Goal: Task Accomplishment & Management: Manage account settings

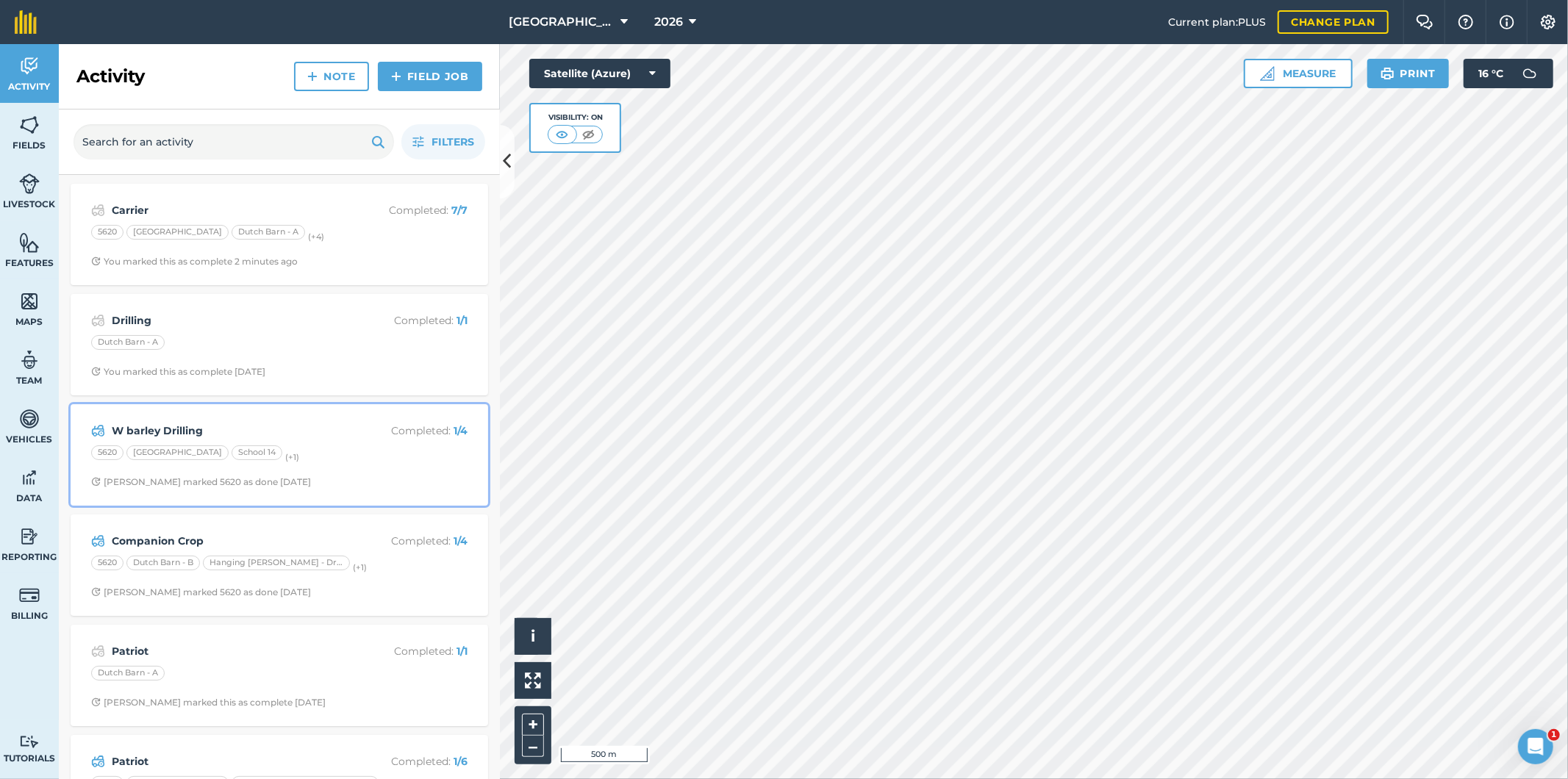
click at [335, 450] on div "[GEOGRAPHIC_DATA] 14 (+ 1 )" at bounding box center [279, 455] width 377 height 19
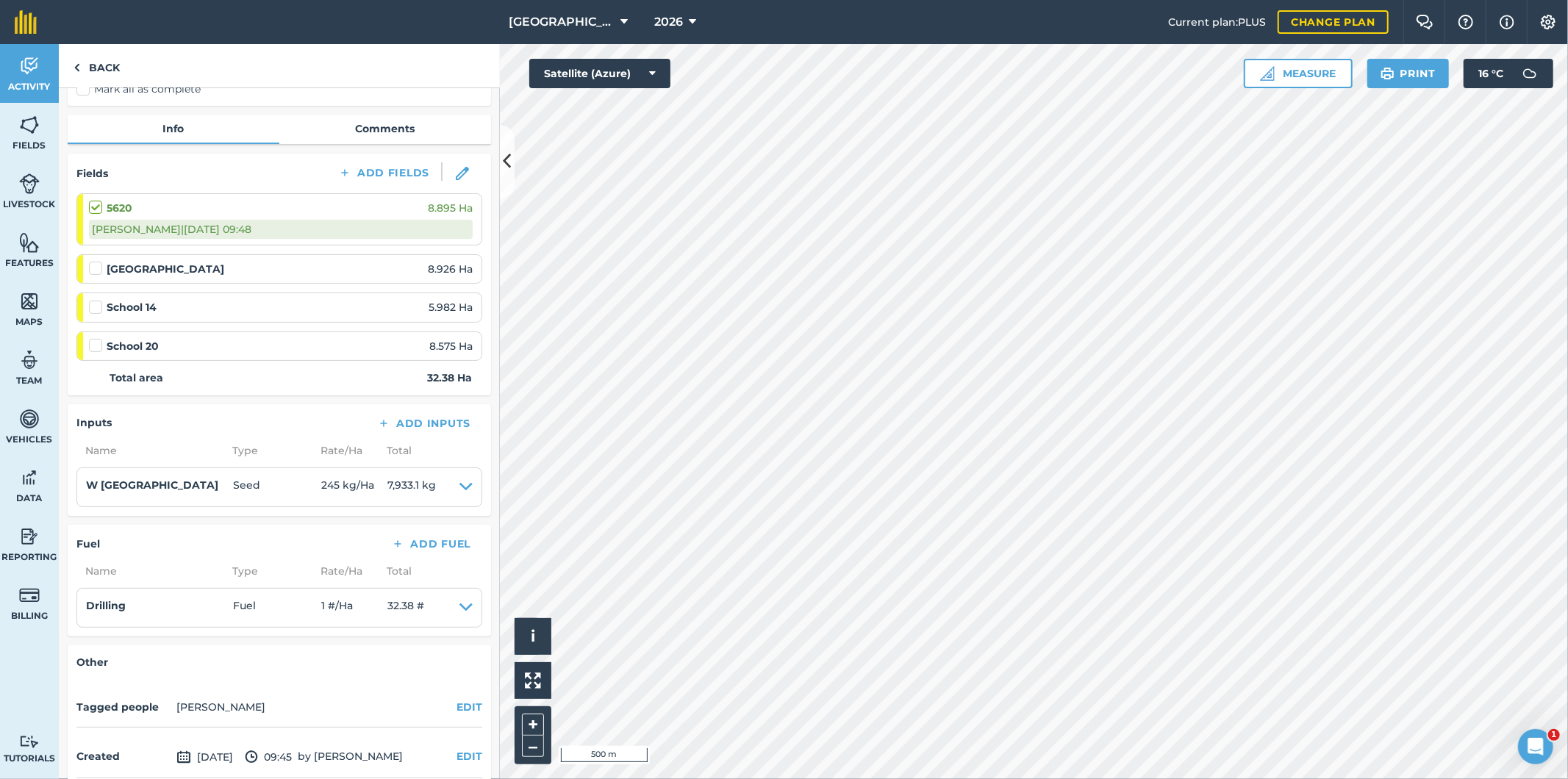
scroll to position [163, 0]
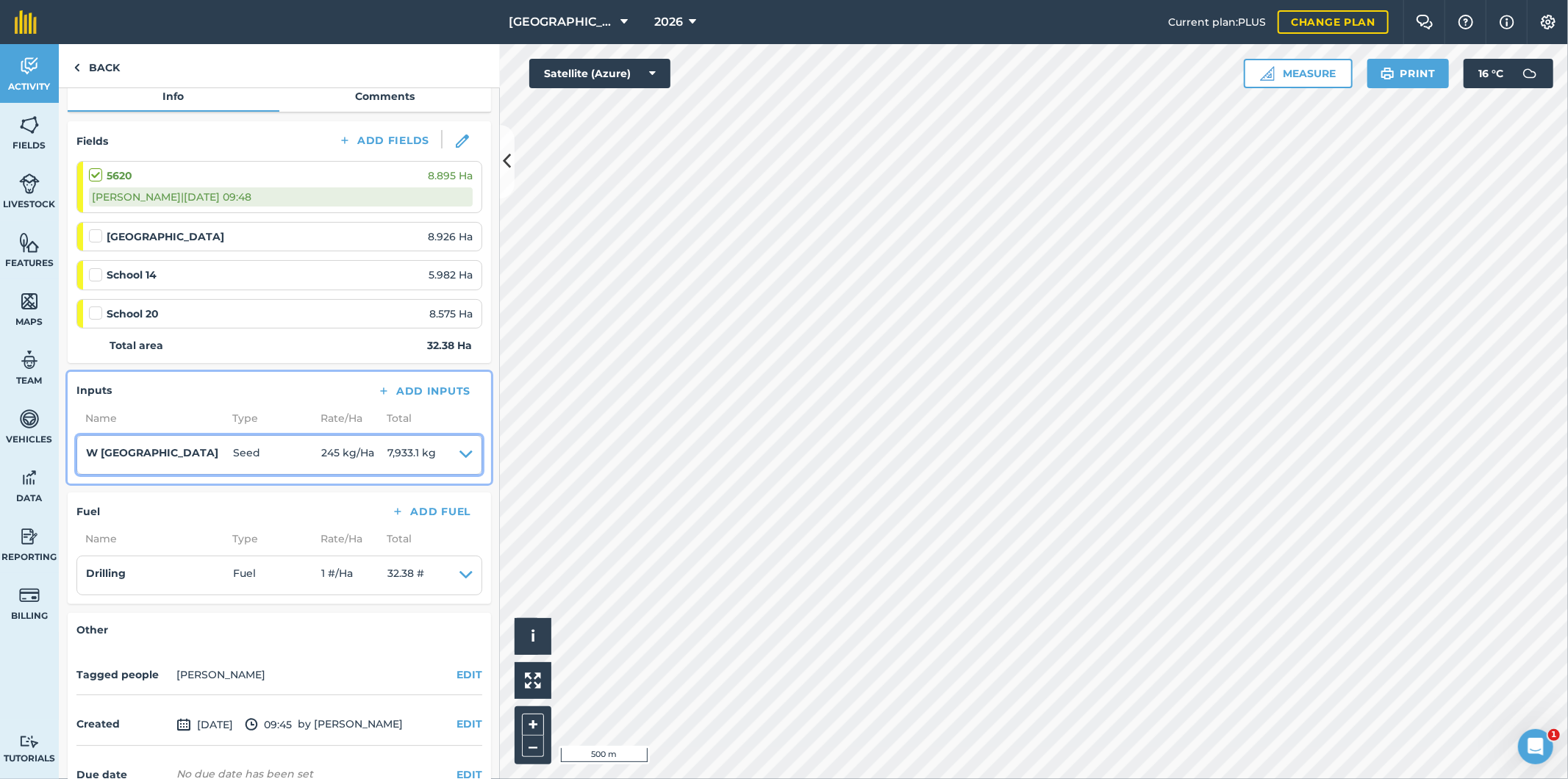
click at [460, 447] on icon at bounding box center [466, 455] width 13 height 21
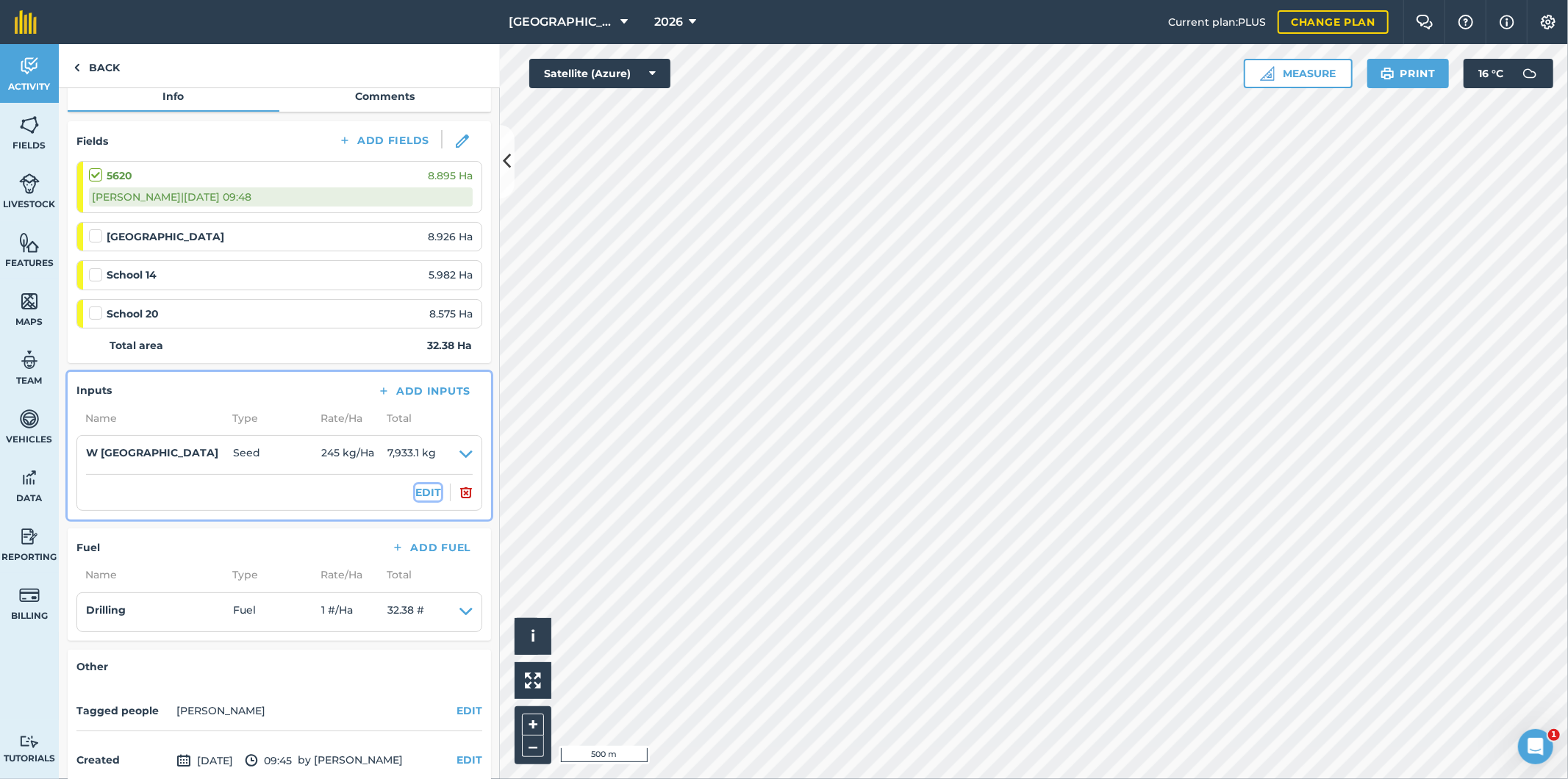
click at [420, 493] on button "EDIT" at bounding box center [428, 492] width 26 height 16
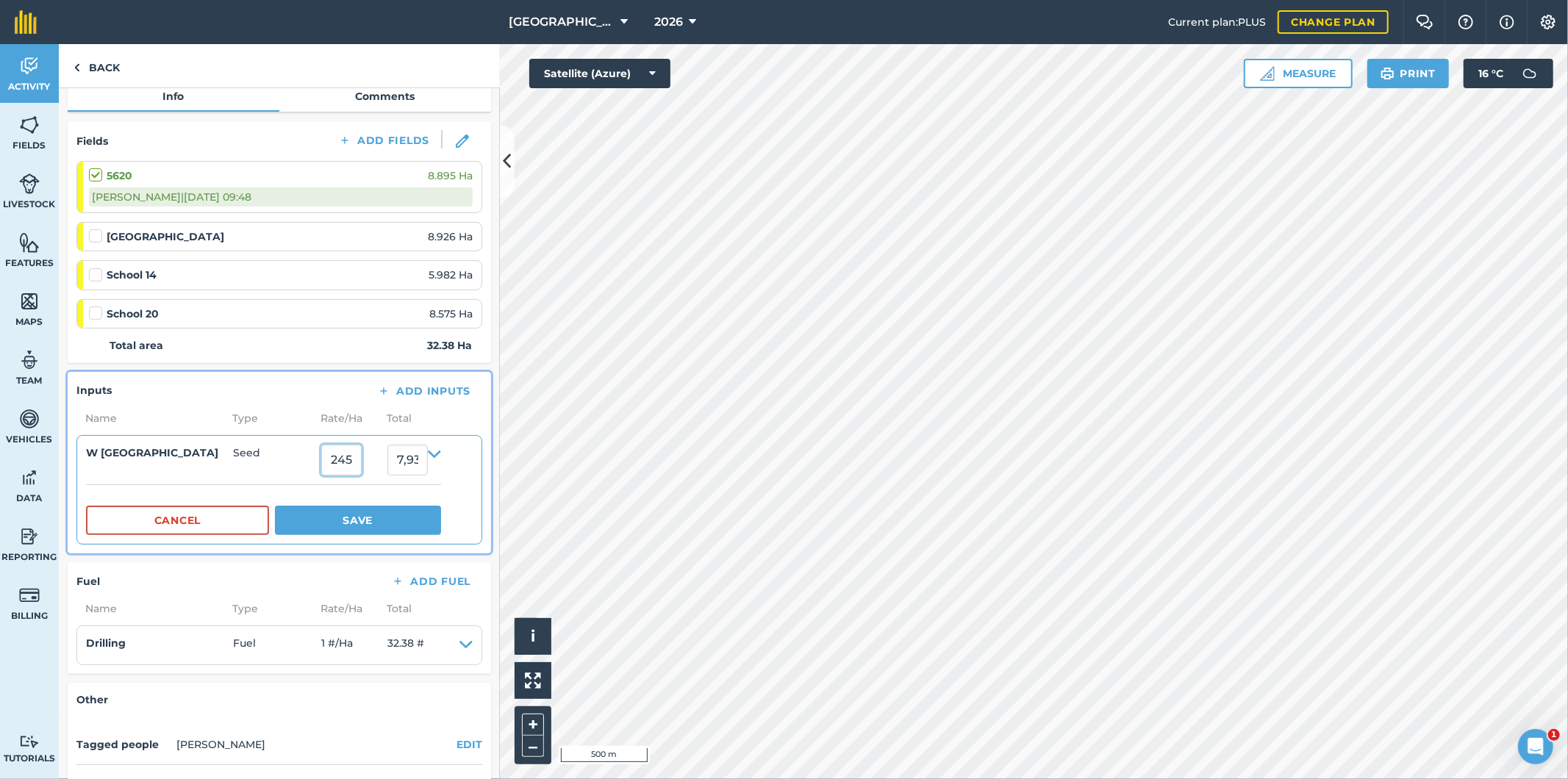
click at [338, 458] on input "245" at bounding box center [341, 460] width 41 height 31
type input "145"
type input "4,695.1"
click at [261, 473] on span "Seed" at bounding box center [277, 460] width 88 height 31
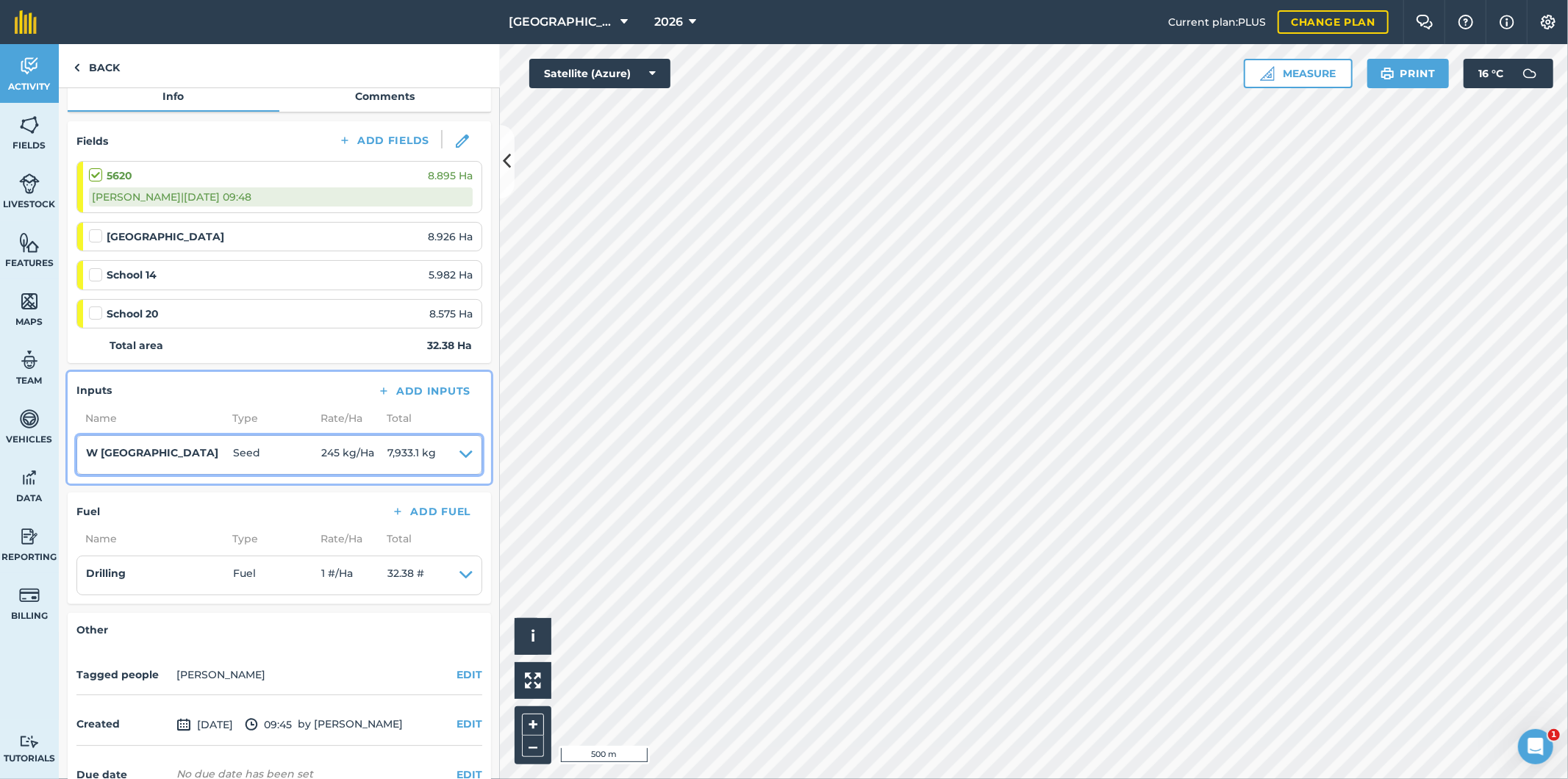
click at [364, 457] on span "245 kg / Ha" at bounding box center [354, 455] width 66 height 21
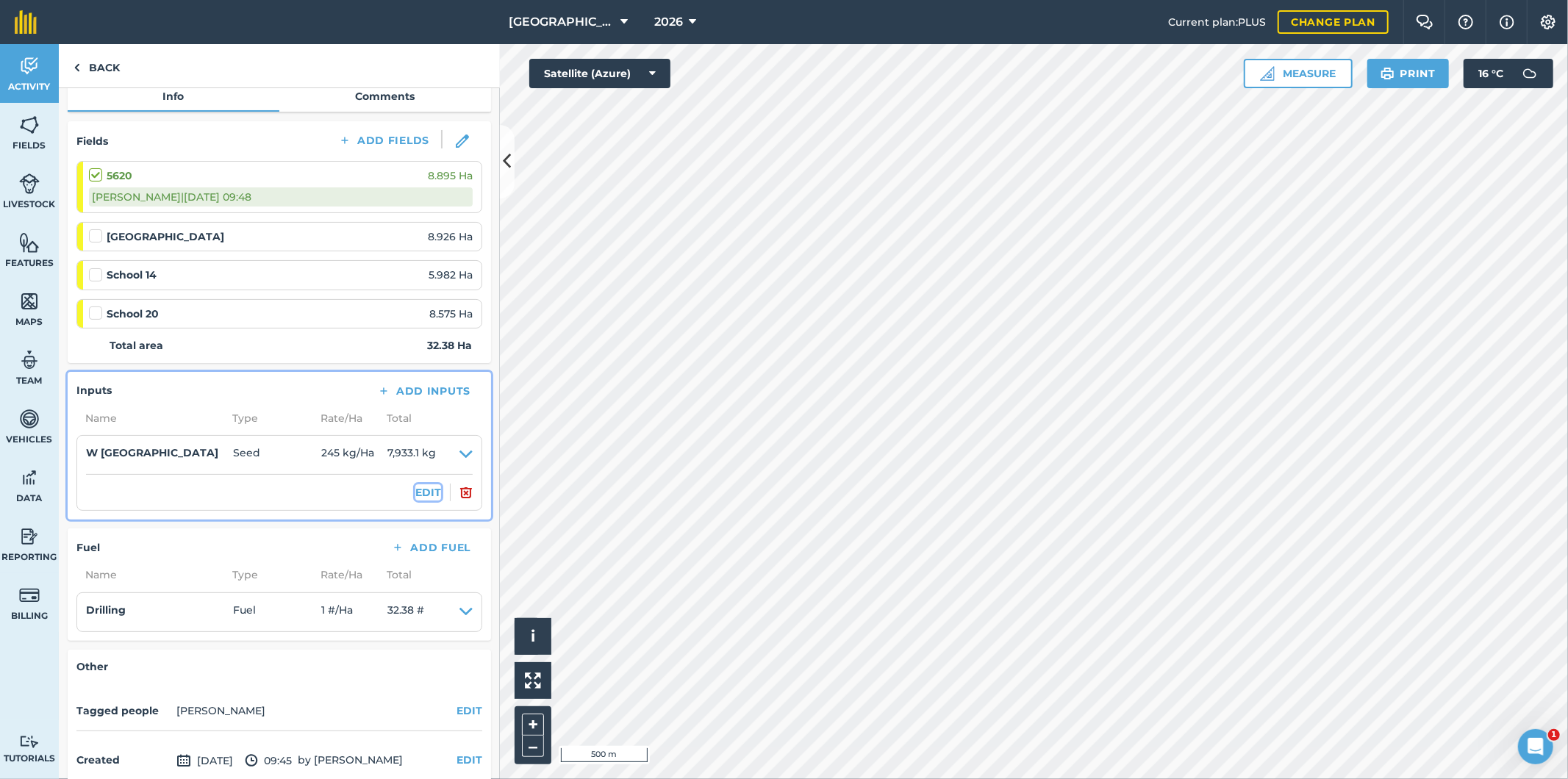
click at [417, 488] on button "EDIT" at bounding box center [428, 492] width 26 height 16
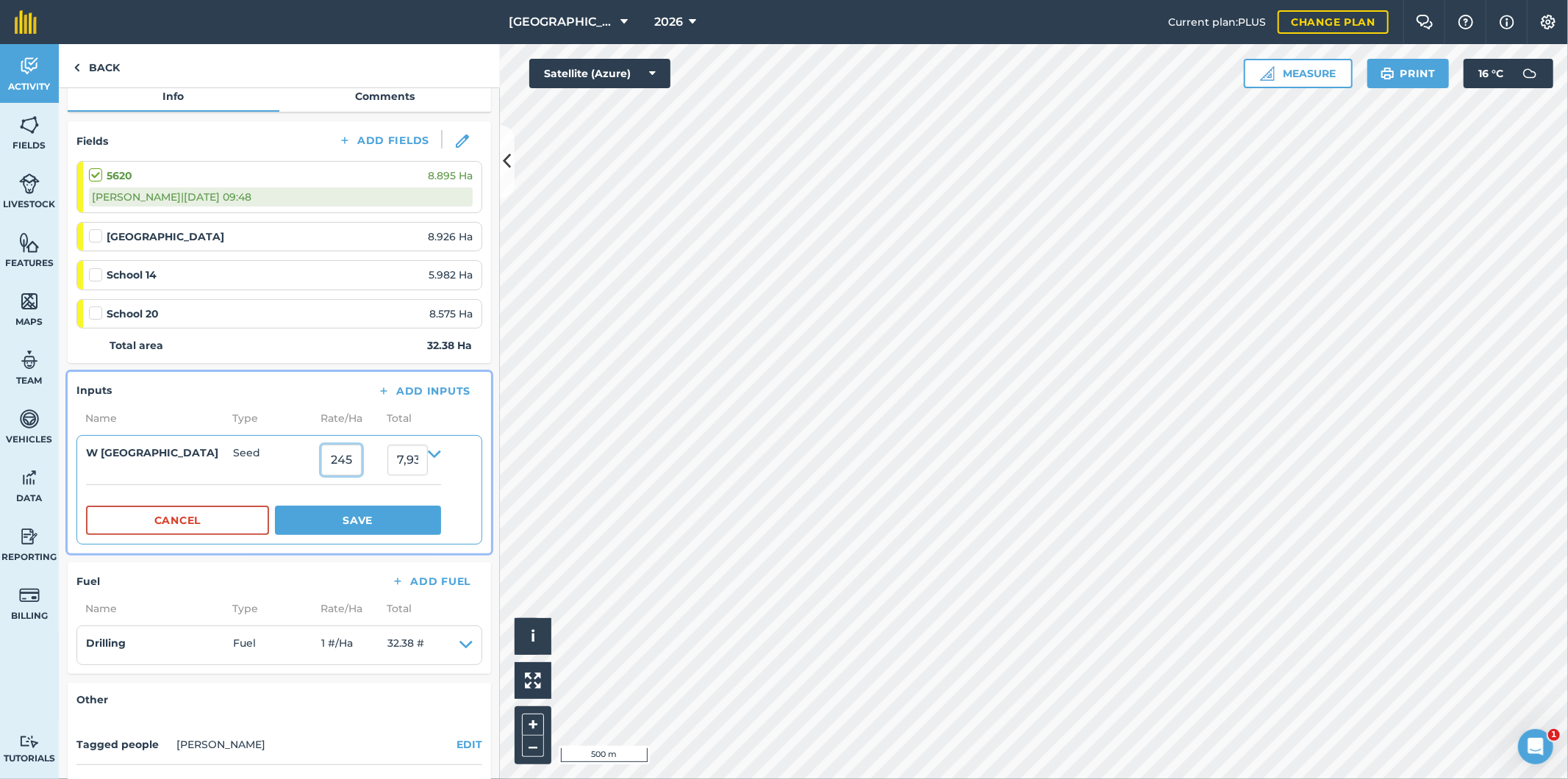
click at [335, 453] on input "245" at bounding box center [341, 460] width 41 height 31
type input "145"
type input "4,695.1"
click at [371, 523] on button "Save" at bounding box center [358, 520] width 166 height 30
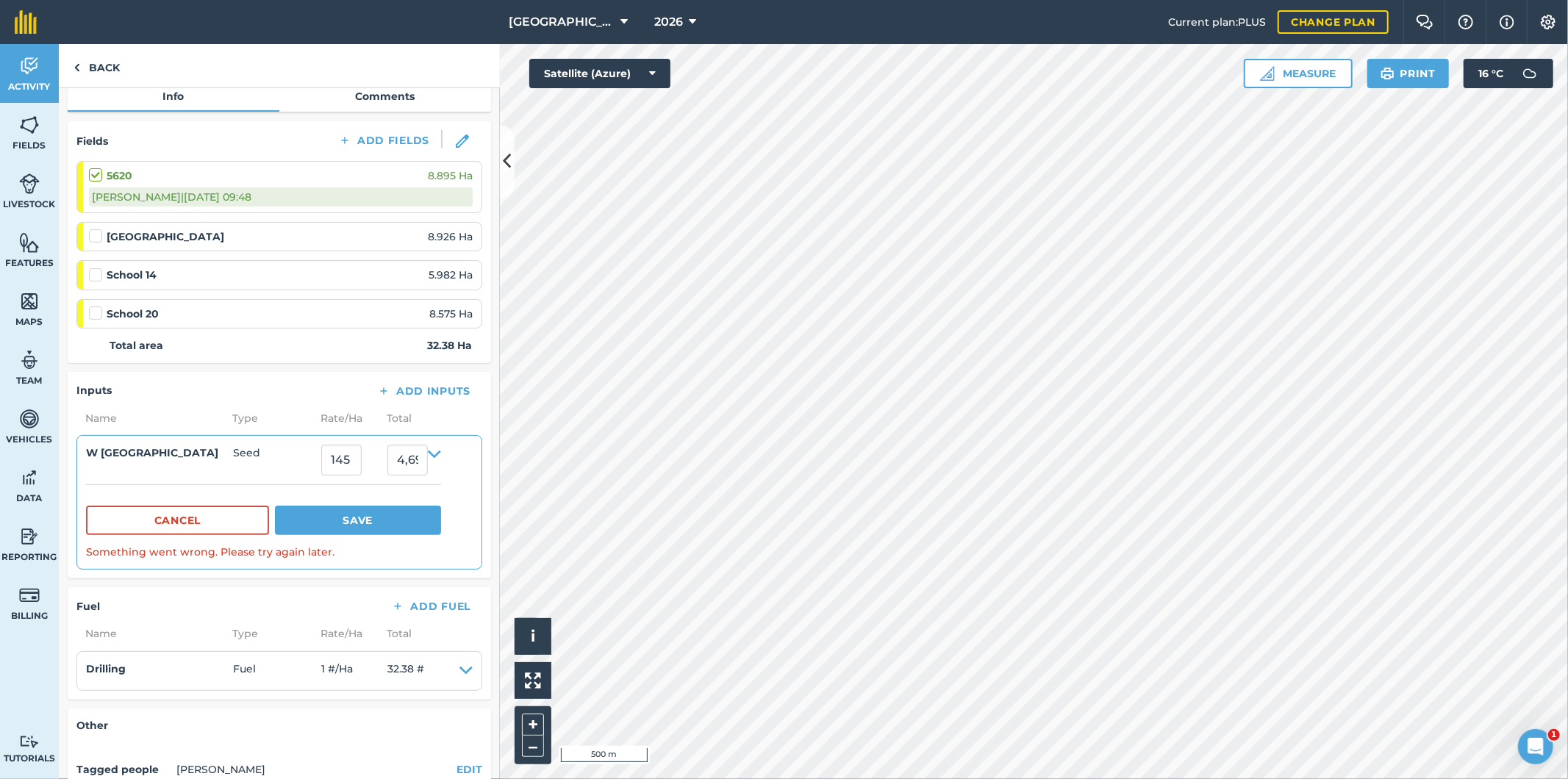
scroll to position [245, 0]
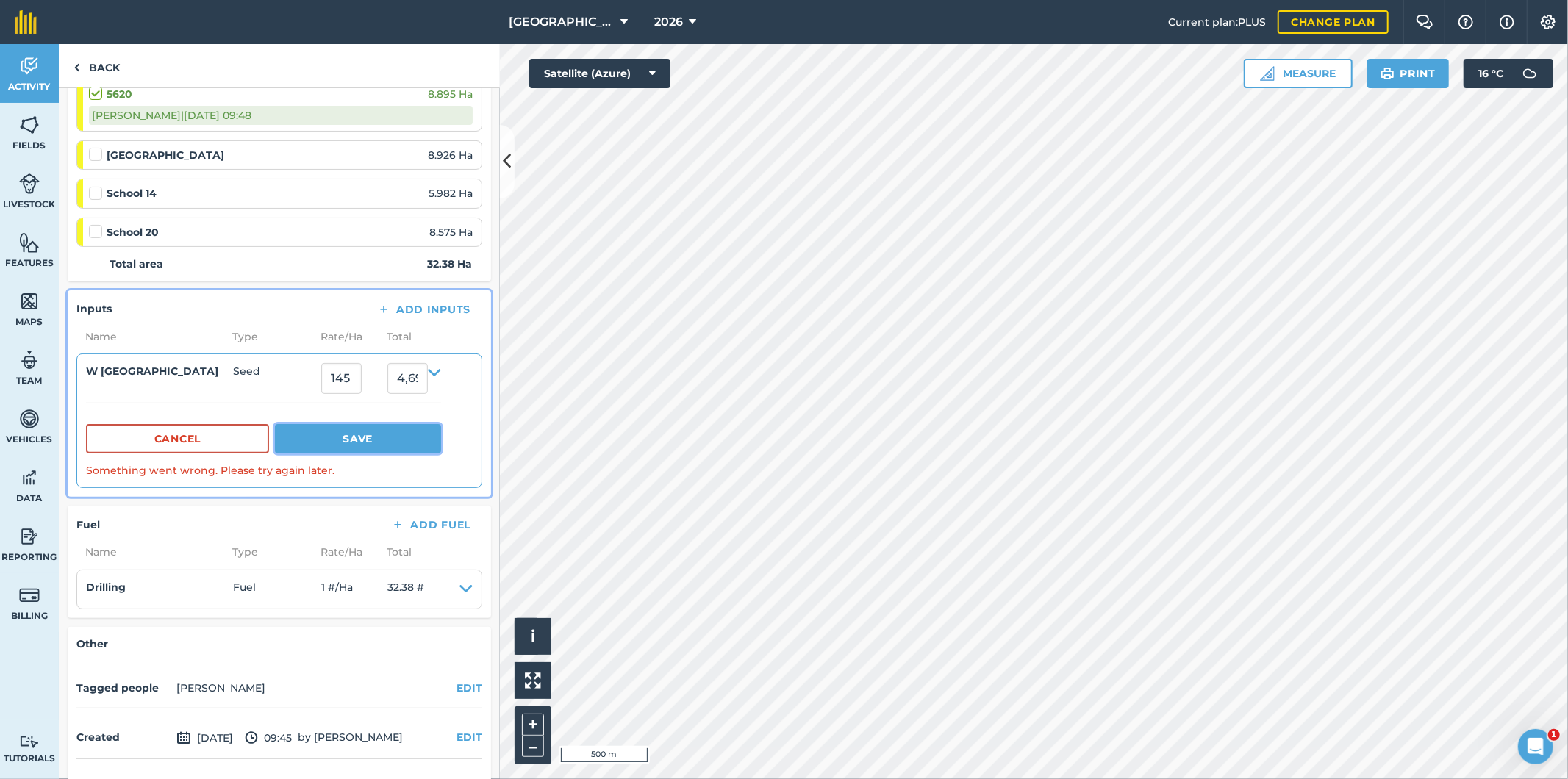
click at [377, 437] on button "Save" at bounding box center [358, 439] width 166 height 30
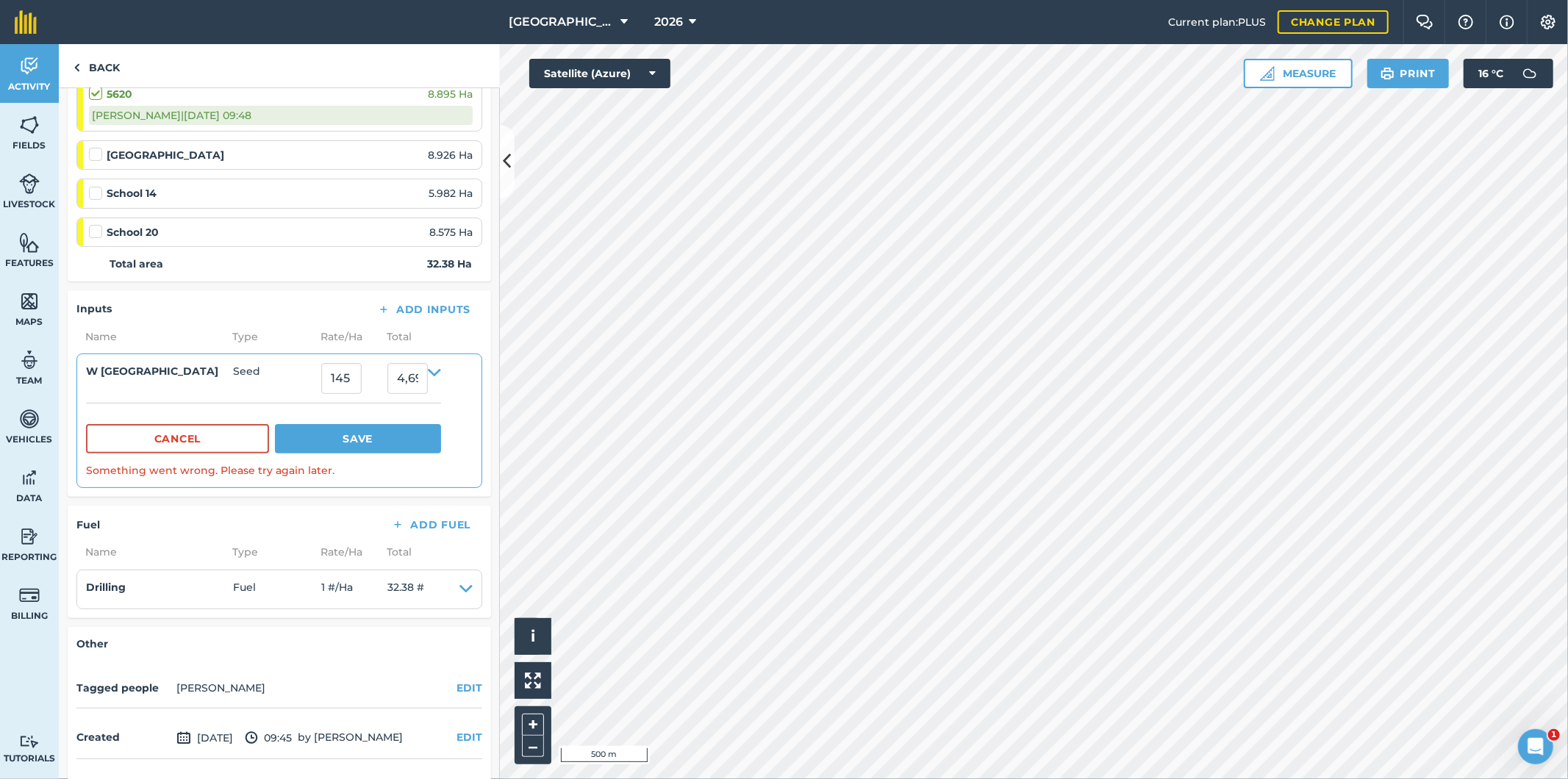
click at [299, 314] on div "Inputs Add Inputs" at bounding box center [279, 310] width 406 height 21
click at [99, 62] on link "Back" at bounding box center [96, 65] width 76 height 43
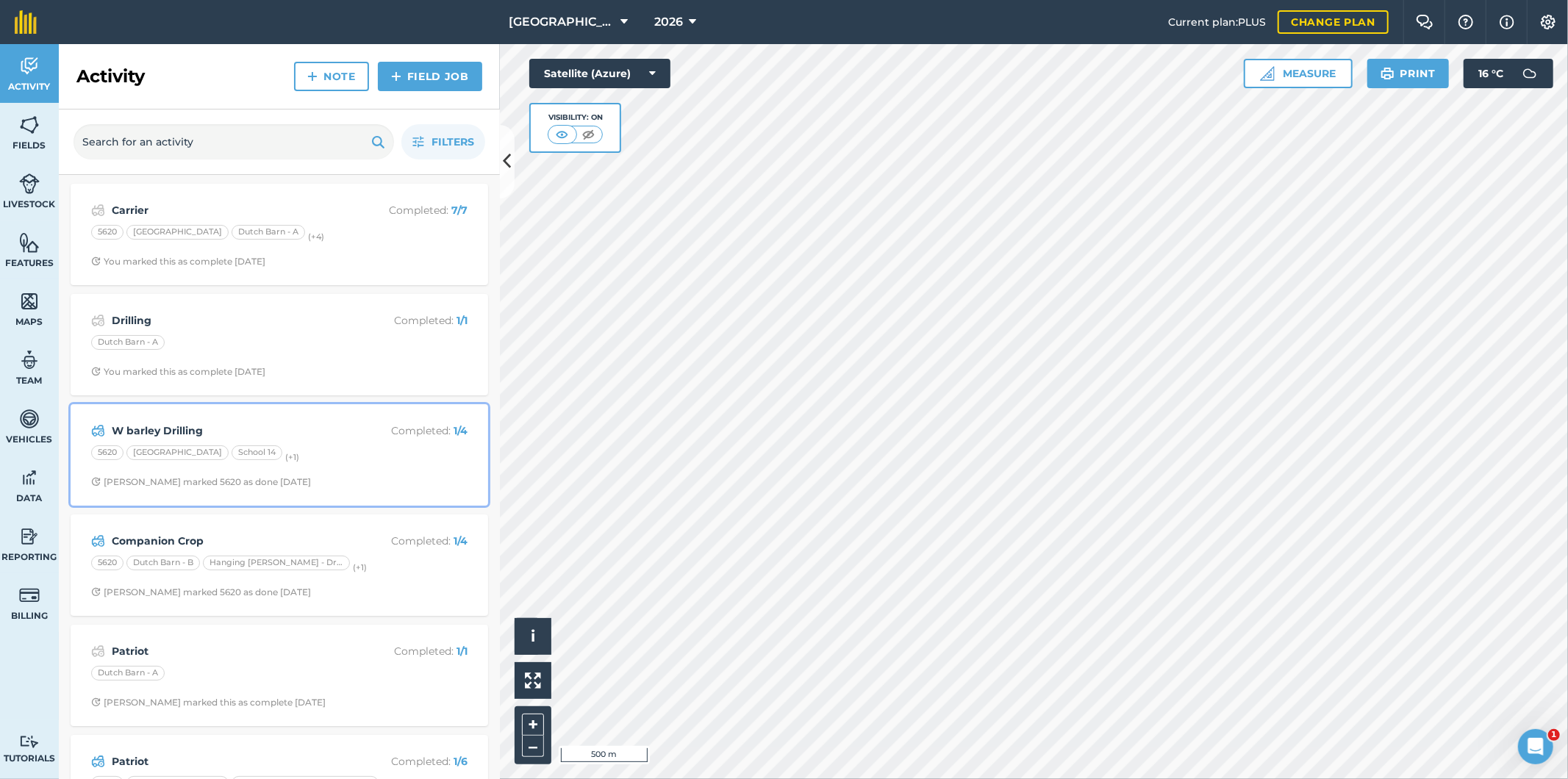
click at [316, 442] on div "W barley Drilling Completed : 1 / 4 5620 [GEOGRAPHIC_DATA] 14 (+ 1 ) [PERSON_NA…" at bounding box center [279, 454] width 400 height 84
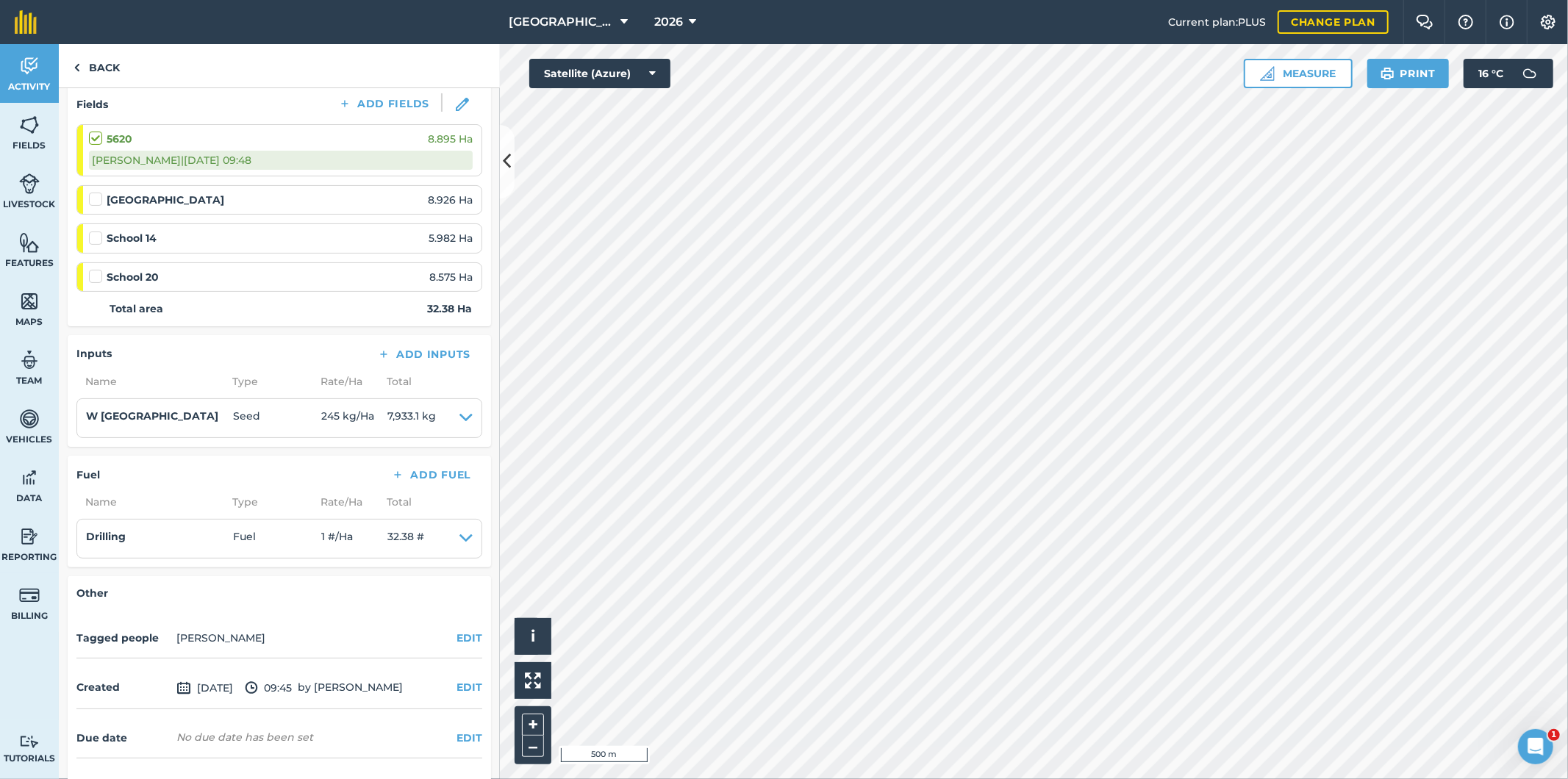
scroll to position [245, 0]
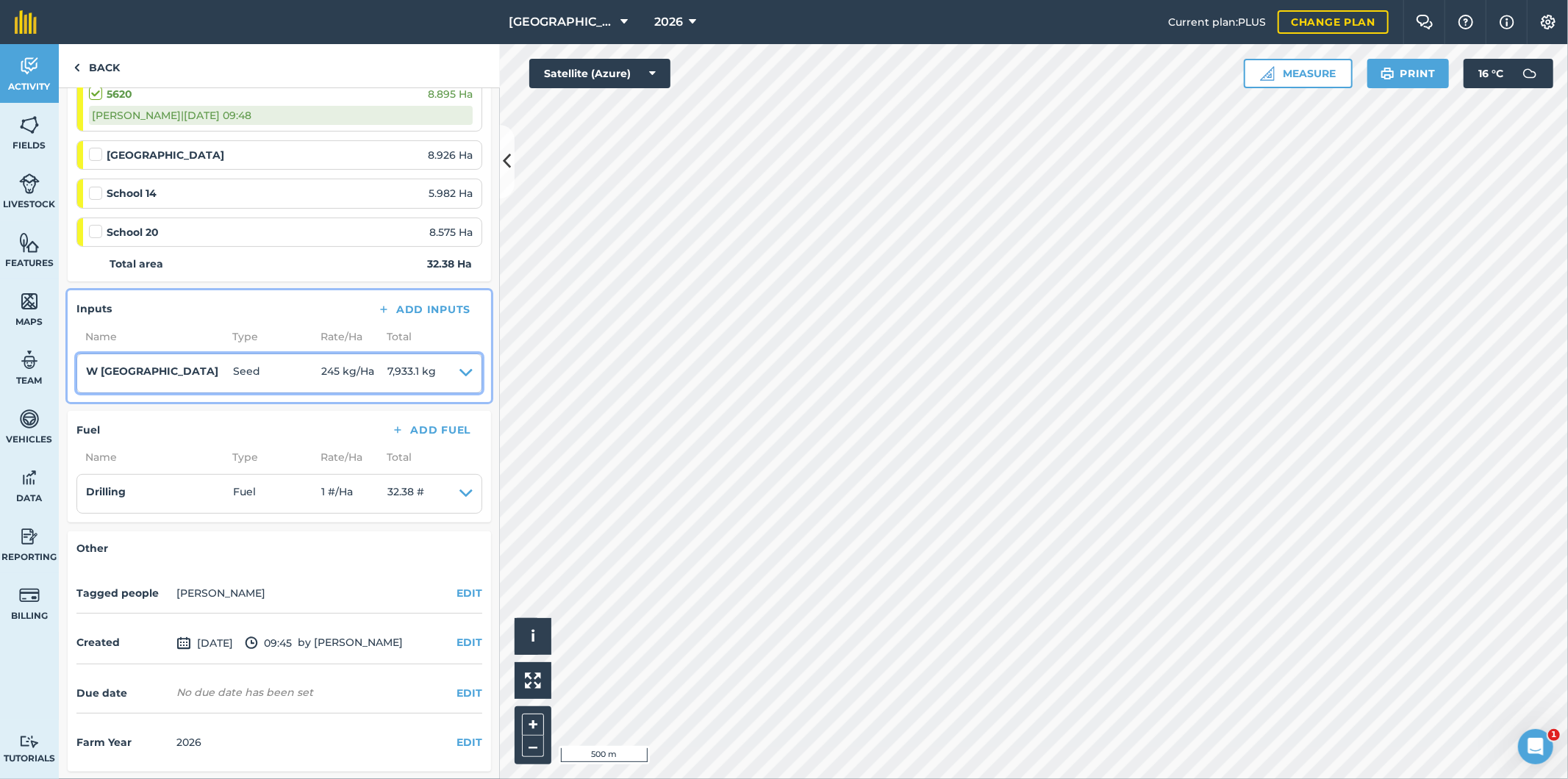
click at [460, 370] on icon at bounding box center [466, 374] width 13 height 21
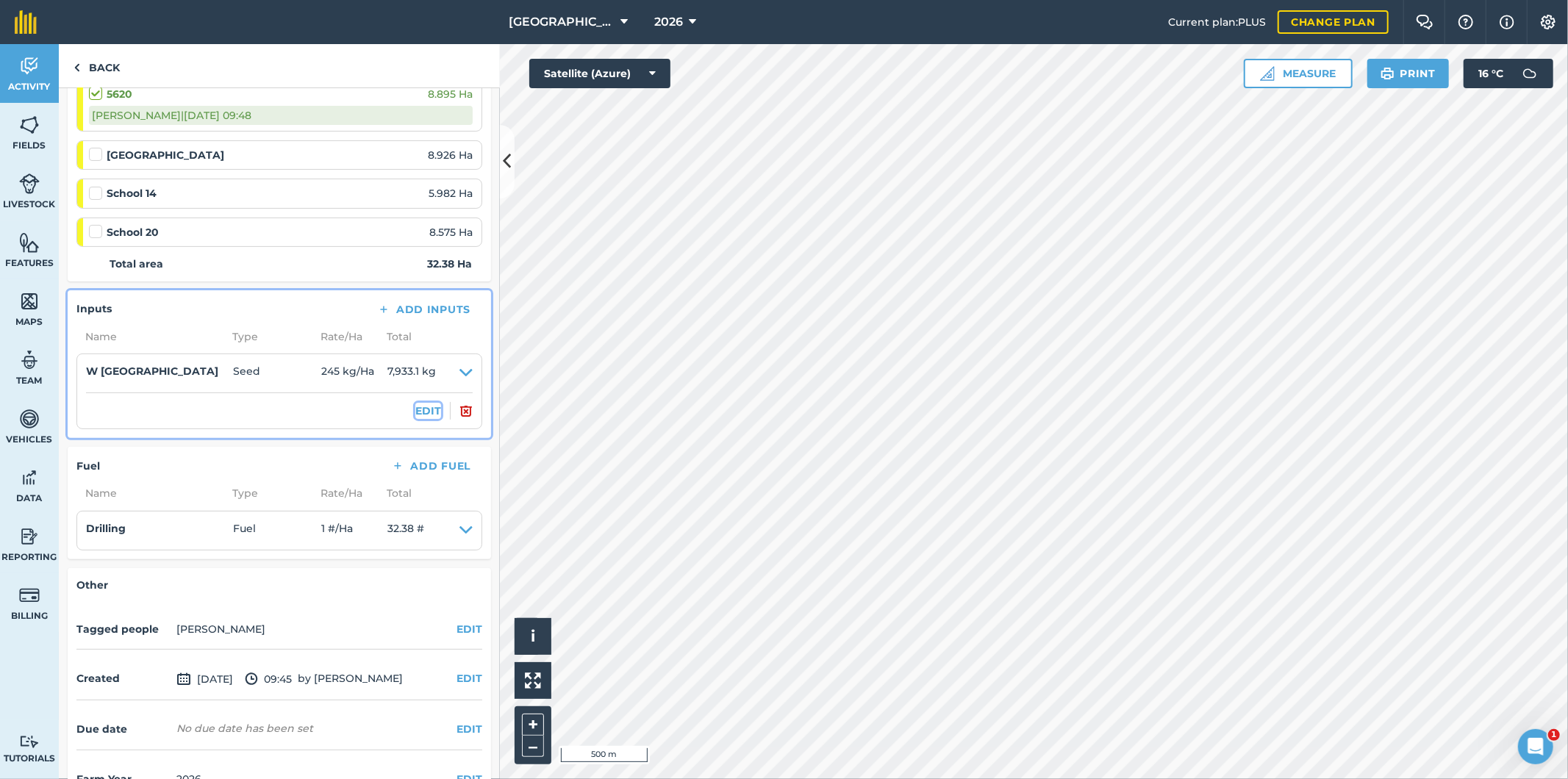
click at [415, 408] on button "EDIT" at bounding box center [428, 411] width 26 height 16
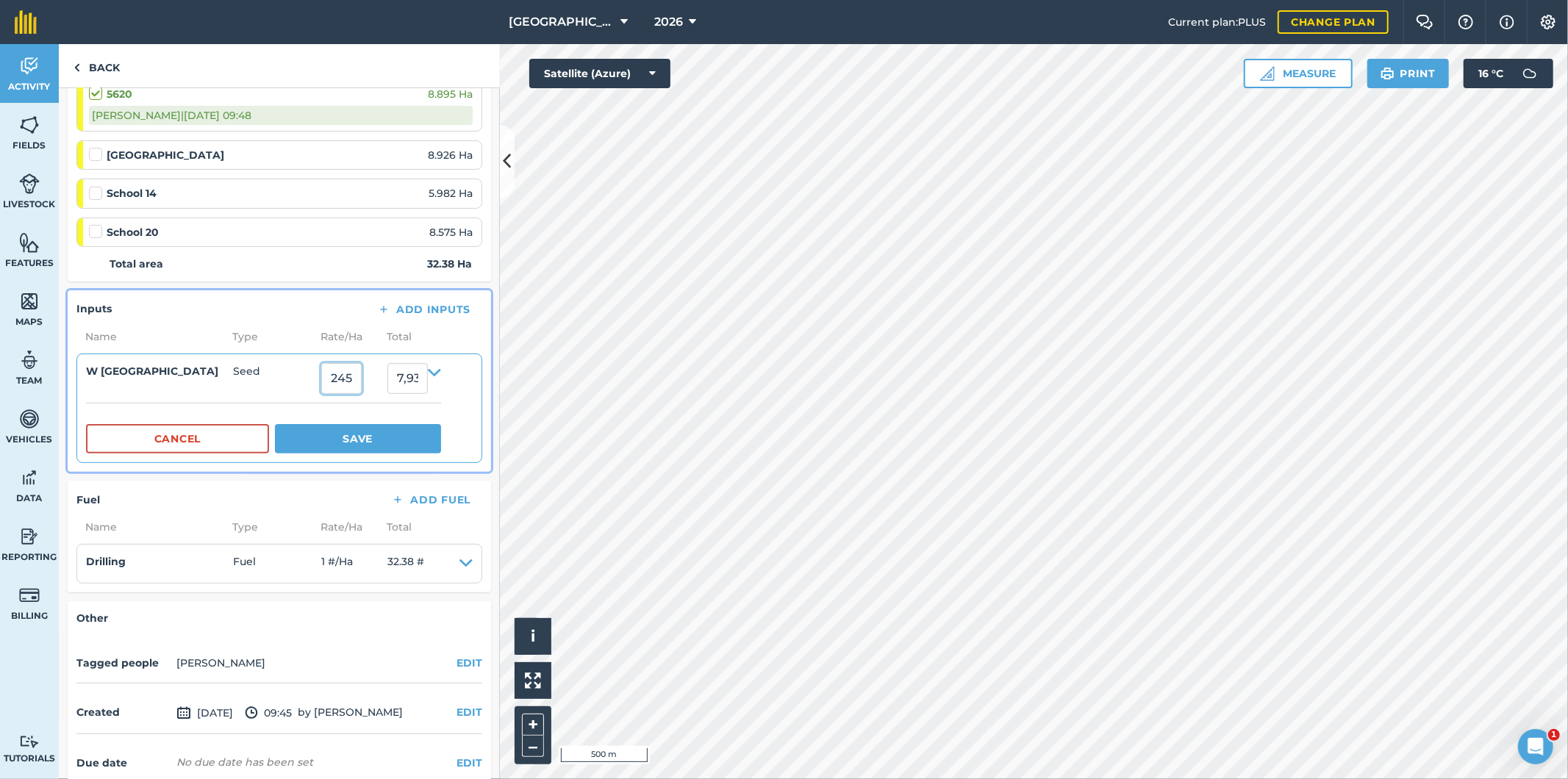
click at [333, 375] on input "245" at bounding box center [341, 379] width 41 height 31
type input "145"
type input "4,695.1"
click at [334, 444] on button "Save" at bounding box center [358, 439] width 166 height 30
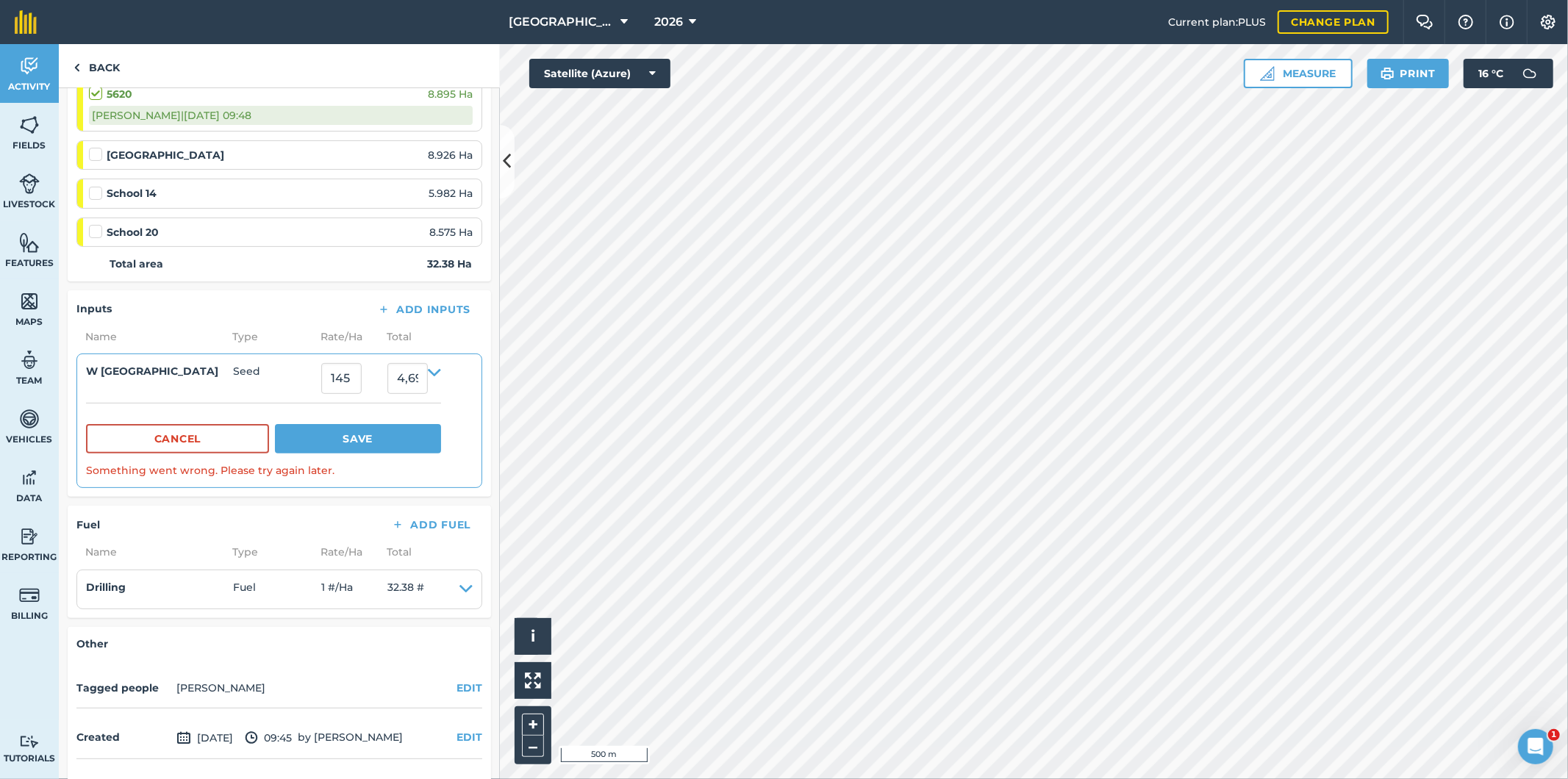
scroll to position [163, 0]
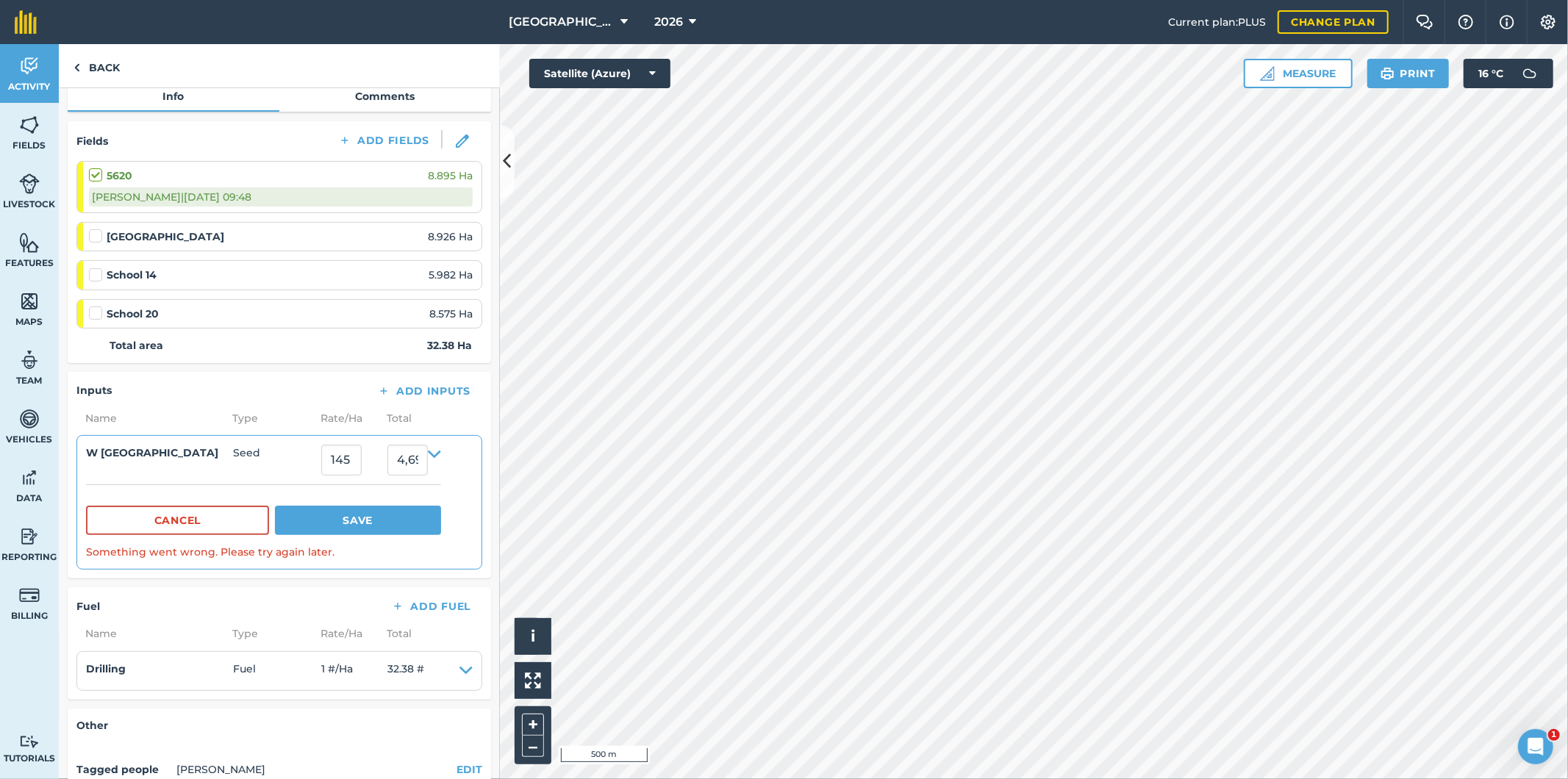
click at [291, 410] on span "Type" at bounding box center [267, 418] width 88 height 16
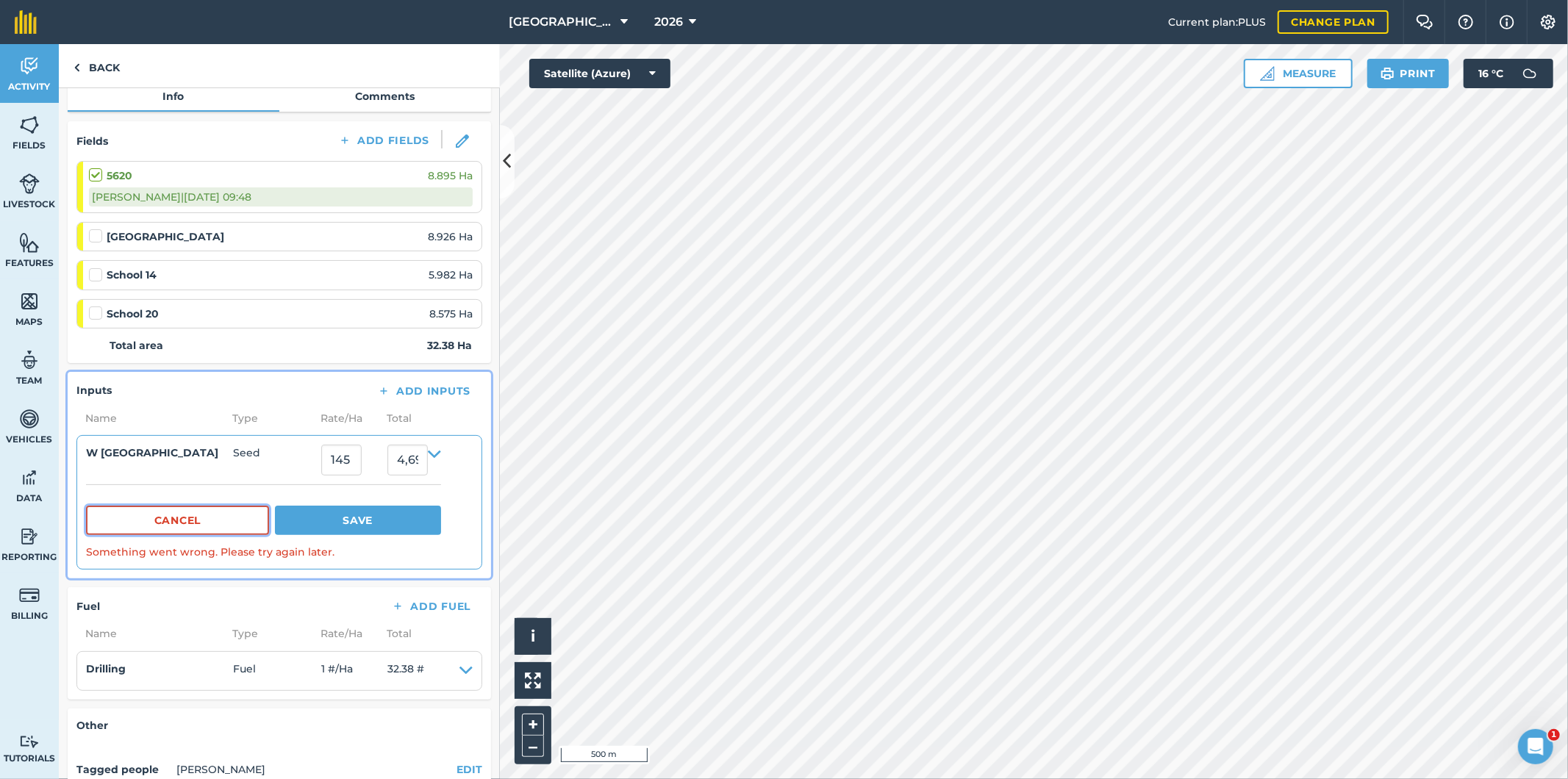
click at [217, 518] on button "Cancel" at bounding box center [177, 520] width 183 height 30
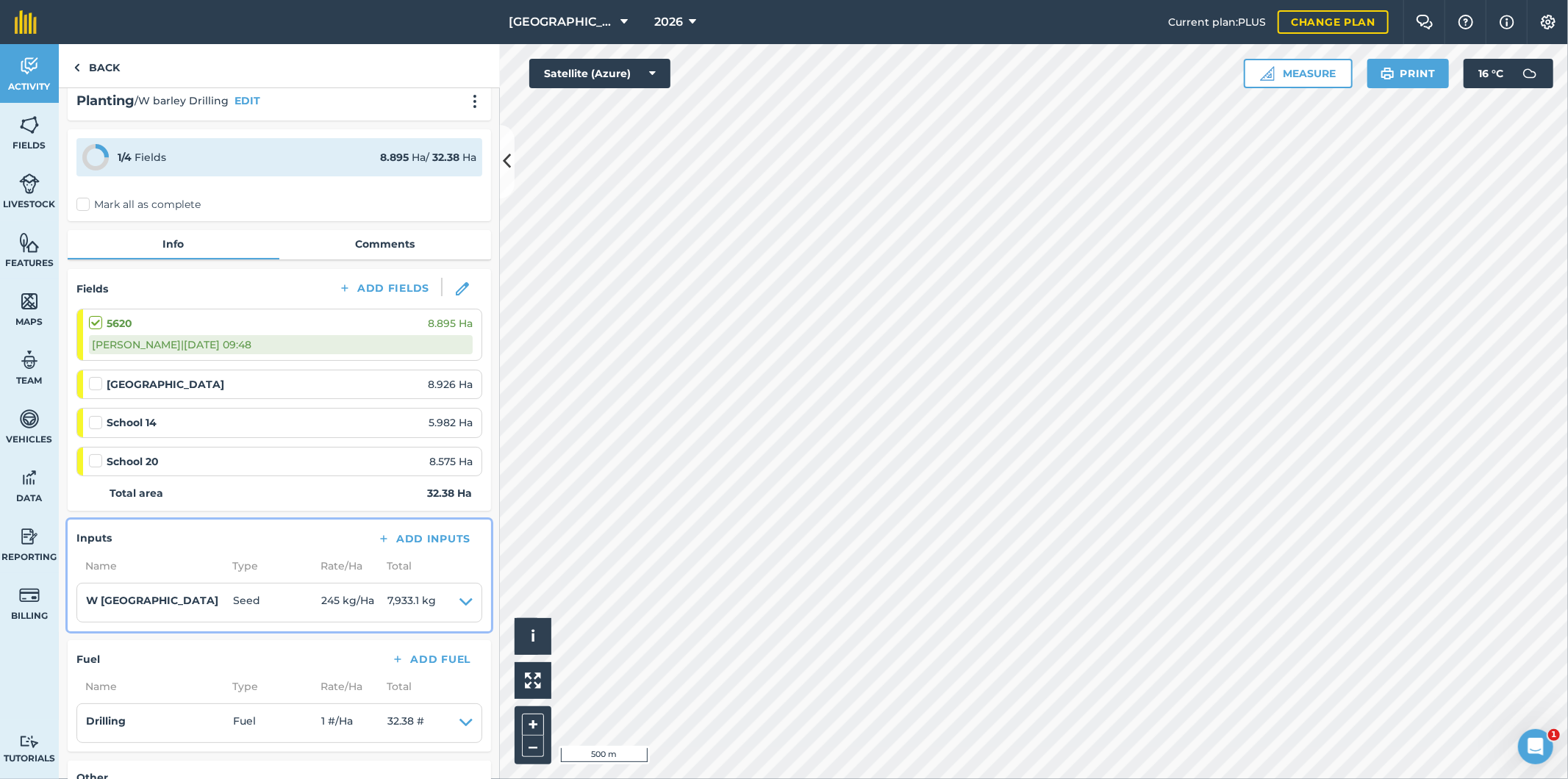
scroll to position [0, 0]
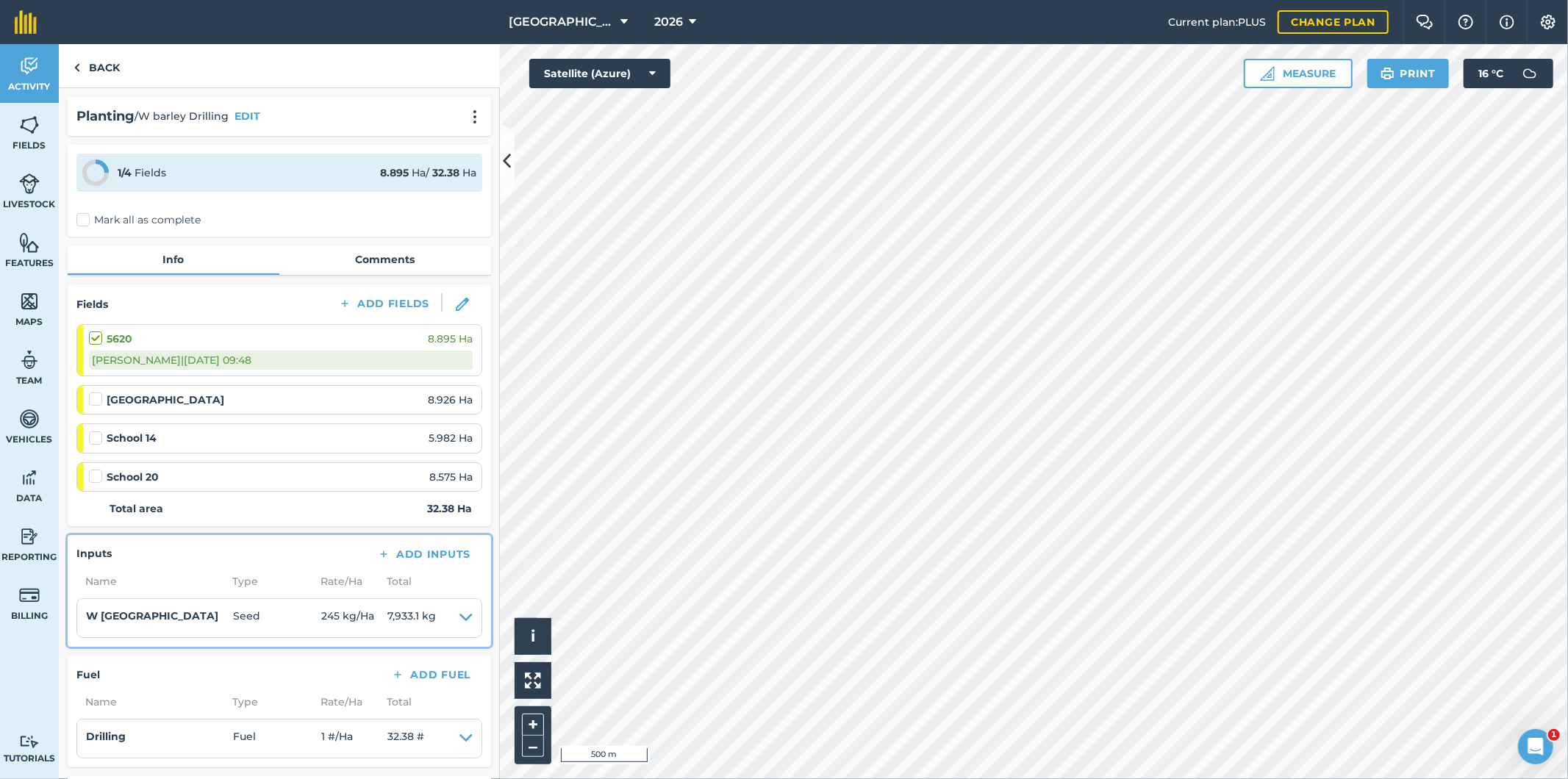
click at [84, 216] on label "Mark all as complete" at bounding box center [139, 220] width 125 height 16
click at [84, 216] on input "Mark all as complete" at bounding box center [81, 217] width 10 height 10
checkbox input "false"
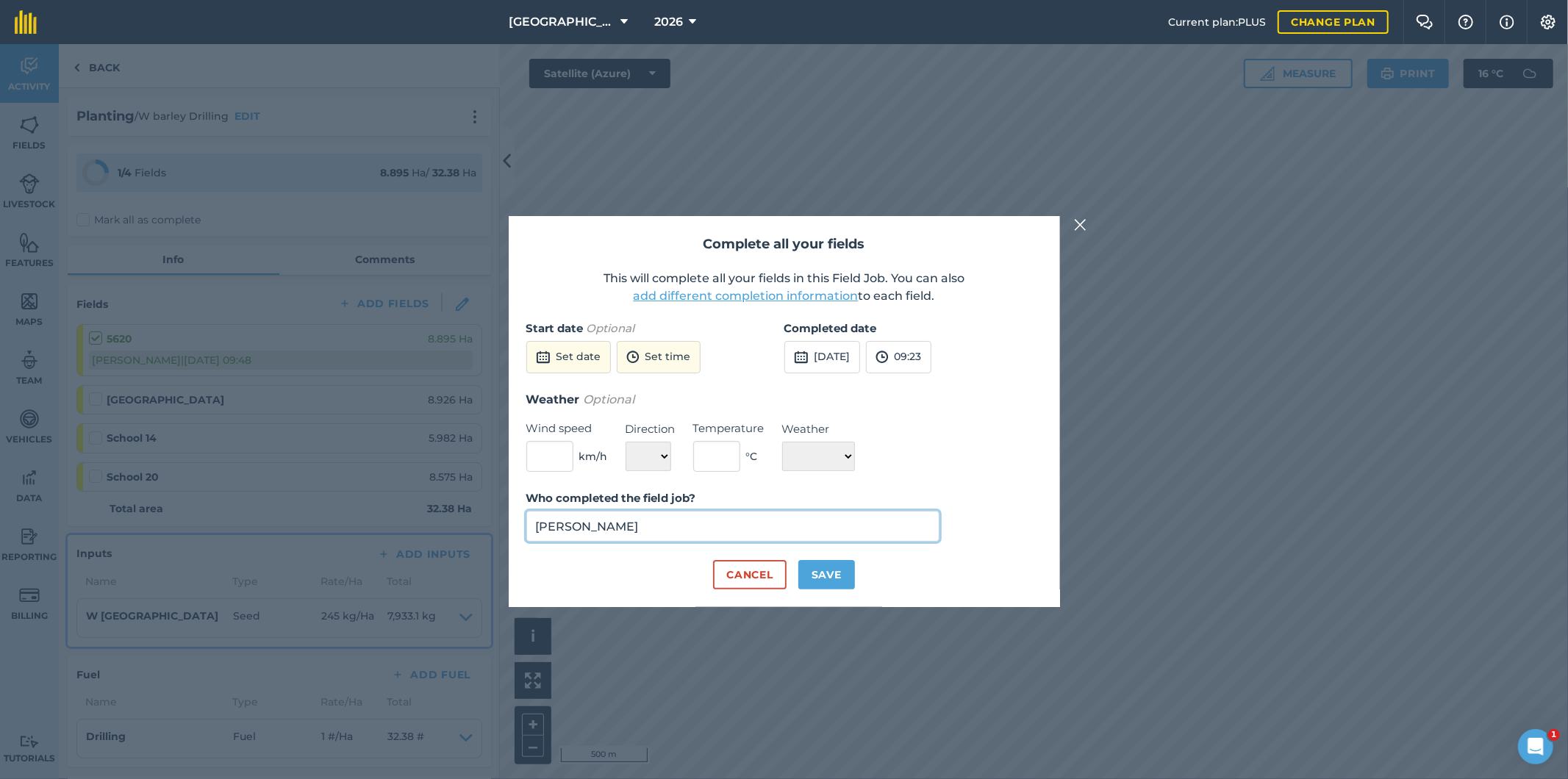
click at [679, 533] on input "[PERSON_NAME]" at bounding box center [733, 526] width 414 height 31
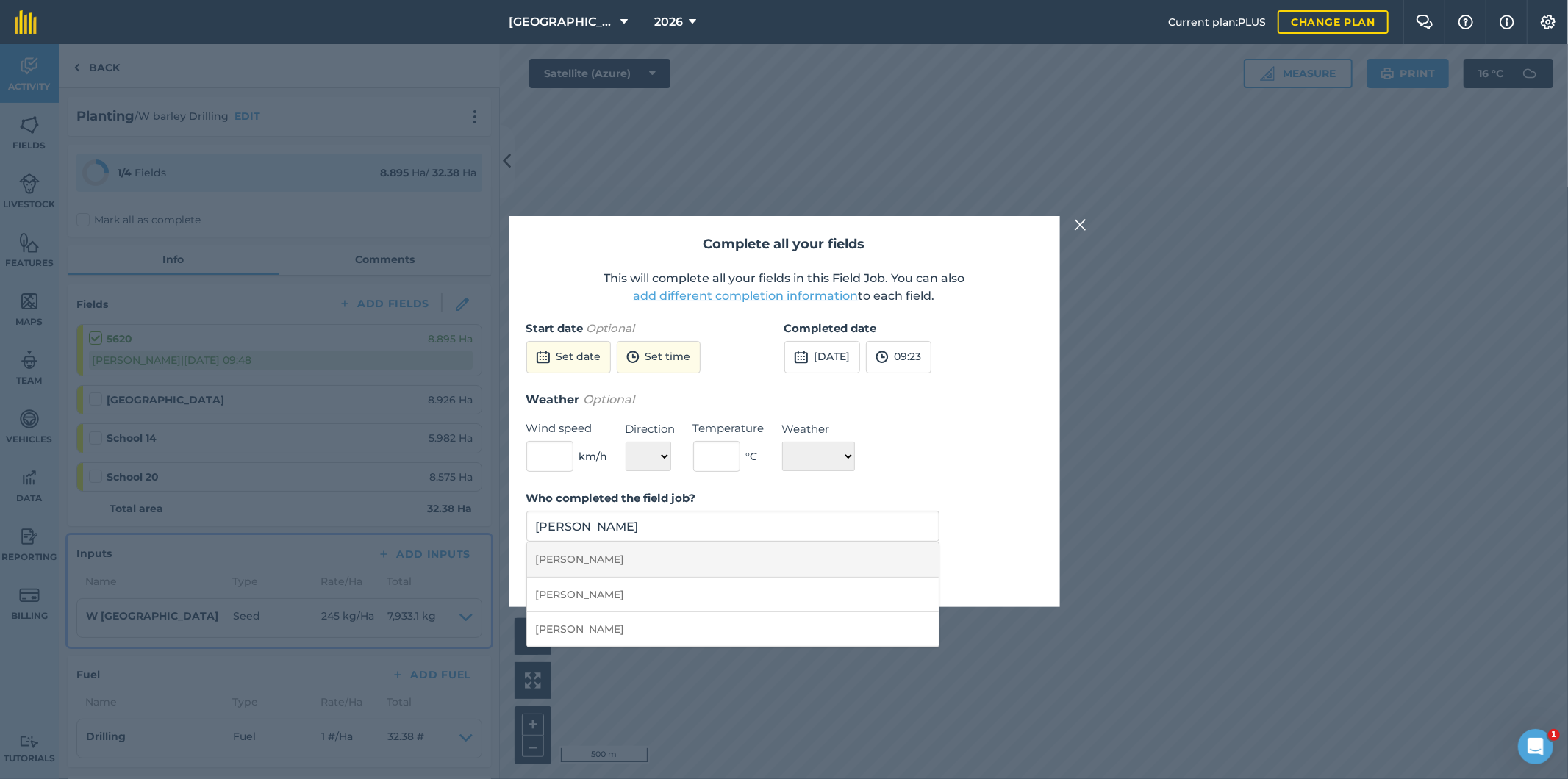
click at [612, 563] on li "[PERSON_NAME]" at bounding box center [733, 560] width 412 height 35
type input "[PERSON_NAME]"
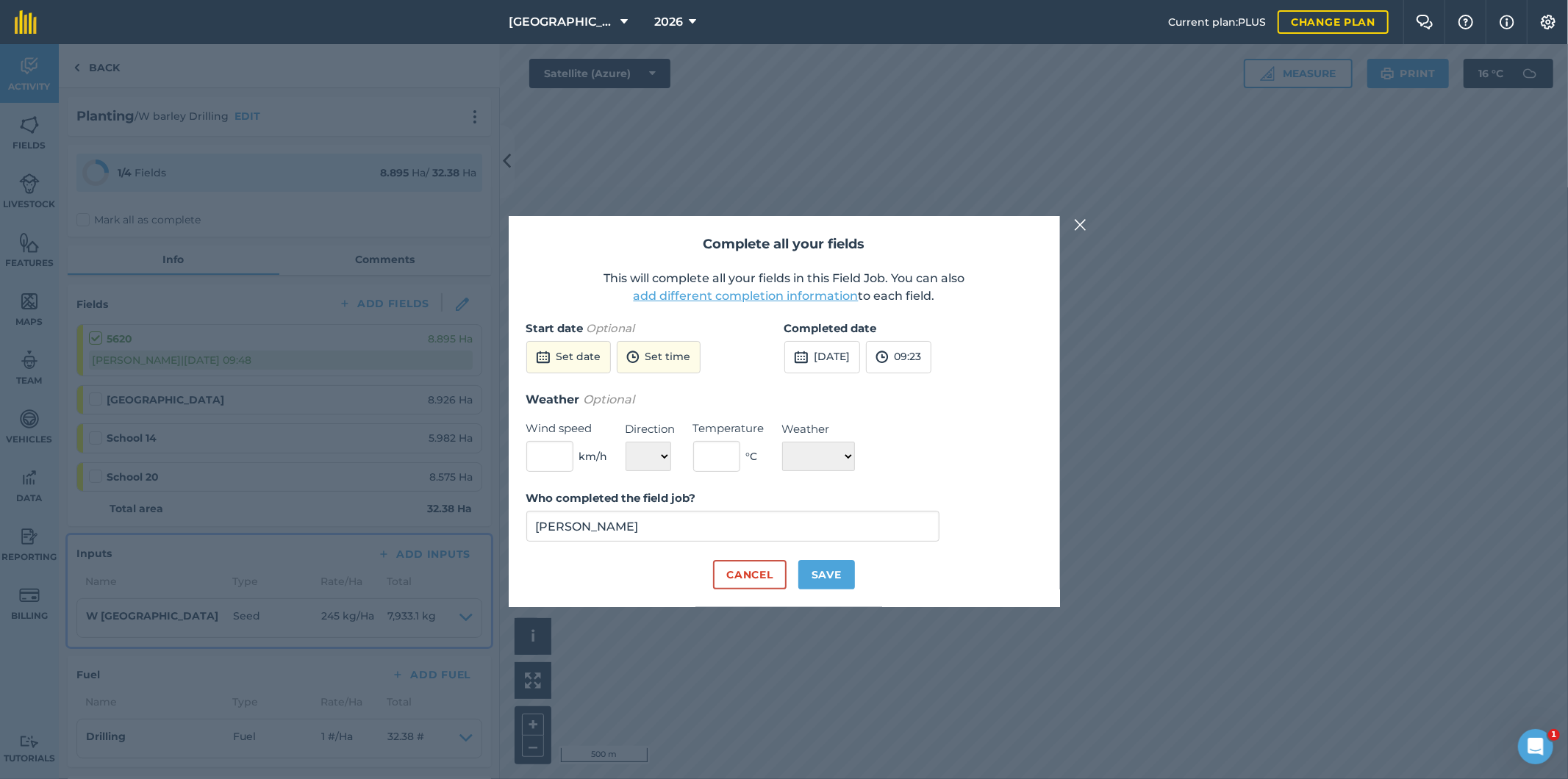
click at [707, 298] on button "add different completion information" at bounding box center [746, 296] width 225 height 18
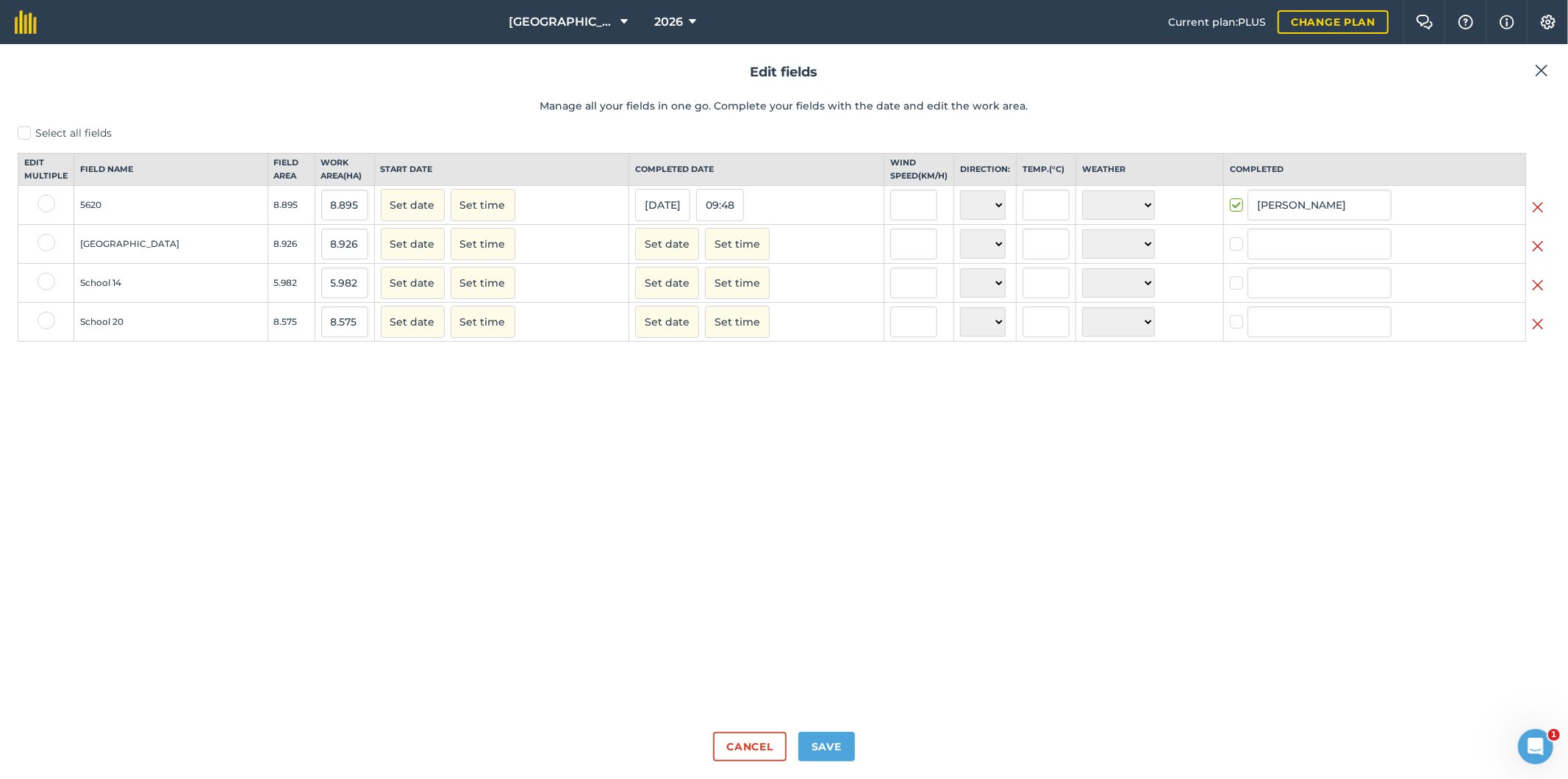
click at [43, 251] on label at bounding box center [47, 242] width 18 height 18
click at [43, 243] on input "checkbox" at bounding box center [42, 238] width 10 height 10
checkbox input "true"
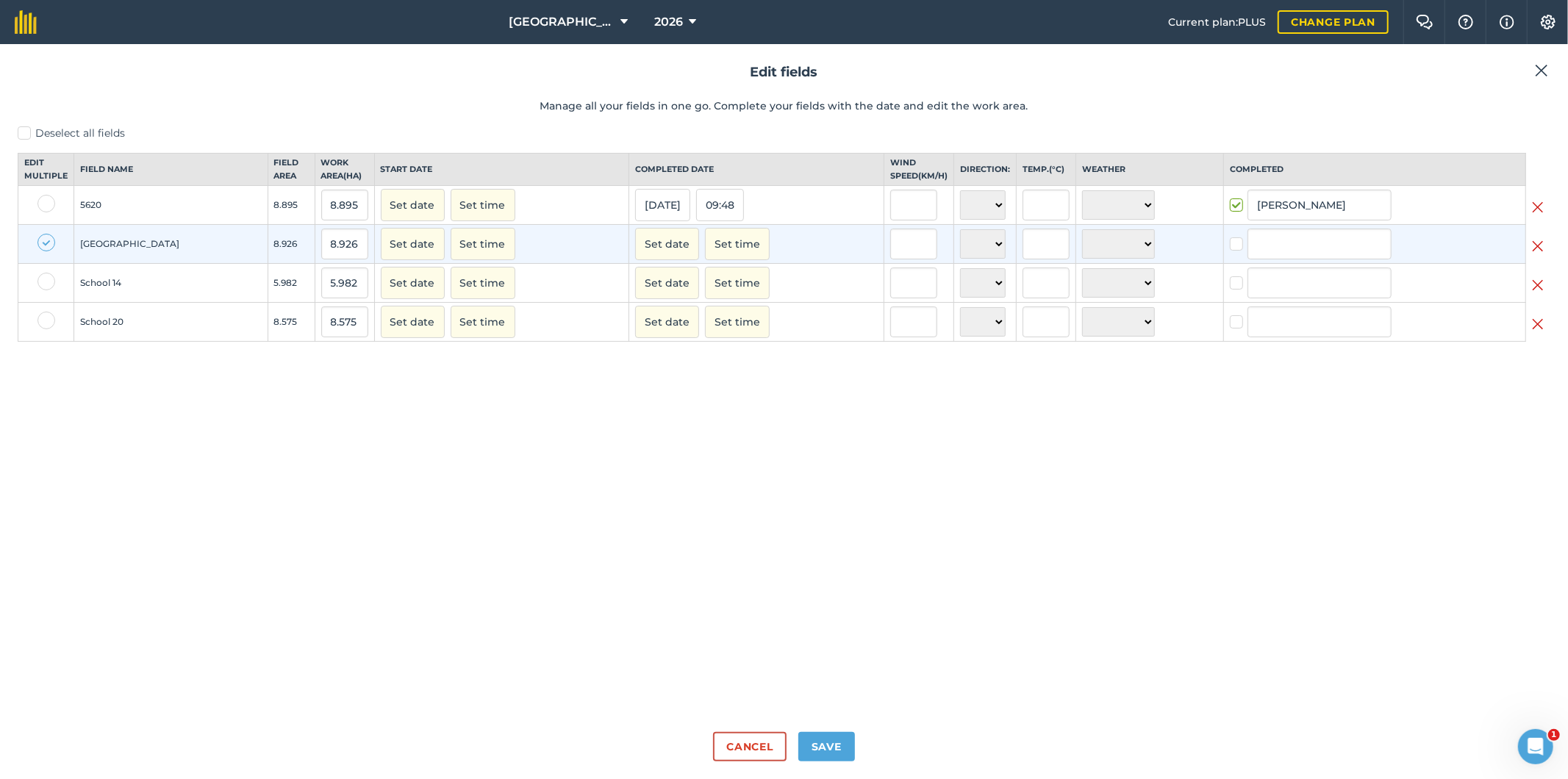
click at [42, 291] on label at bounding box center [47, 282] width 18 height 18
click at [42, 282] on input "checkbox" at bounding box center [42, 277] width 10 height 10
checkbox input "true"
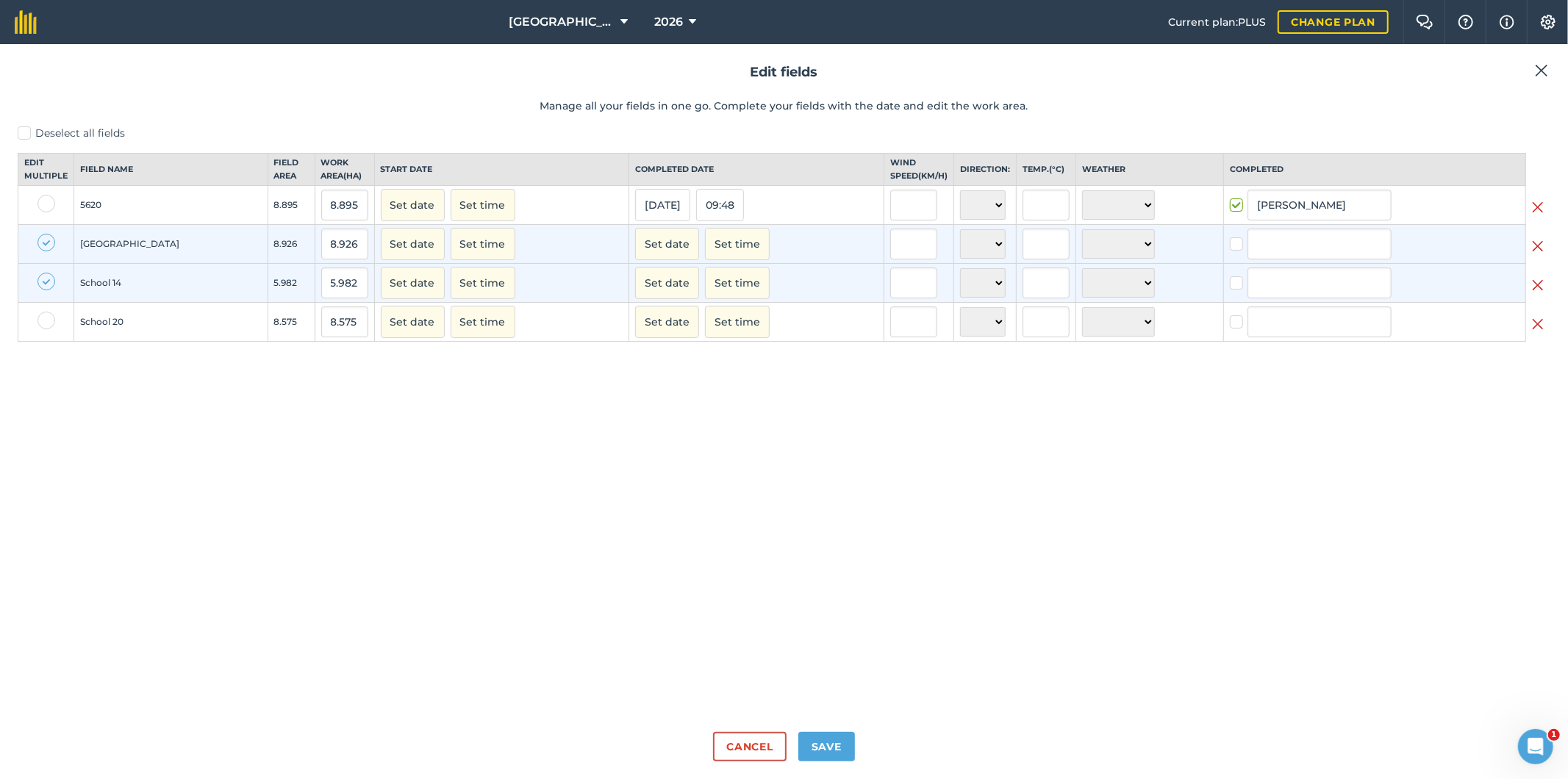
click at [42, 329] on label at bounding box center [47, 320] width 18 height 18
click at [42, 321] on input "checkbox" at bounding box center [42, 316] width 10 height 10
checkbox input "true"
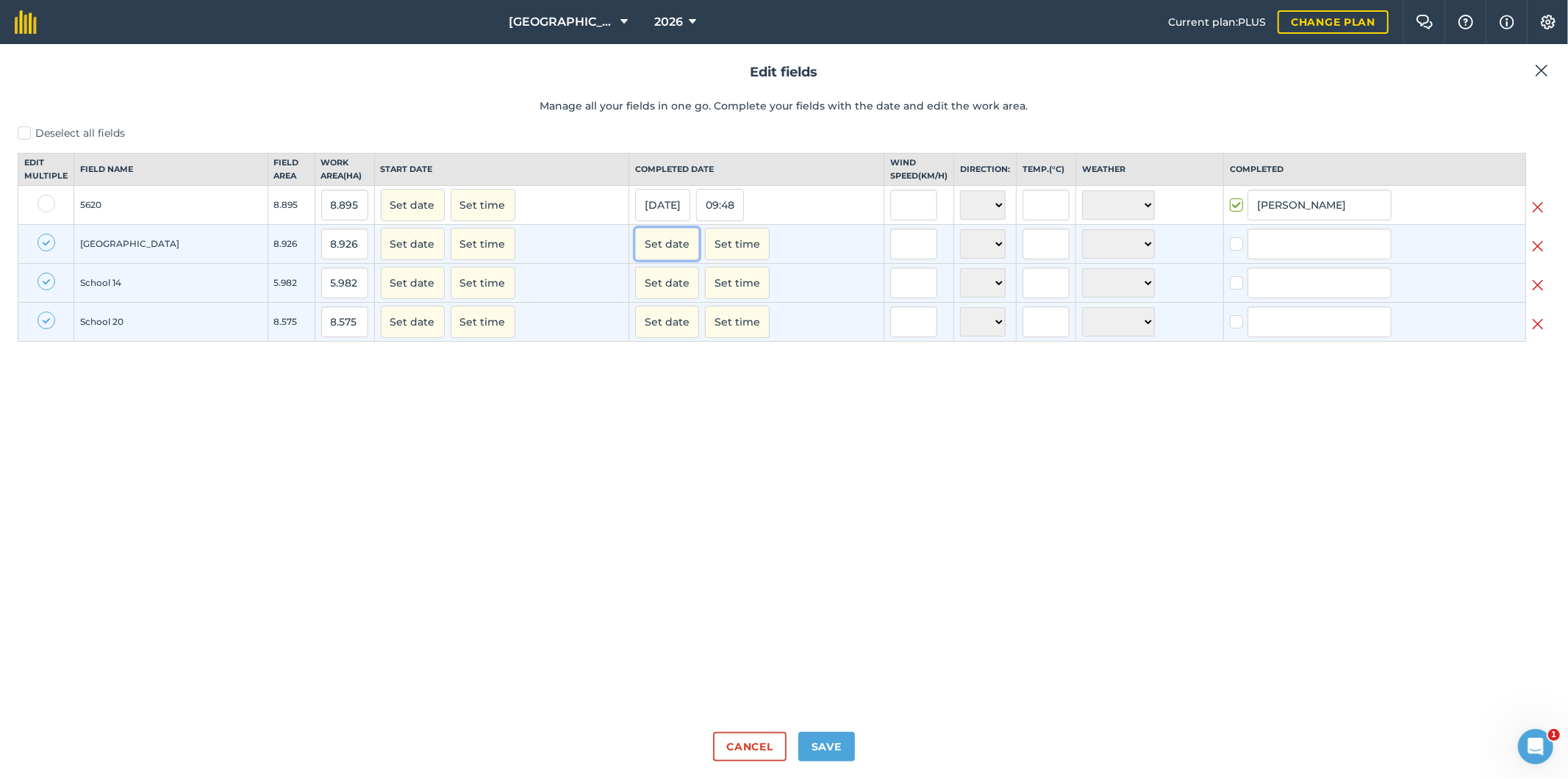
click at [635, 260] on button "Set date" at bounding box center [667, 244] width 64 height 33
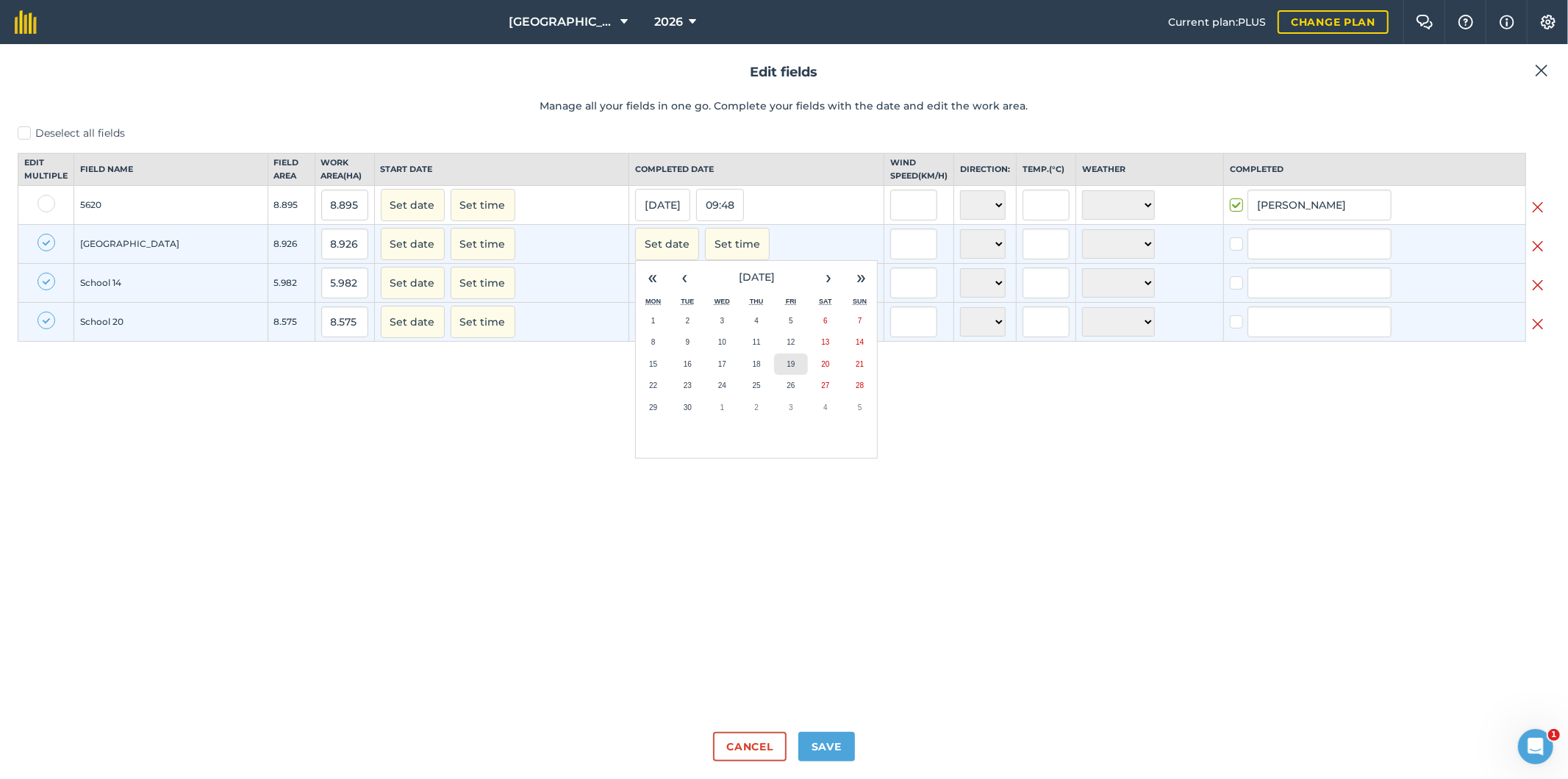
click at [787, 368] on abbr "19" at bounding box center [790, 364] width 8 height 8
checkbox input "true"
type input "[PERSON_NAME]"
checkbox input "true"
type input "[PERSON_NAME]"
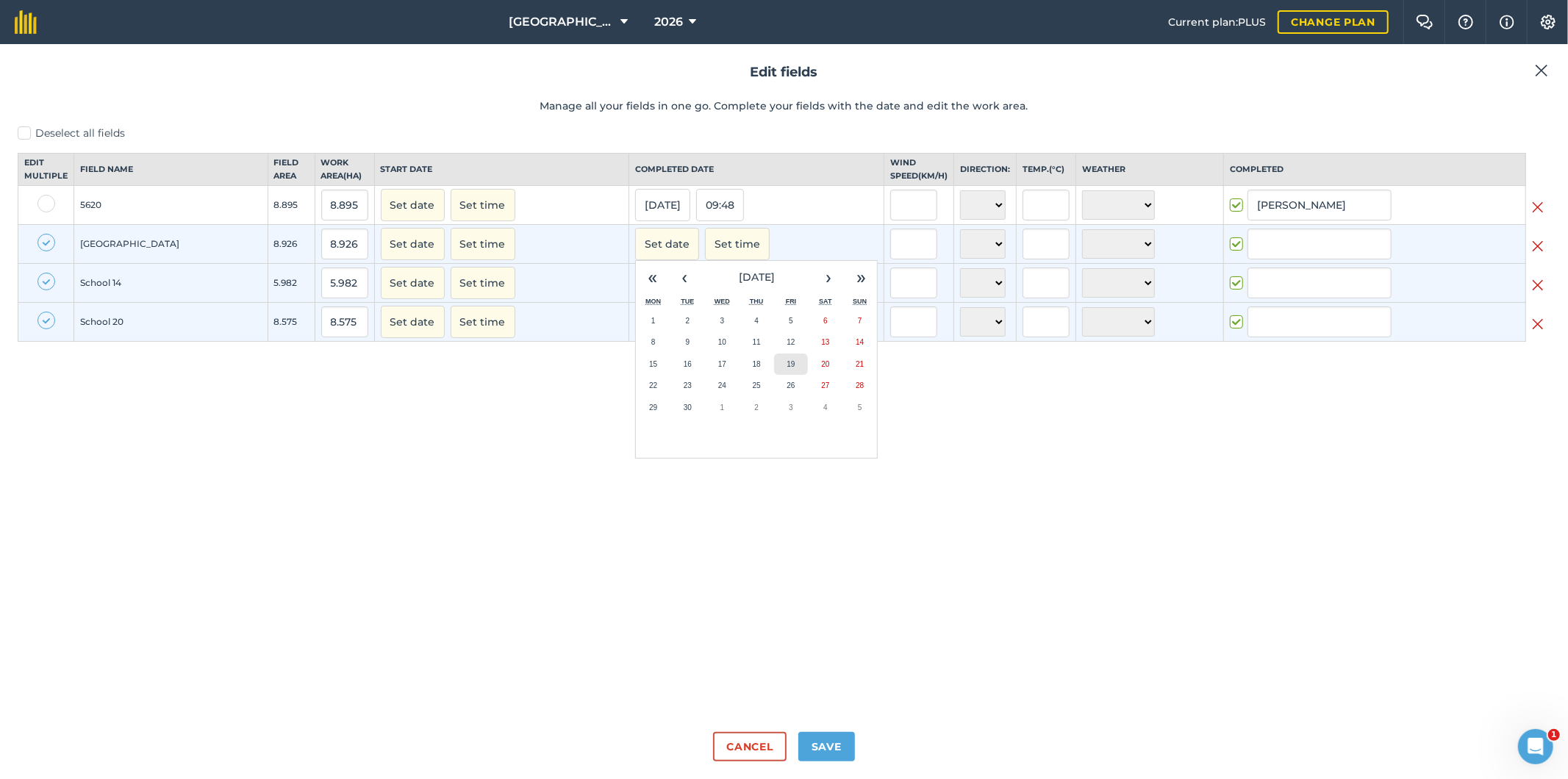
checkbox input "true"
type input "[PERSON_NAME]"
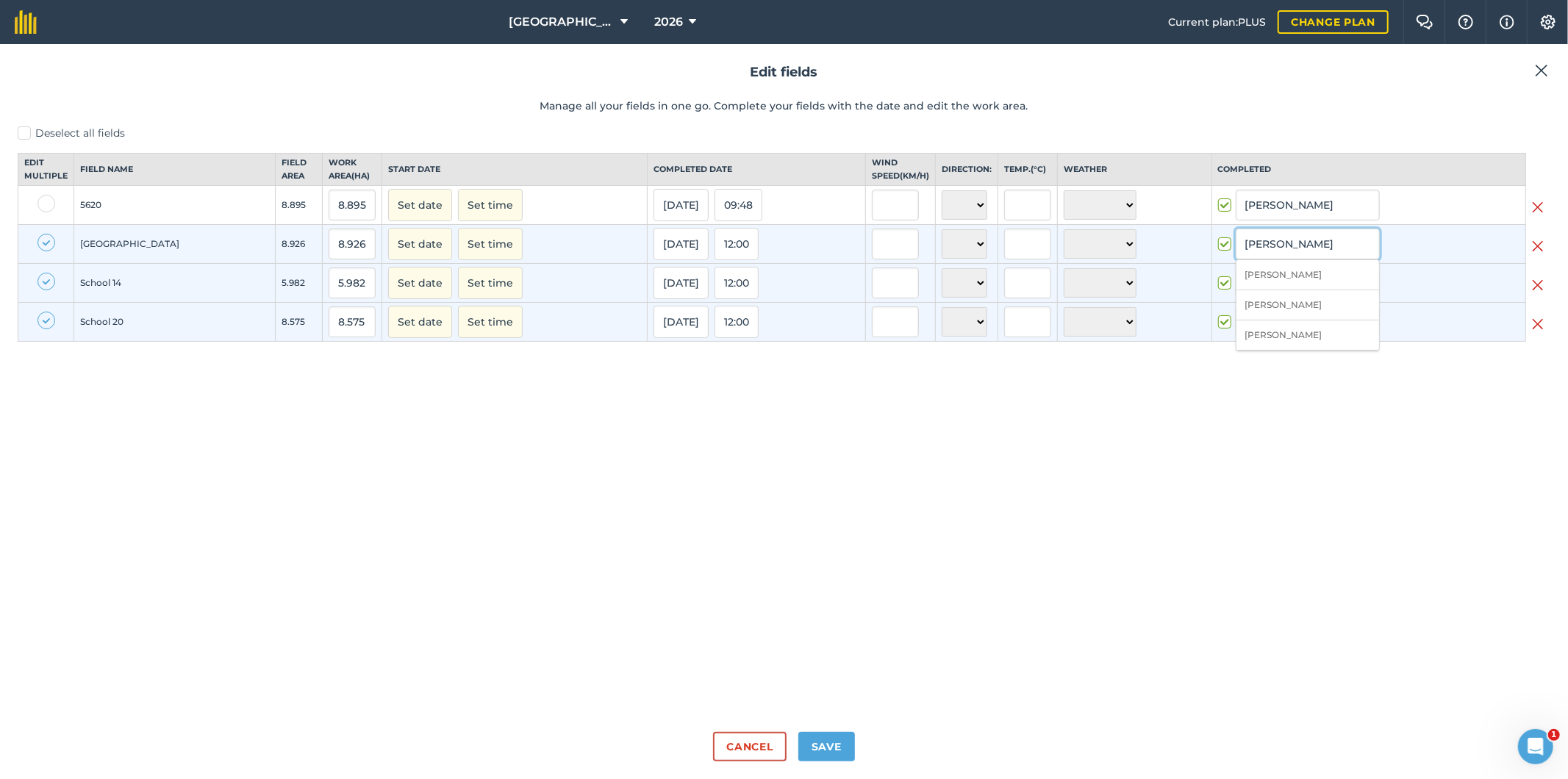
click at [1298, 259] on input "[PERSON_NAME]" at bounding box center [1308, 244] width 144 height 31
click at [1284, 291] on li "[PERSON_NAME]" at bounding box center [1308, 275] width 142 height 30
type input "[PERSON_NAME]"
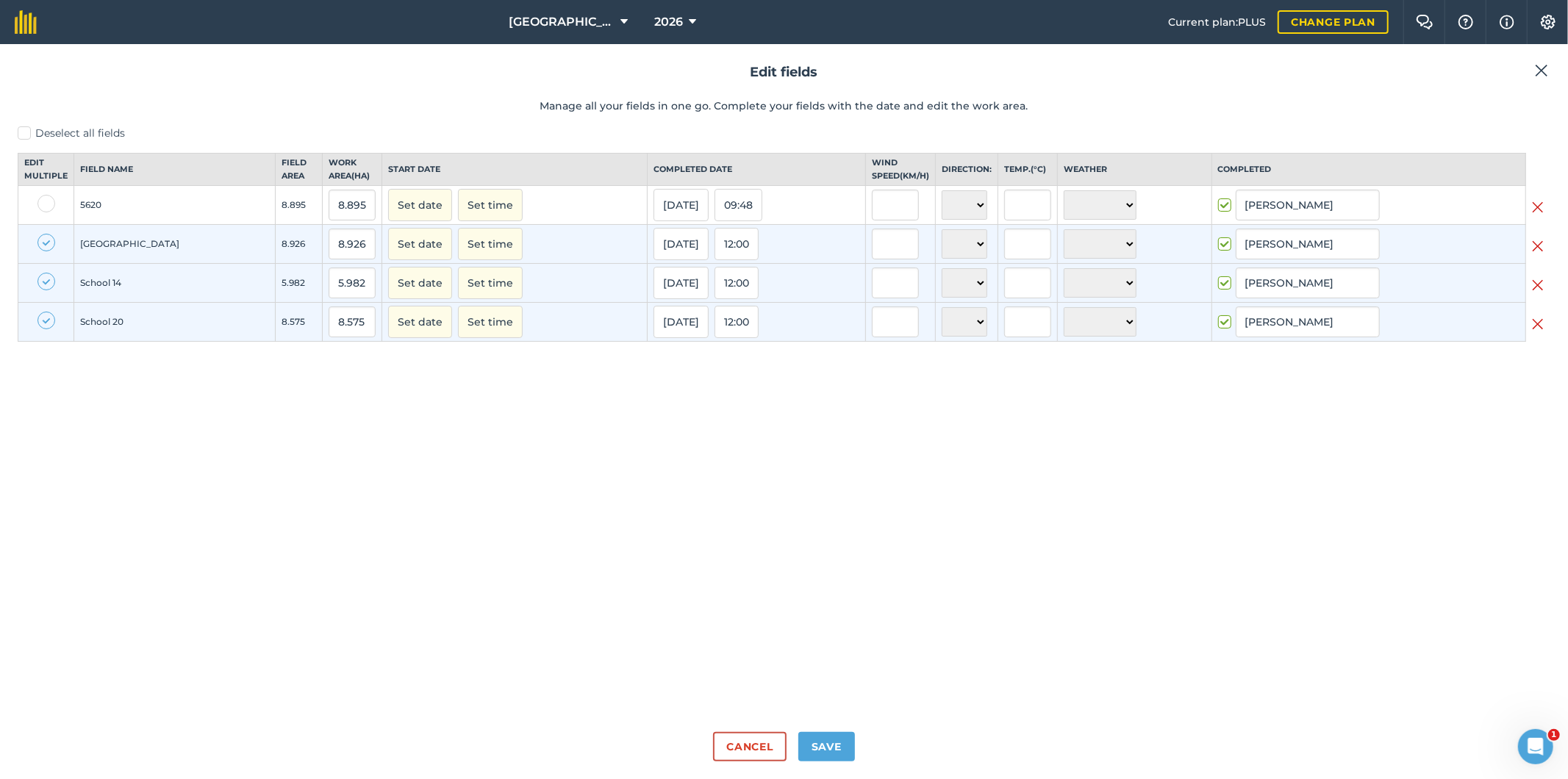
click at [1158, 398] on div "Deselect all fields Edit multiple Field name Field Area Work area ( Ha ) Start …" at bounding box center [784, 423] width 1532 height 594
click at [818, 746] on button "Save" at bounding box center [827, 747] width 56 height 30
click at [827, 752] on button "Save" at bounding box center [827, 747] width 56 height 30
click at [738, 746] on button "Cancel" at bounding box center [750, 747] width 73 height 30
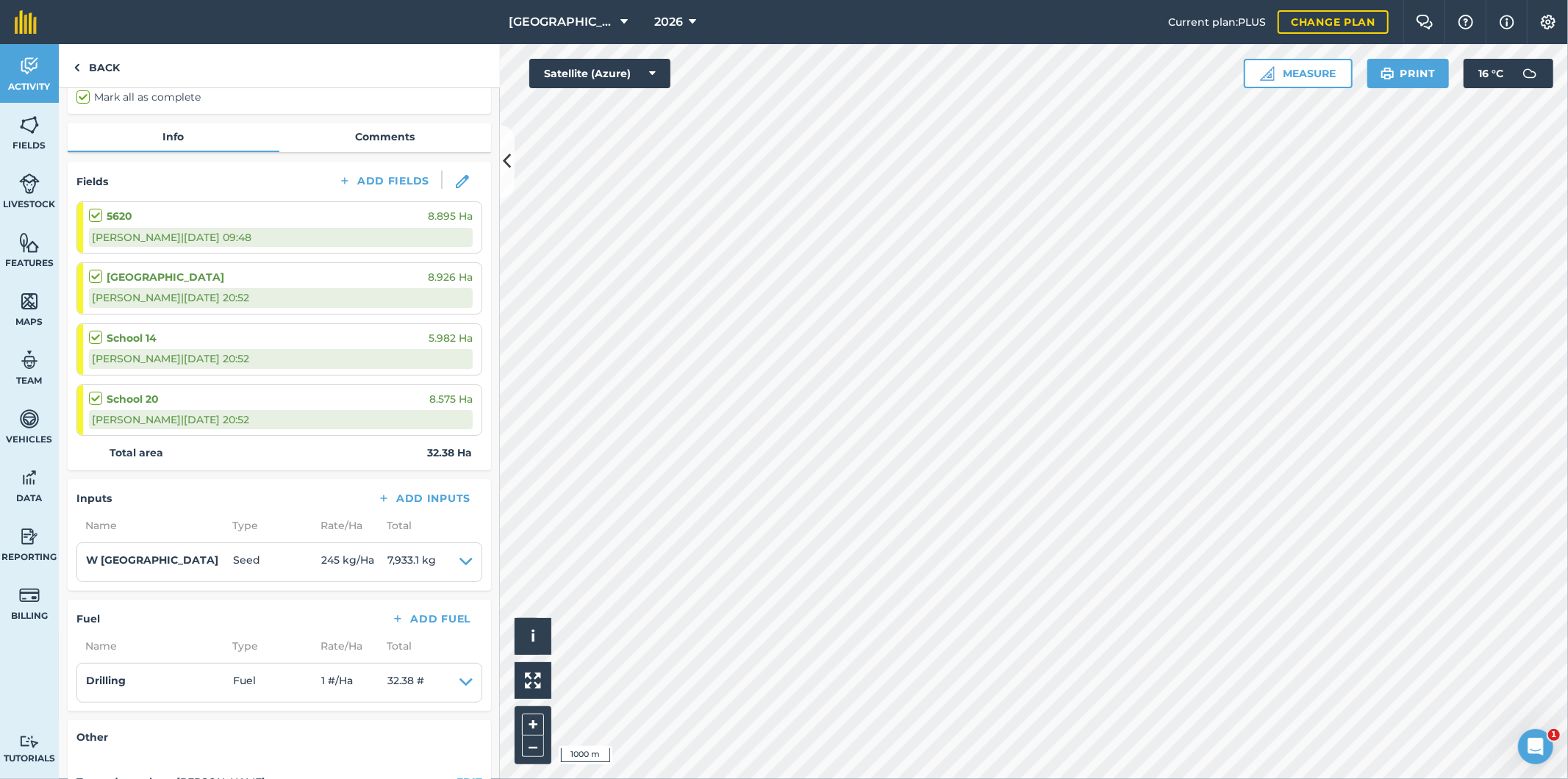
scroll to position [163, 0]
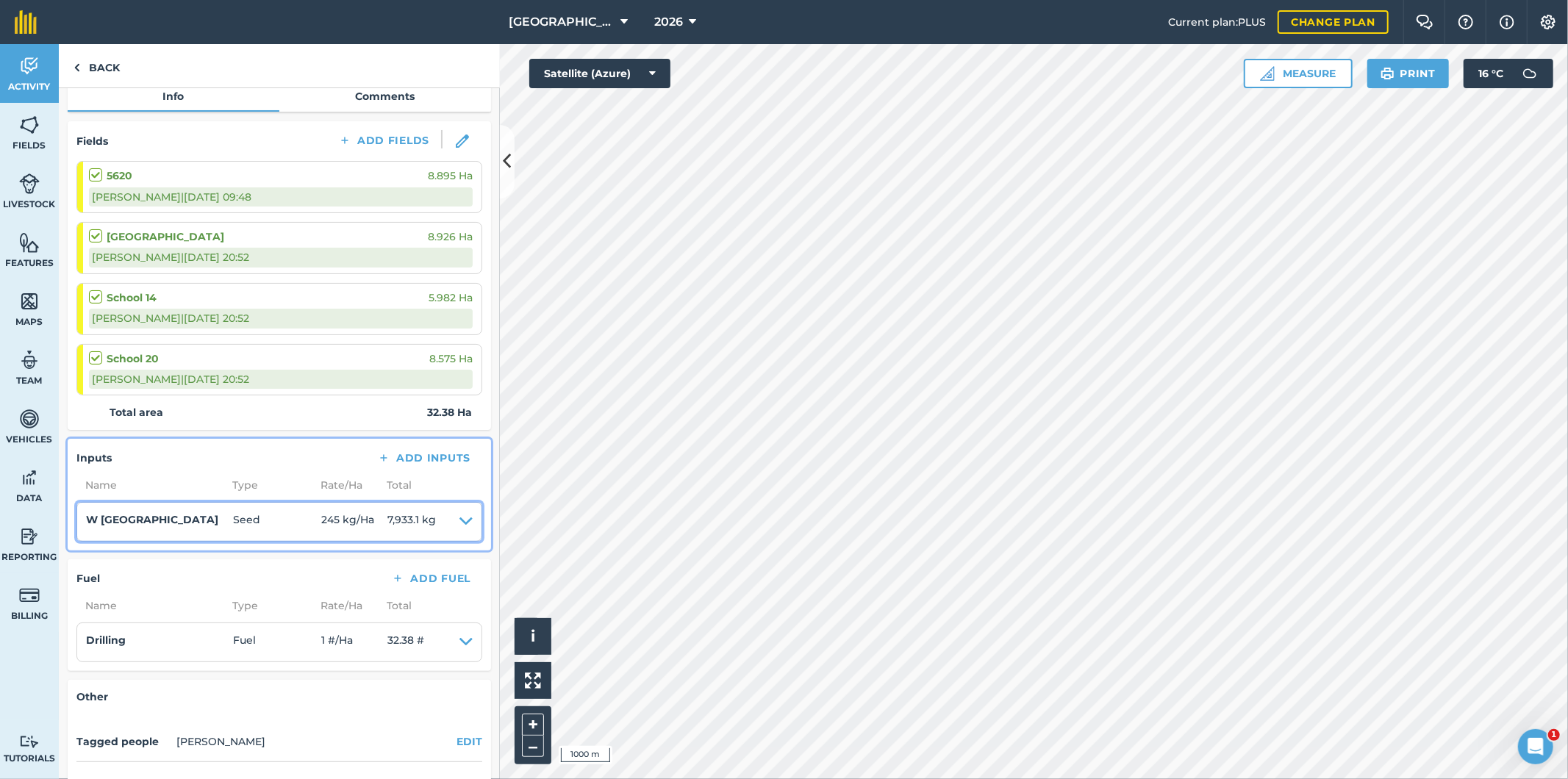
click at [460, 517] on icon at bounding box center [466, 522] width 13 height 21
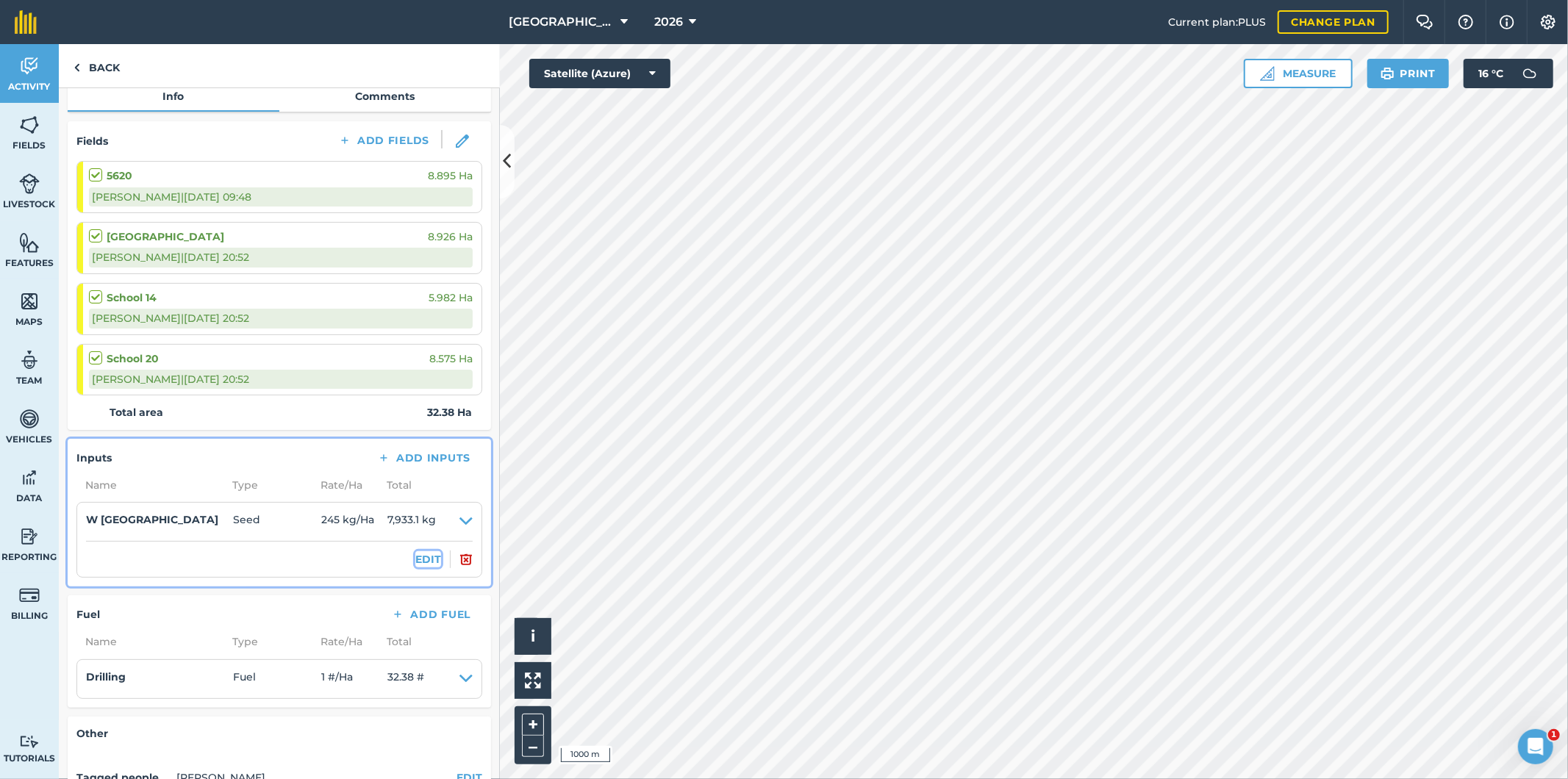
click at [420, 555] on button "EDIT" at bounding box center [428, 560] width 26 height 16
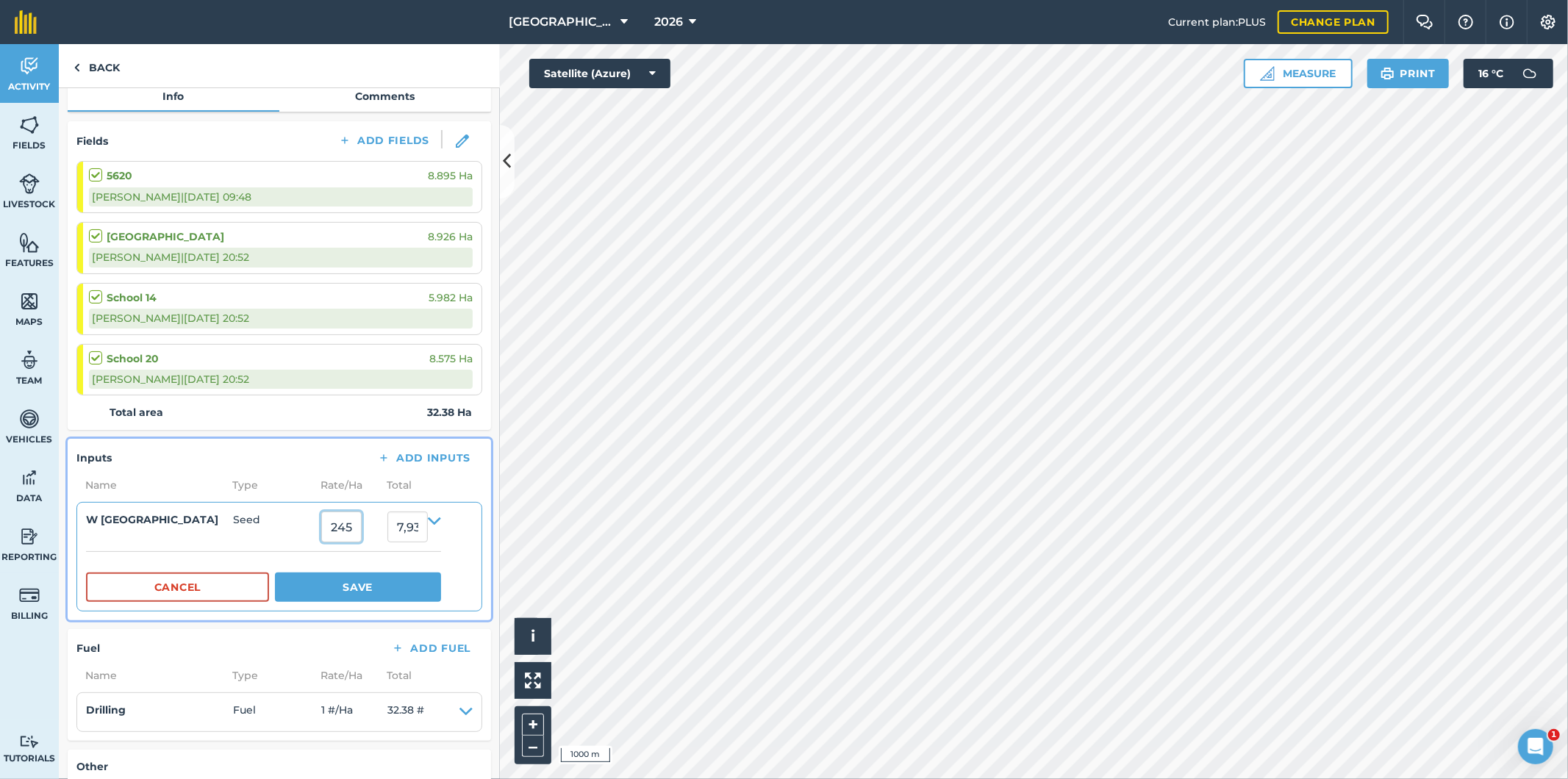
click at [340, 522] on input "245" at bounding box center [341, 527] width 41 height 31
type input "145"
type input "4,695.1"
click at [375, 586] on button "Save" at bounding box center [358, 587] width 166 height 30
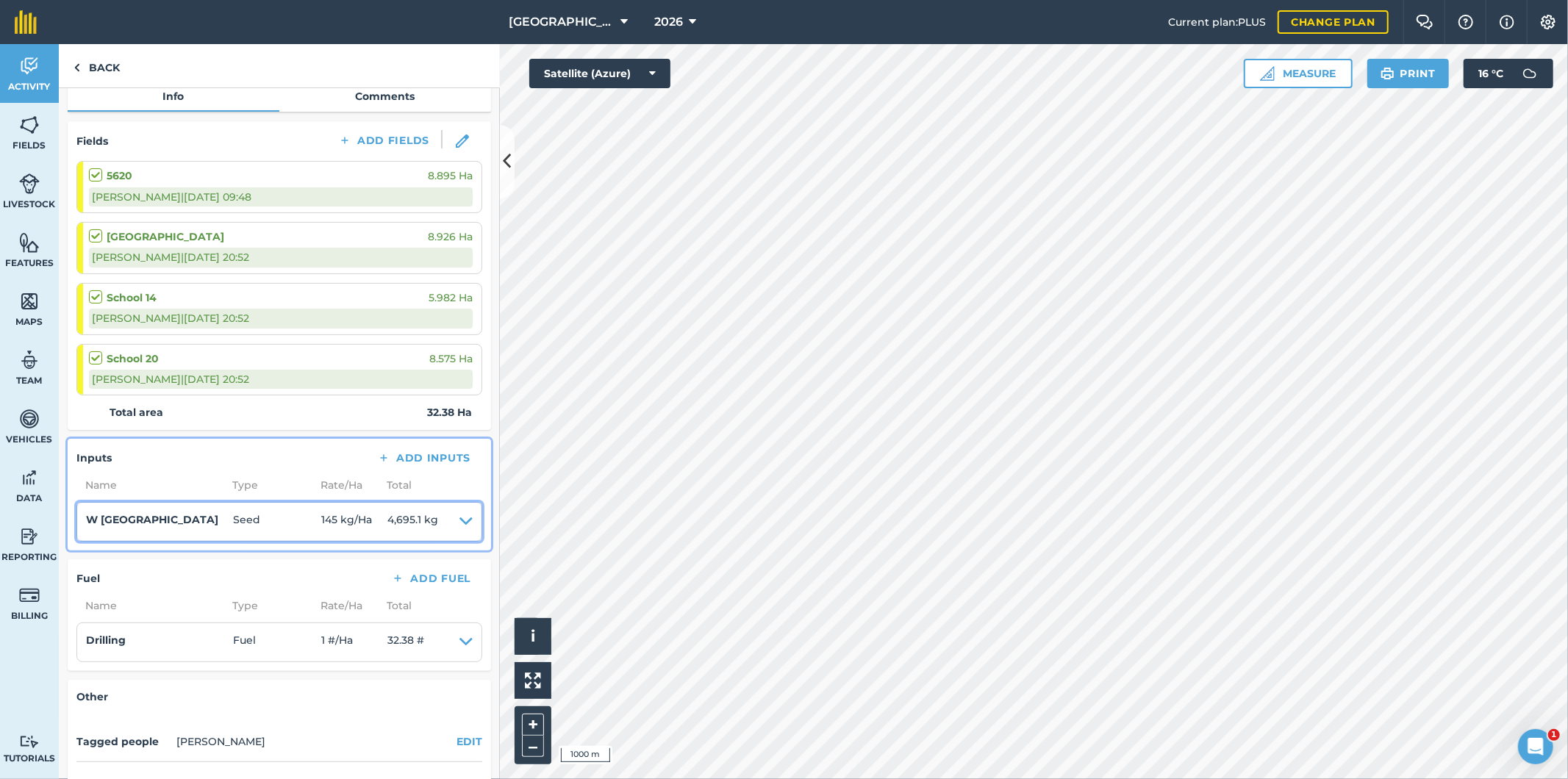
click at [460, 518] on icon at bounding box center [466, 522] width 13 height 21
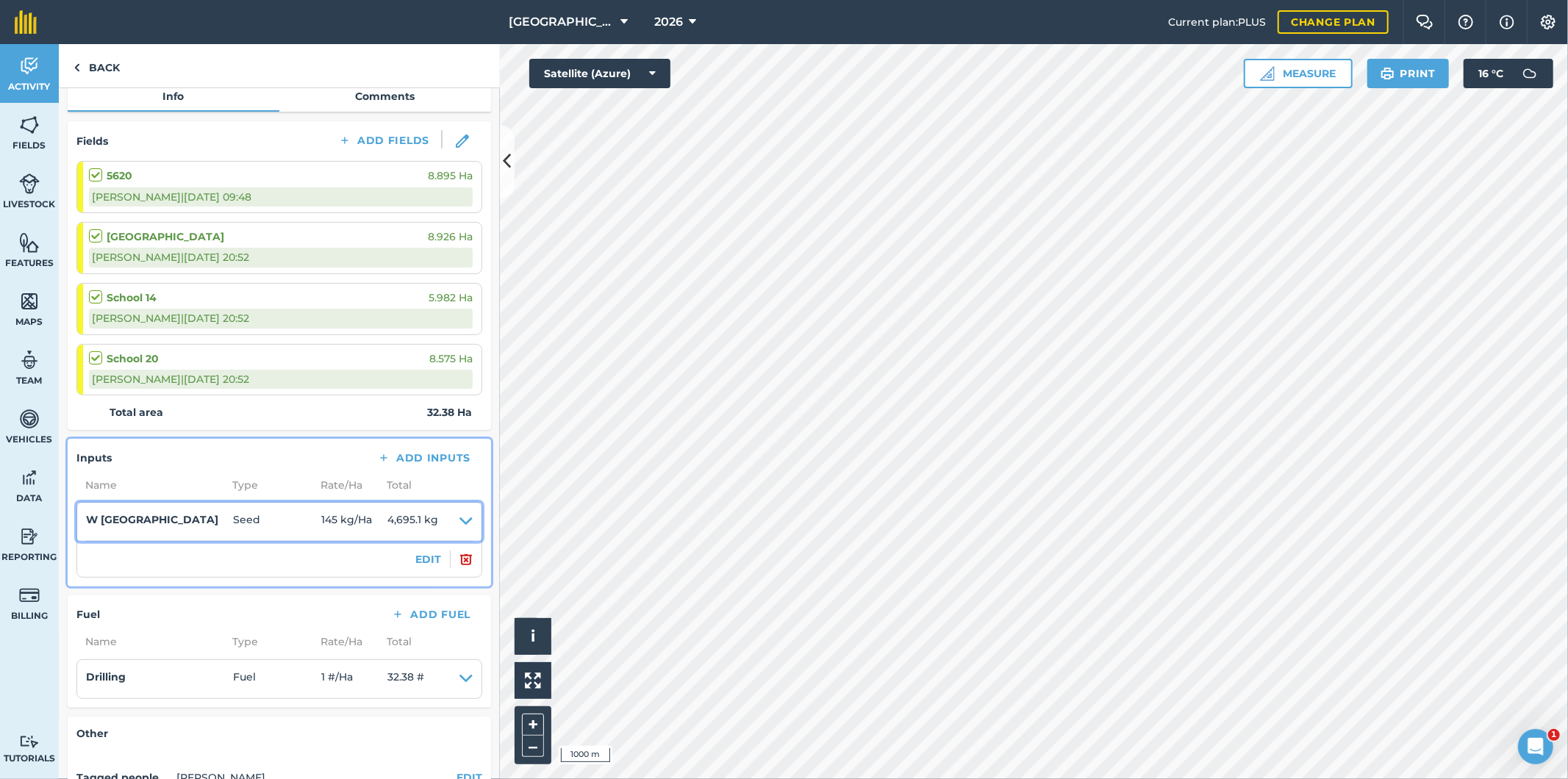
click at [420, 520] on span "4,695.1 kg" at bounding box center [413, 522] width 50 height 21
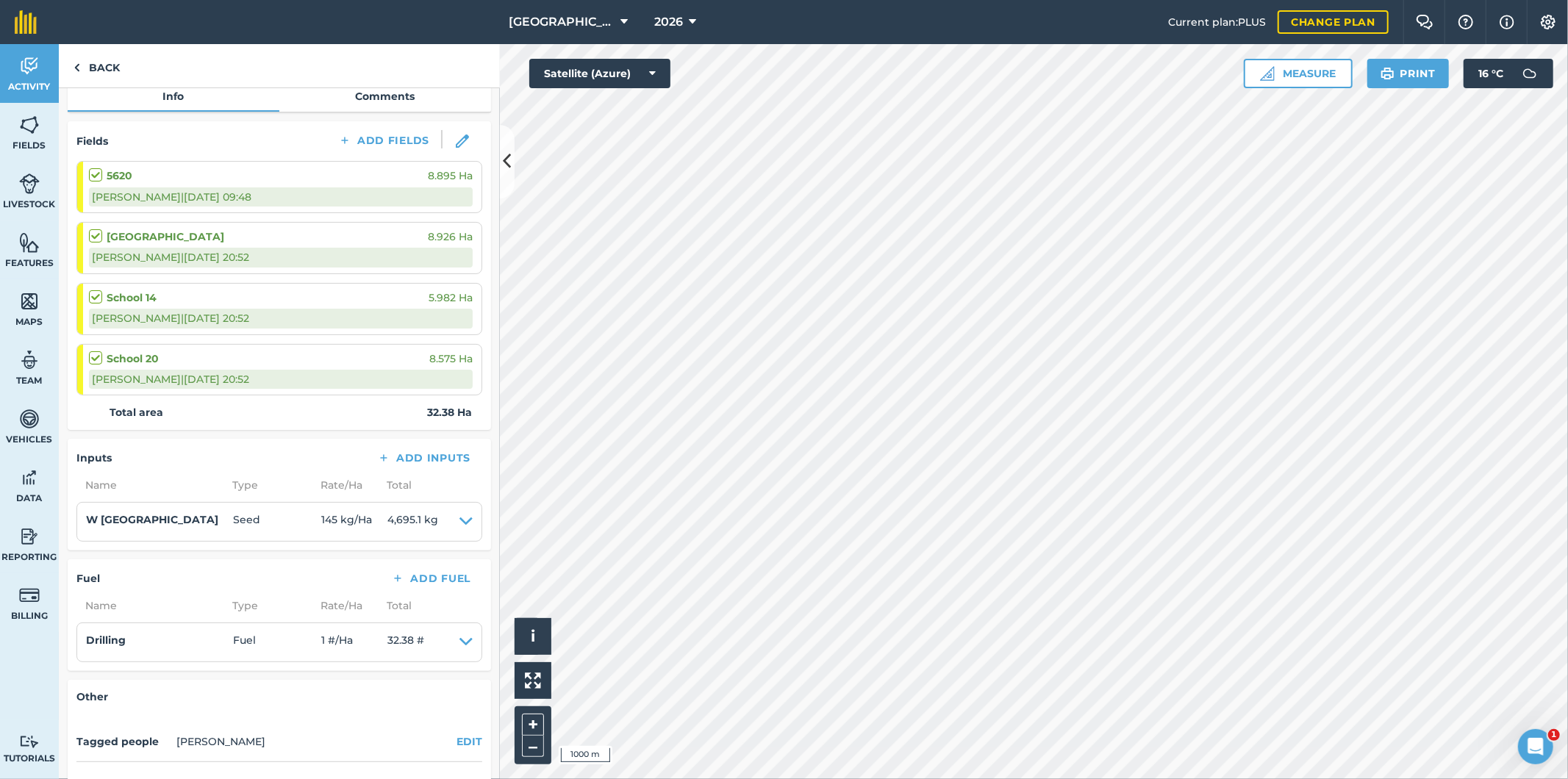
click at [461, 515] on li "W Barley Seed 145 kg / Ha 4,695.1 kg EDIT" at bounding box center [279, 522] width 406 height 40
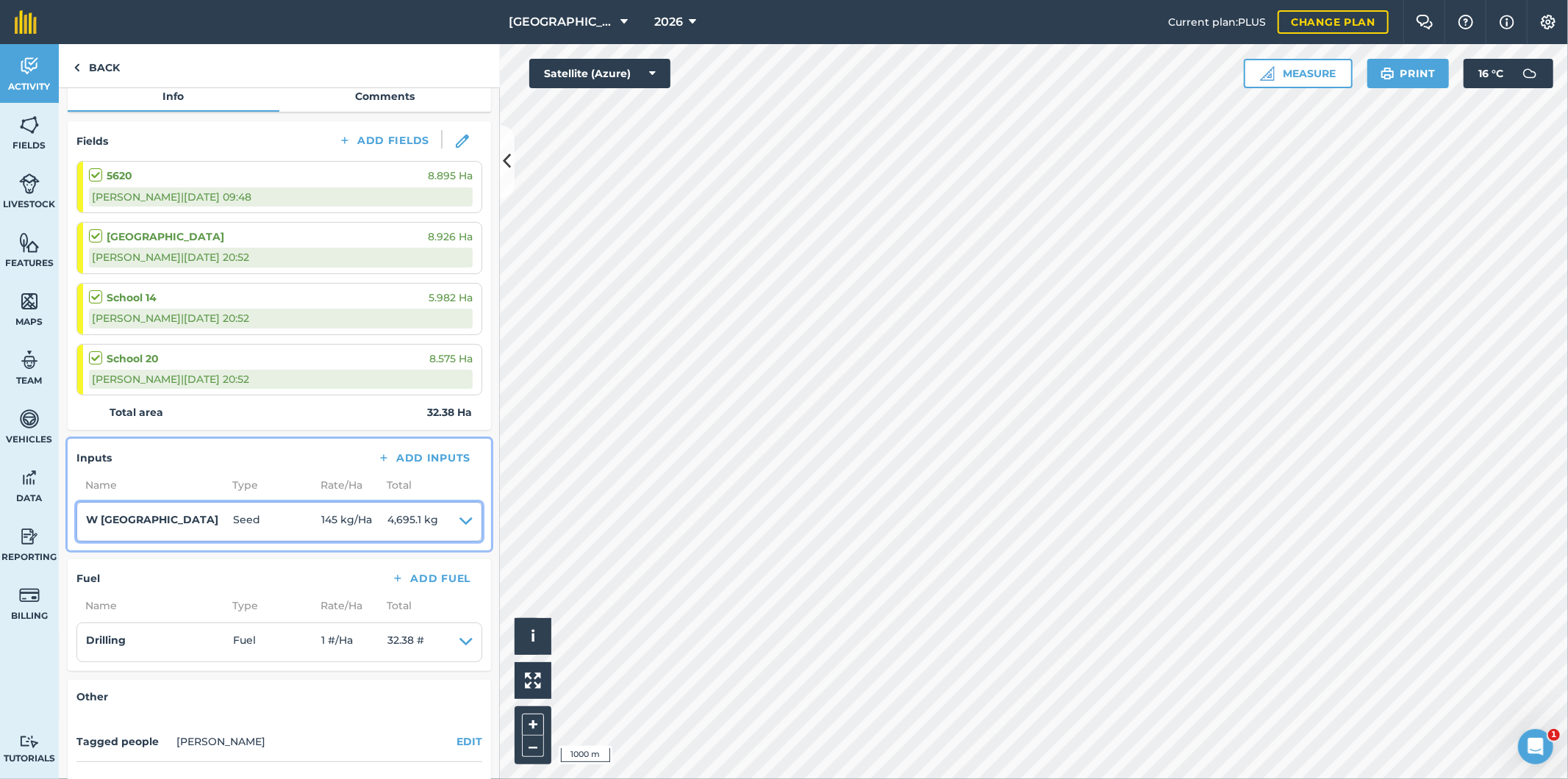
click at [460, 523] on icon at bounding box center [466, 522] width 13 height 21
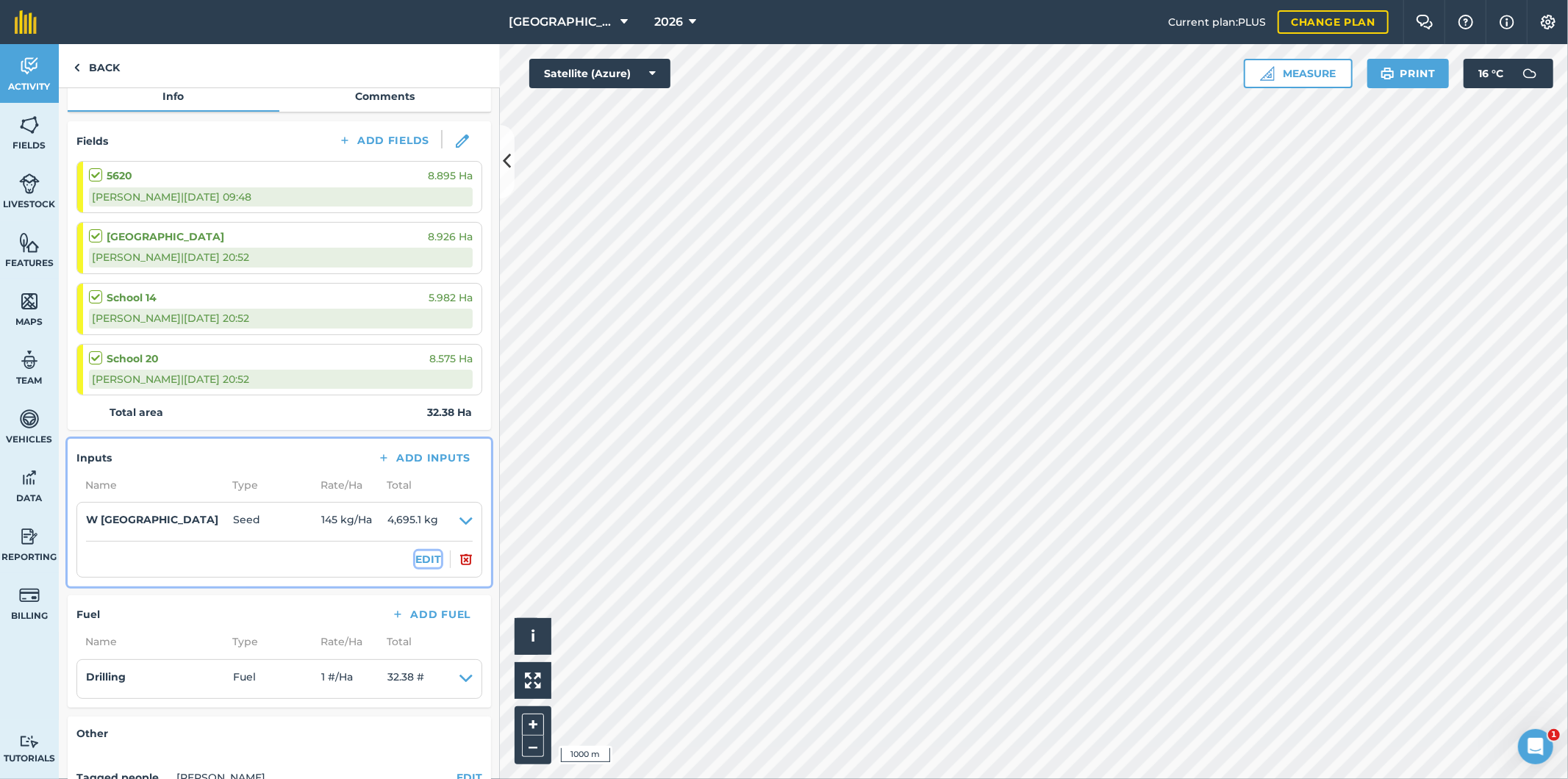
click at [420, 557] on button "EDIT" at bounding box center [428, 560] width 26 height 16
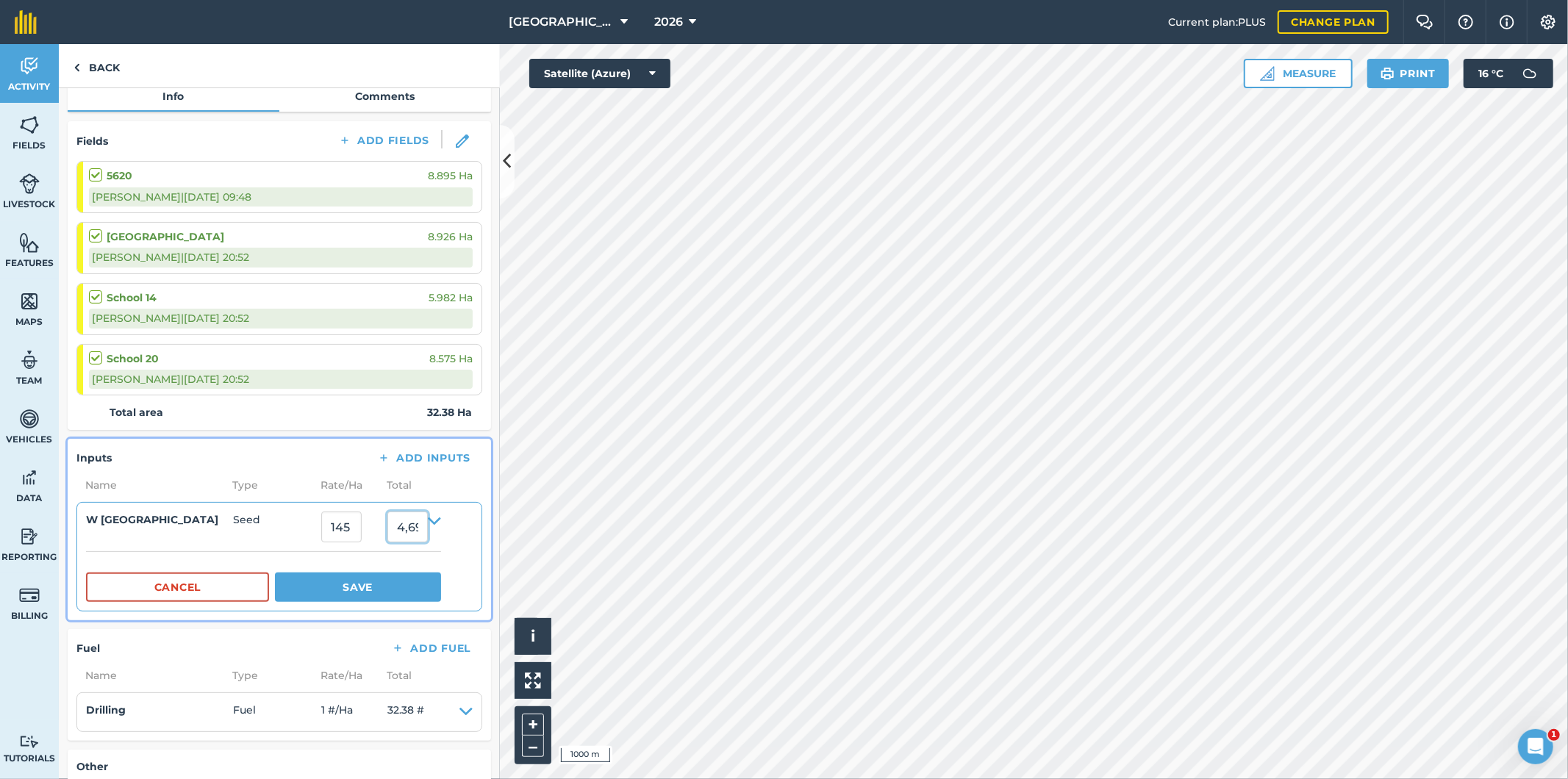
click at [428, 526] on input "4,695.1" at bounding box center [408, 527] width 41 height 31
type input "4"
type input "5200"
type input "160.59295861642988"
type input "5,200"
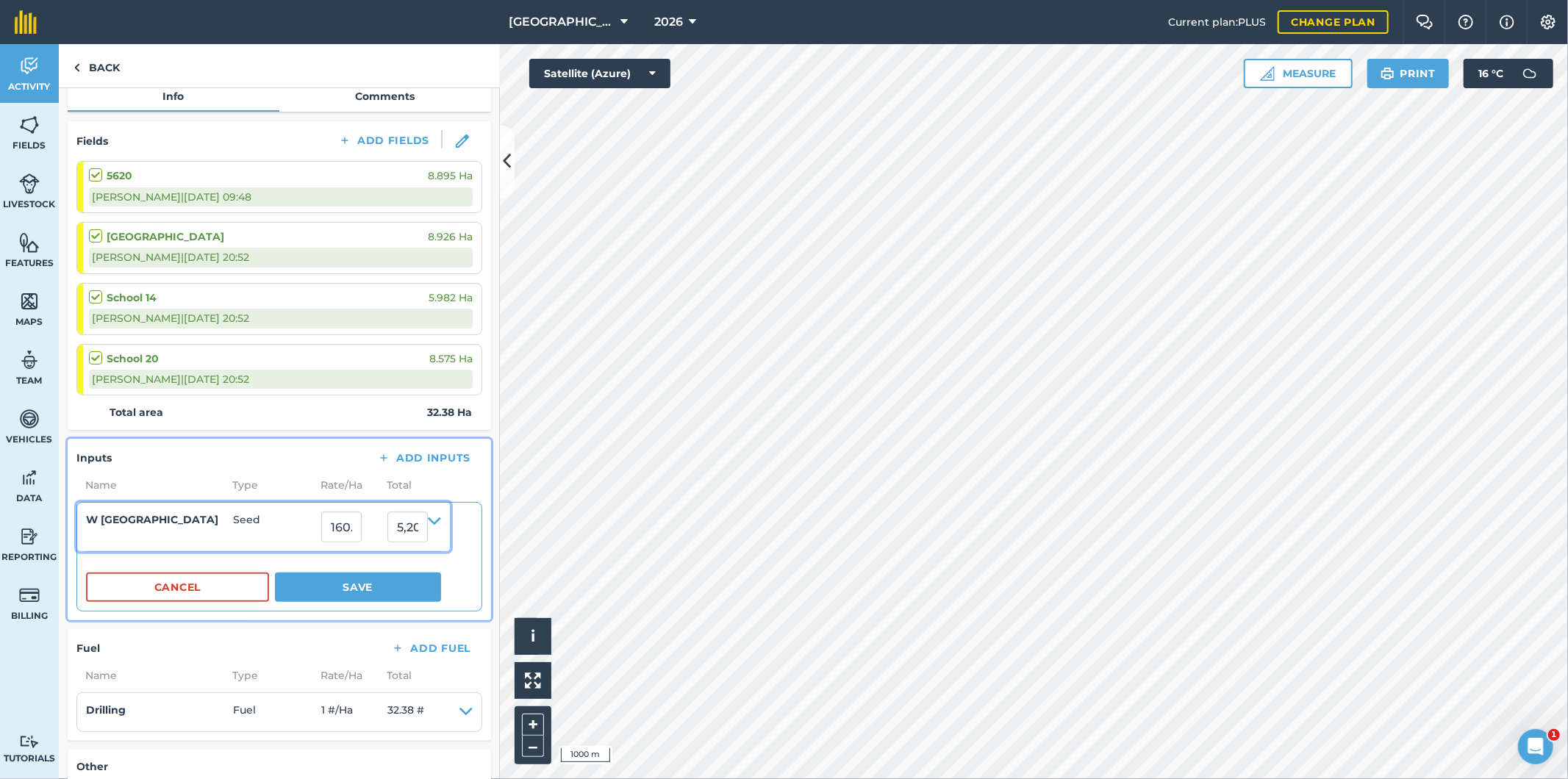
click at [274, 526] on span "Seed" at bounding box center [277, 527] width 88 height 31
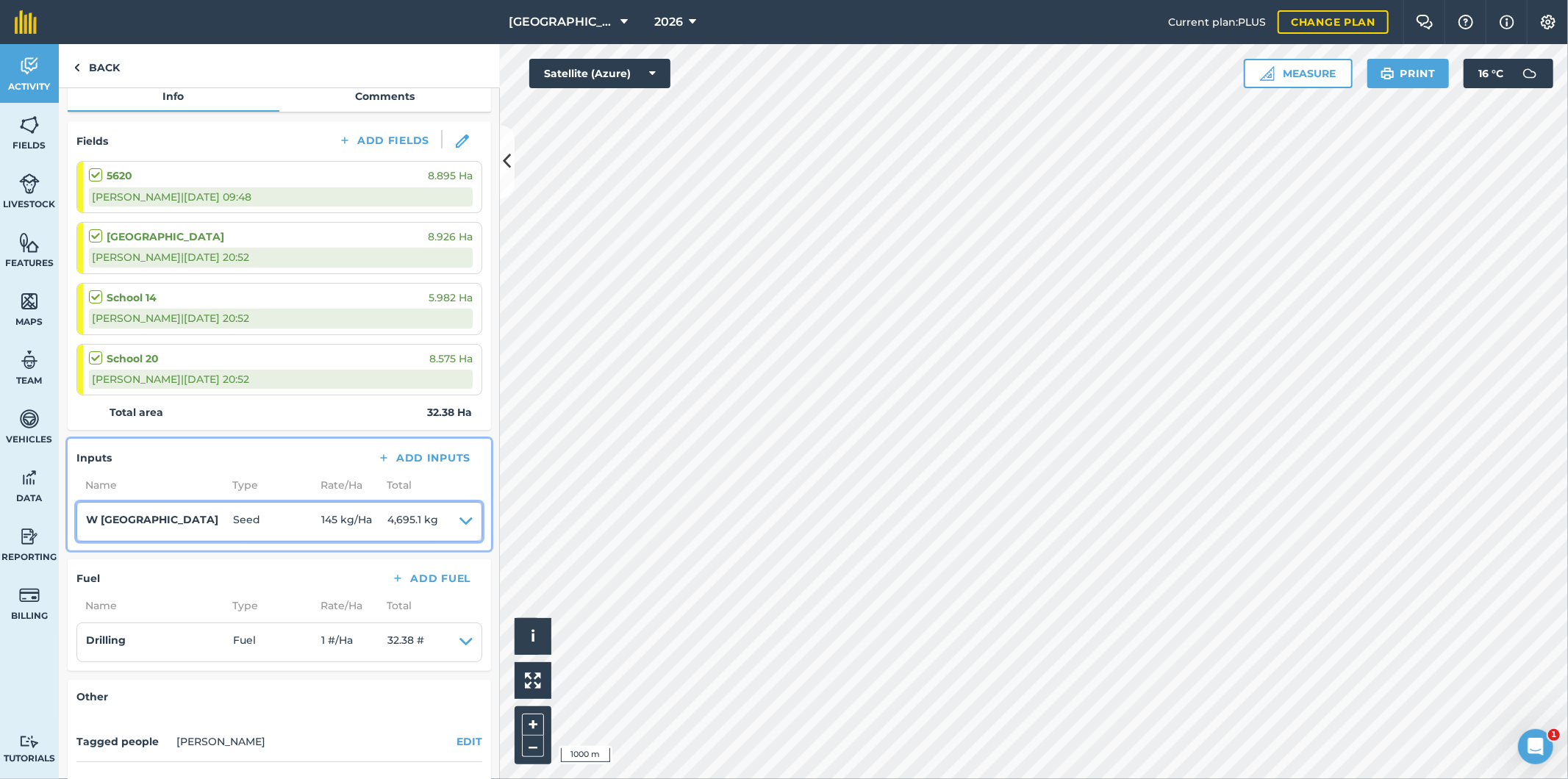
click at [423, 523] on span "4,695.1 kg" at bounding box center [413, 522] width 50 height 21
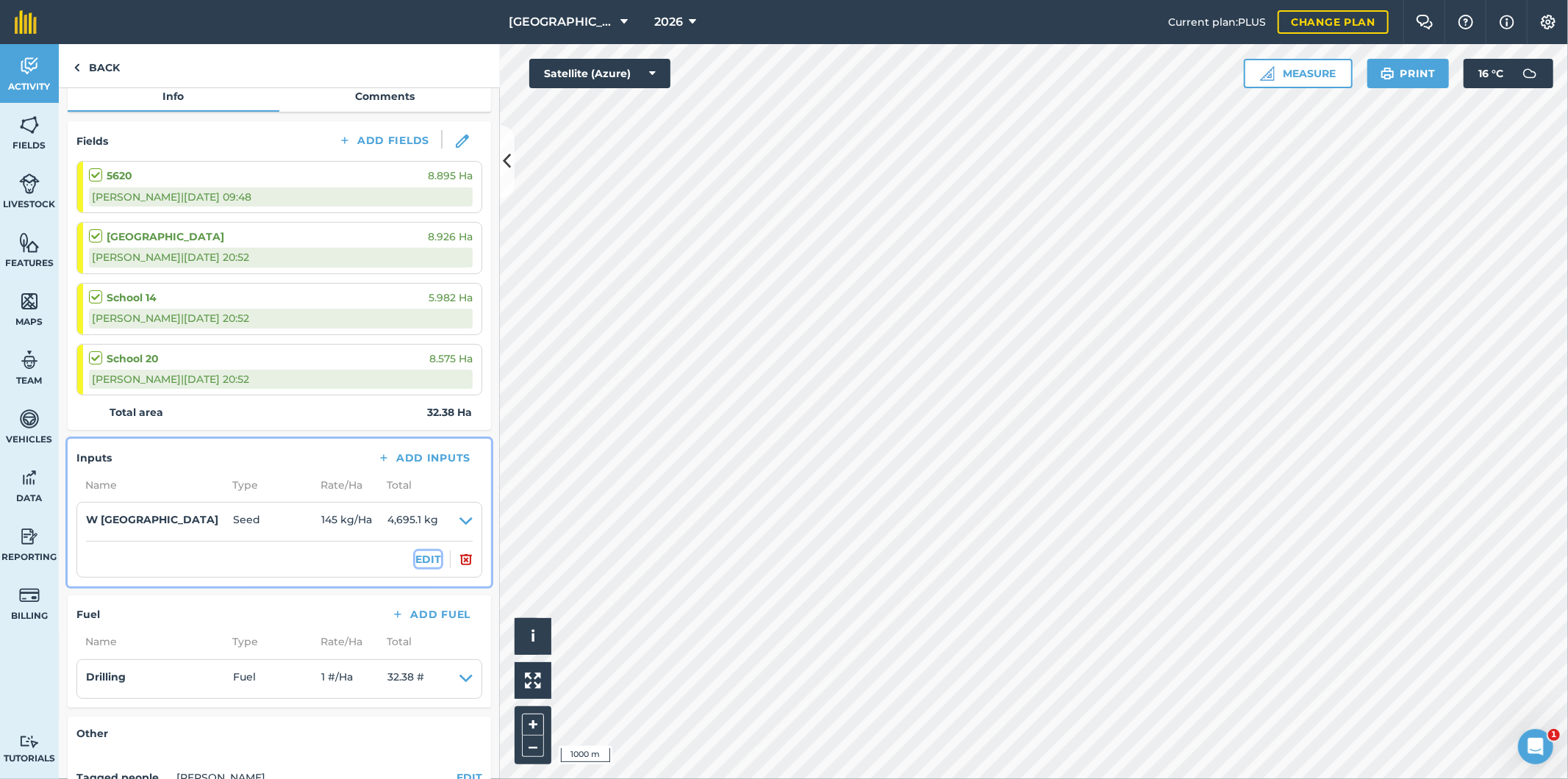
click at [417, 562] on button "EDIT" at bounding box center [428, 560] width 26 height 16
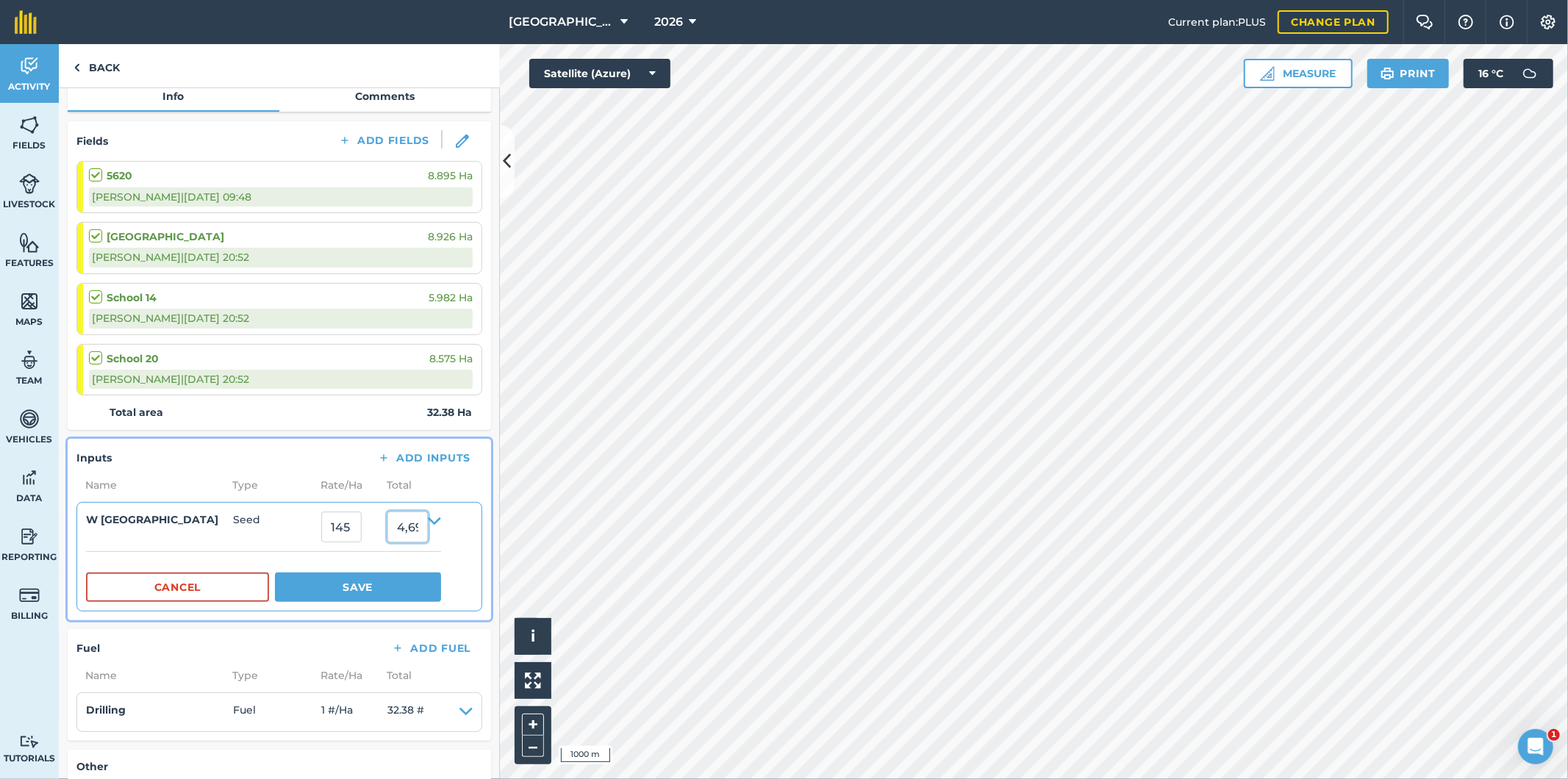
click at [424, 532] on input "4,695.1" at bounding box center [408, 527] width 41 height 31
drag, startPoint x: 399, startPoint y: 526, endPoint x: 445, endPoint y: 529, distance: 46.1
click at [428, 529] on input "4,695.1" at bounding box center [408, 527] width 41 height 31
type input "5200"
type input "160.59295861642988"
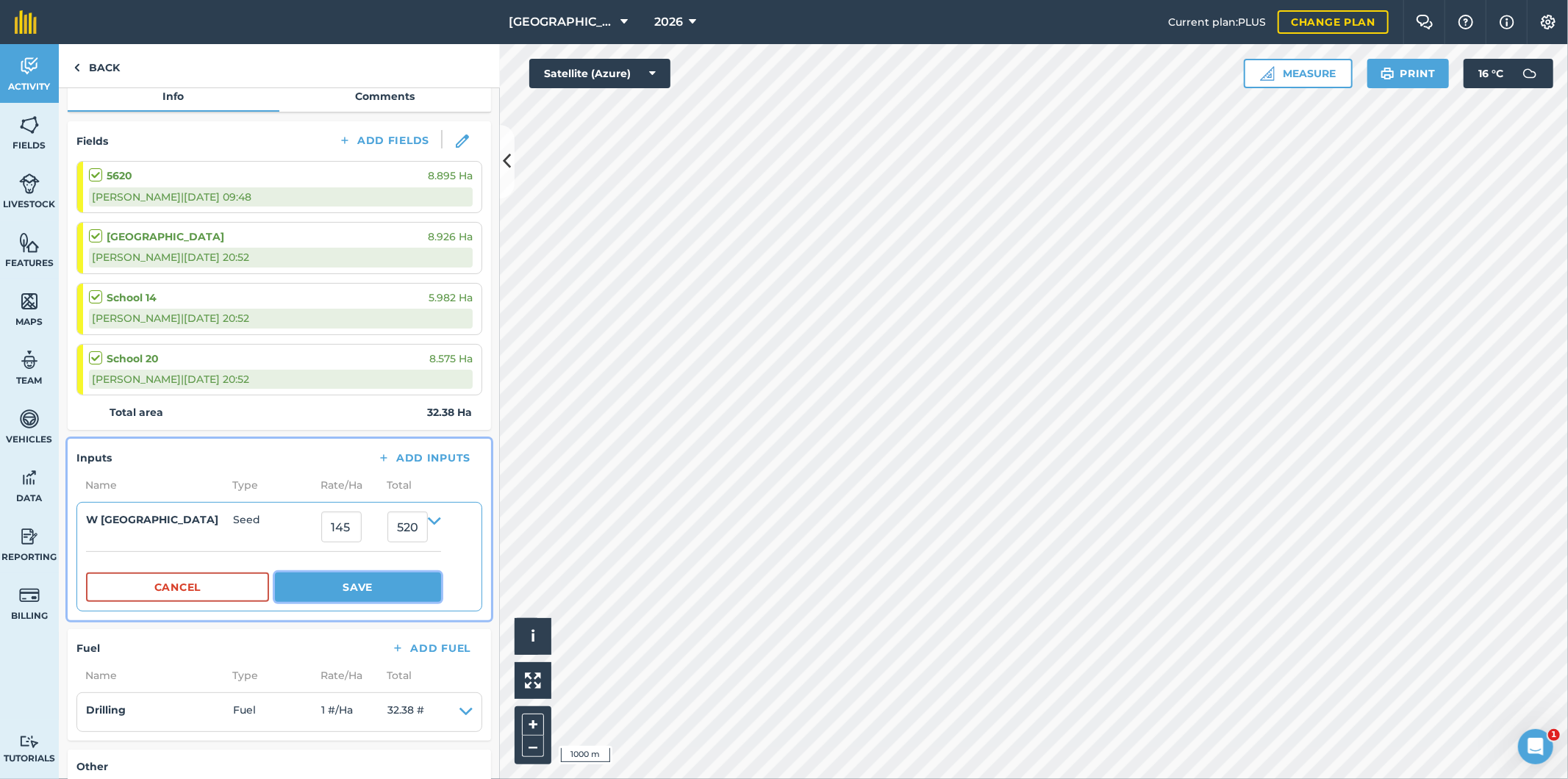
type input "5,200"
click at [370, 583] on button "Save" at bounding box center [358, 587] width 166 height 30
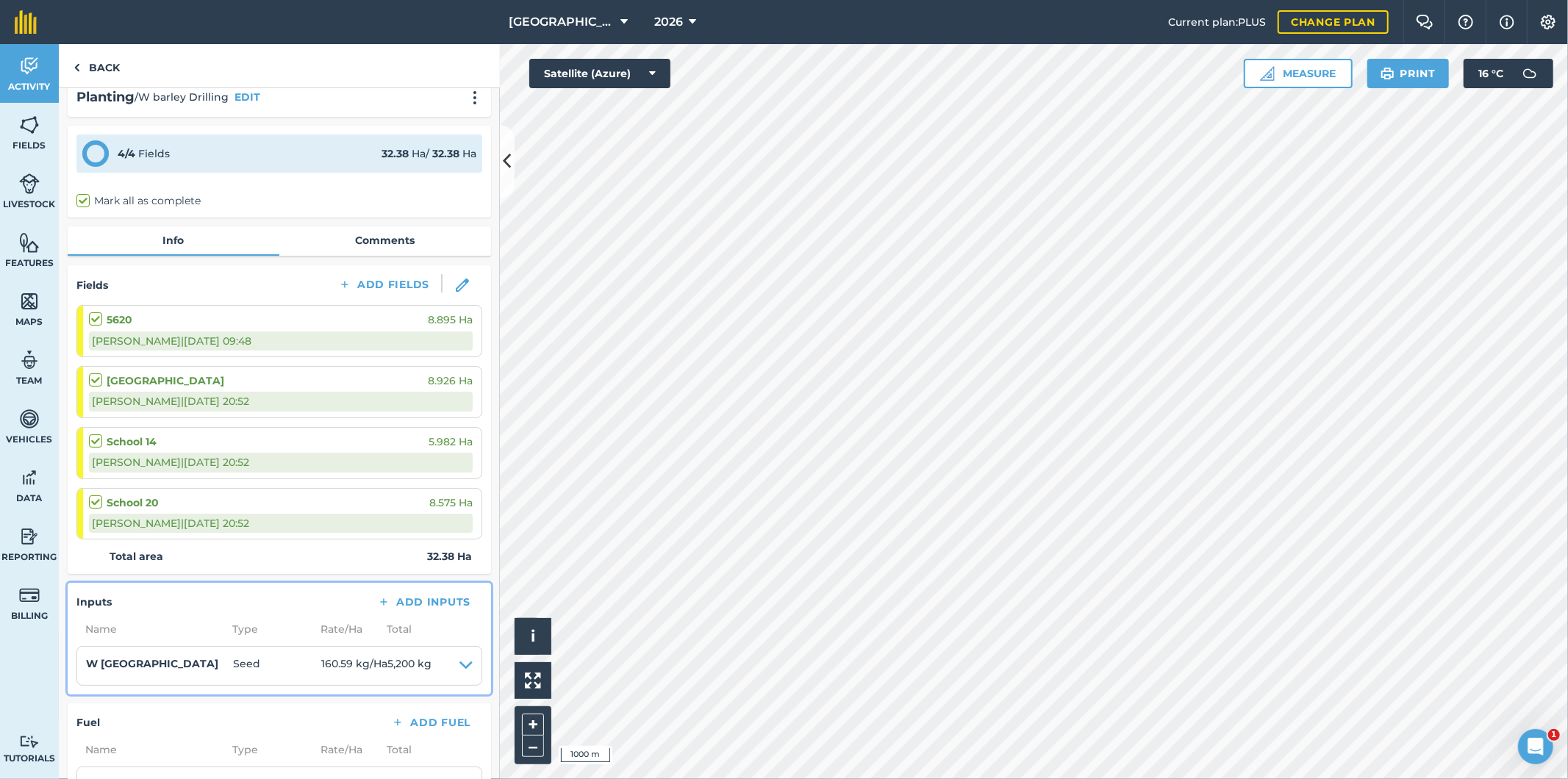
scroll to position [0, 0]
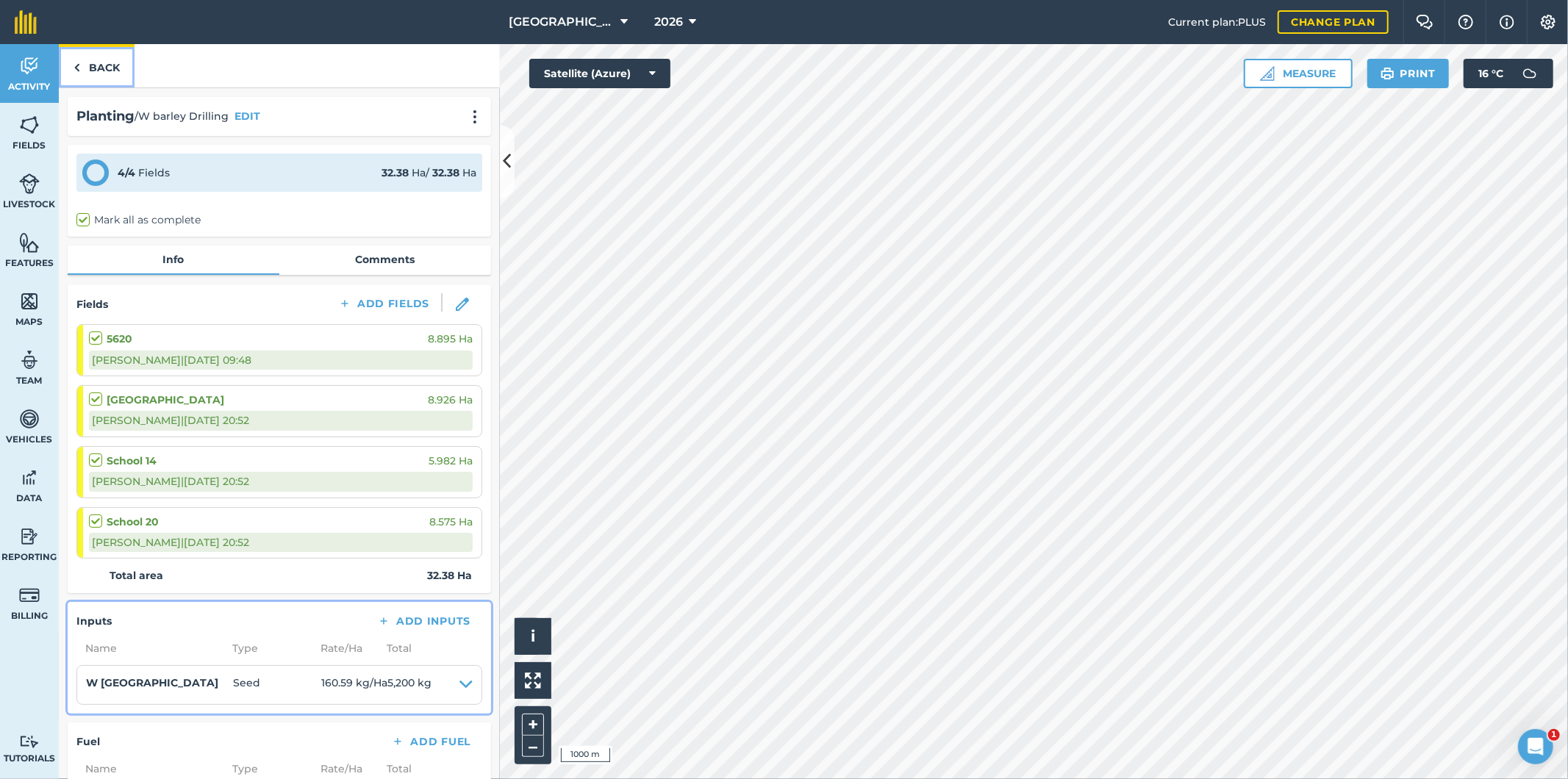
click at [104, 63] on link "Back" at bounding box center [96, 65] width 76 height 43
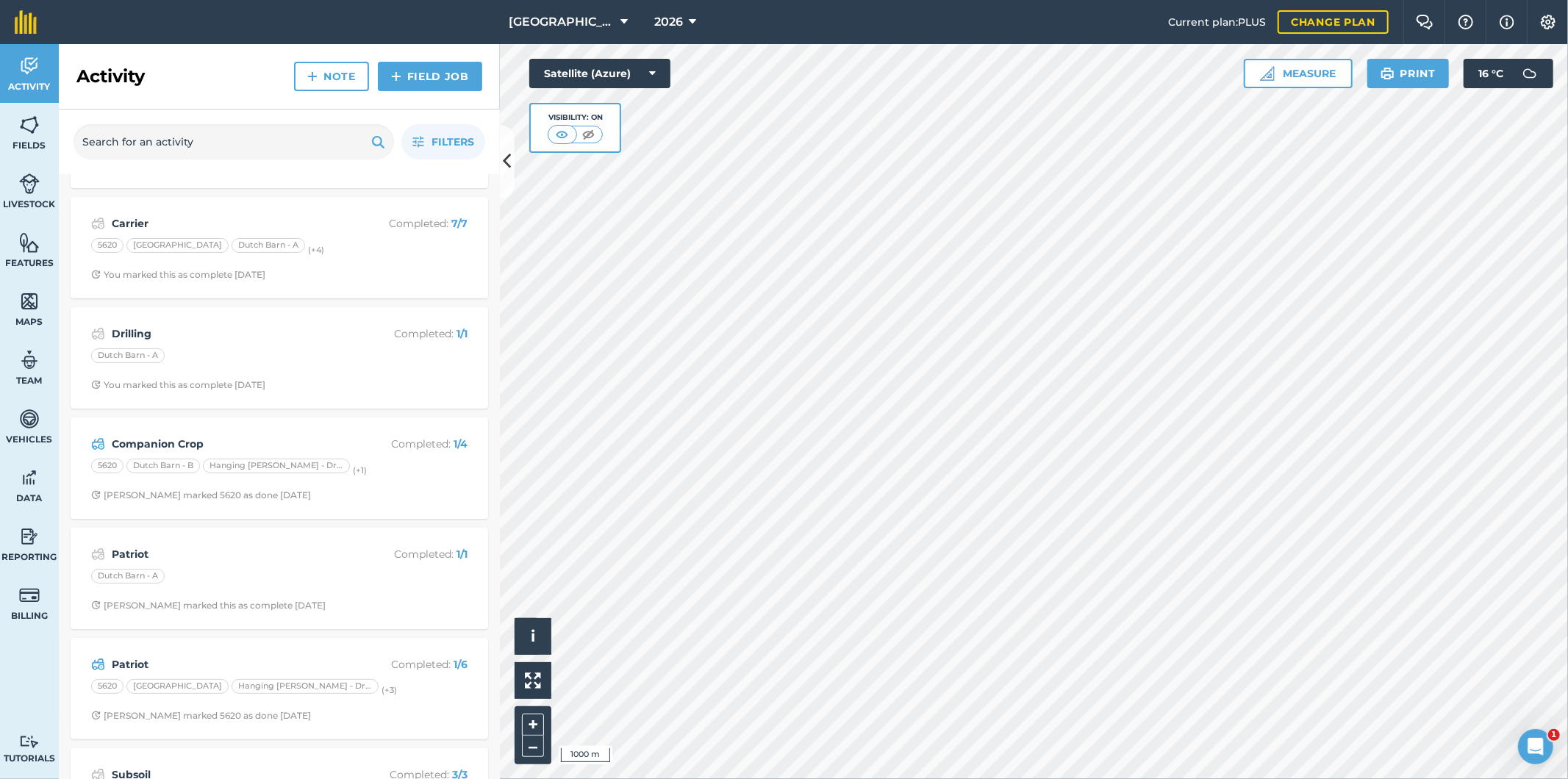
scroll to position [163, 0]
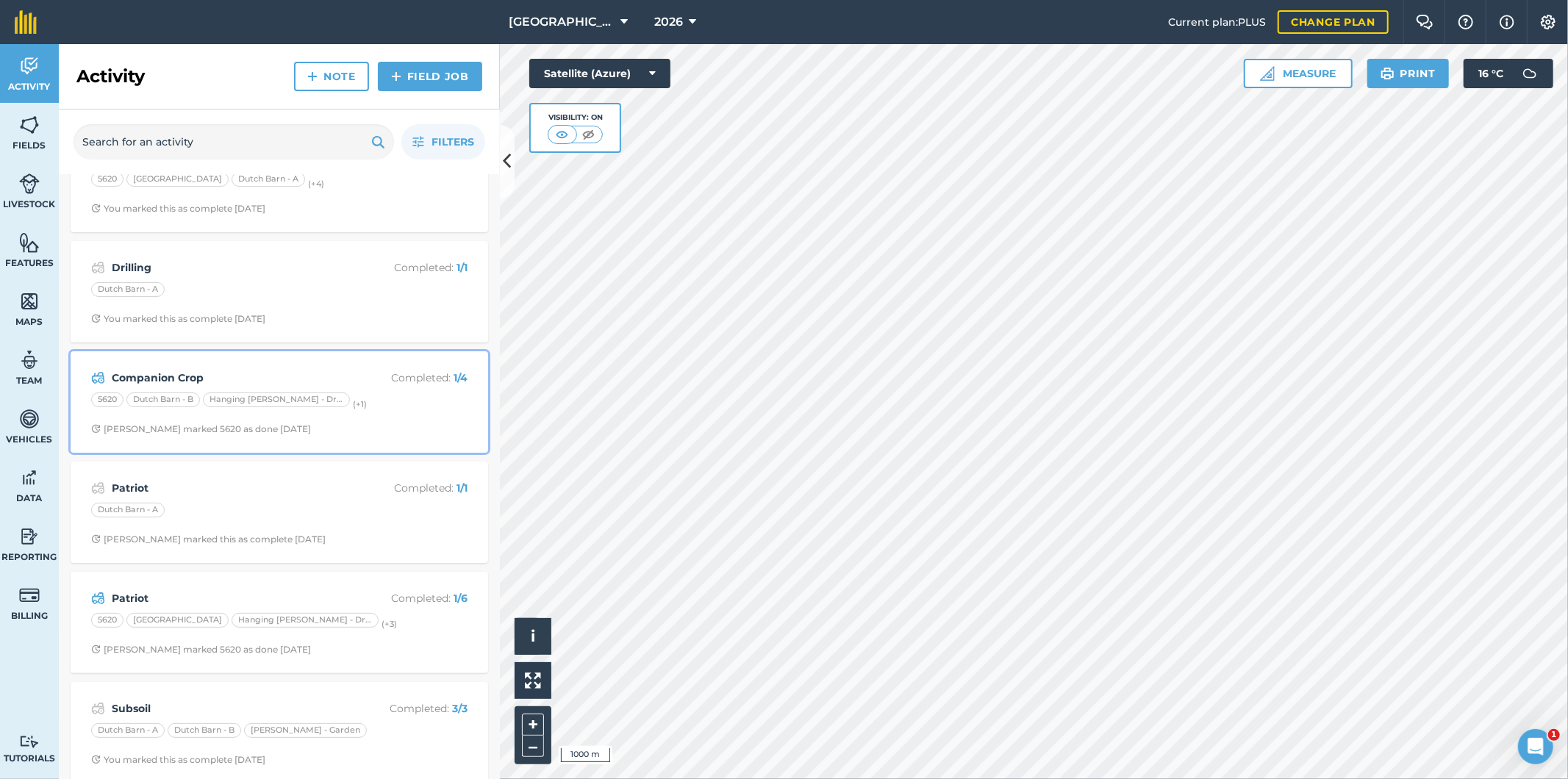
click at [380, 399] on div "5620 Dutch Barn - B Hanging Furlong - Driveway (+ 1 )" at bounding box center [279, 402] width 377 height 19
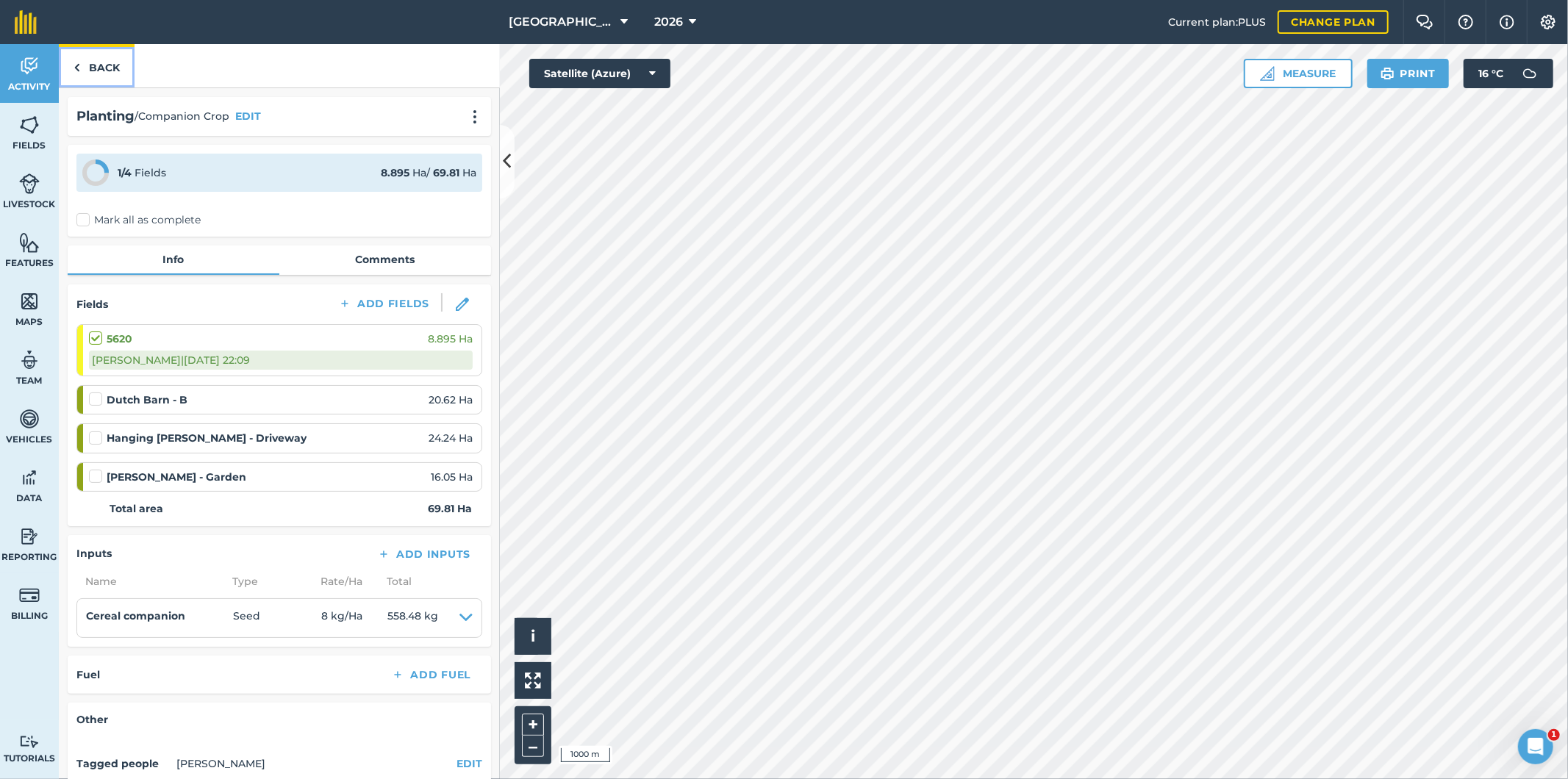
click at [103, 68] on link "Back" at bounding box center [96, 65] width 76 height 43
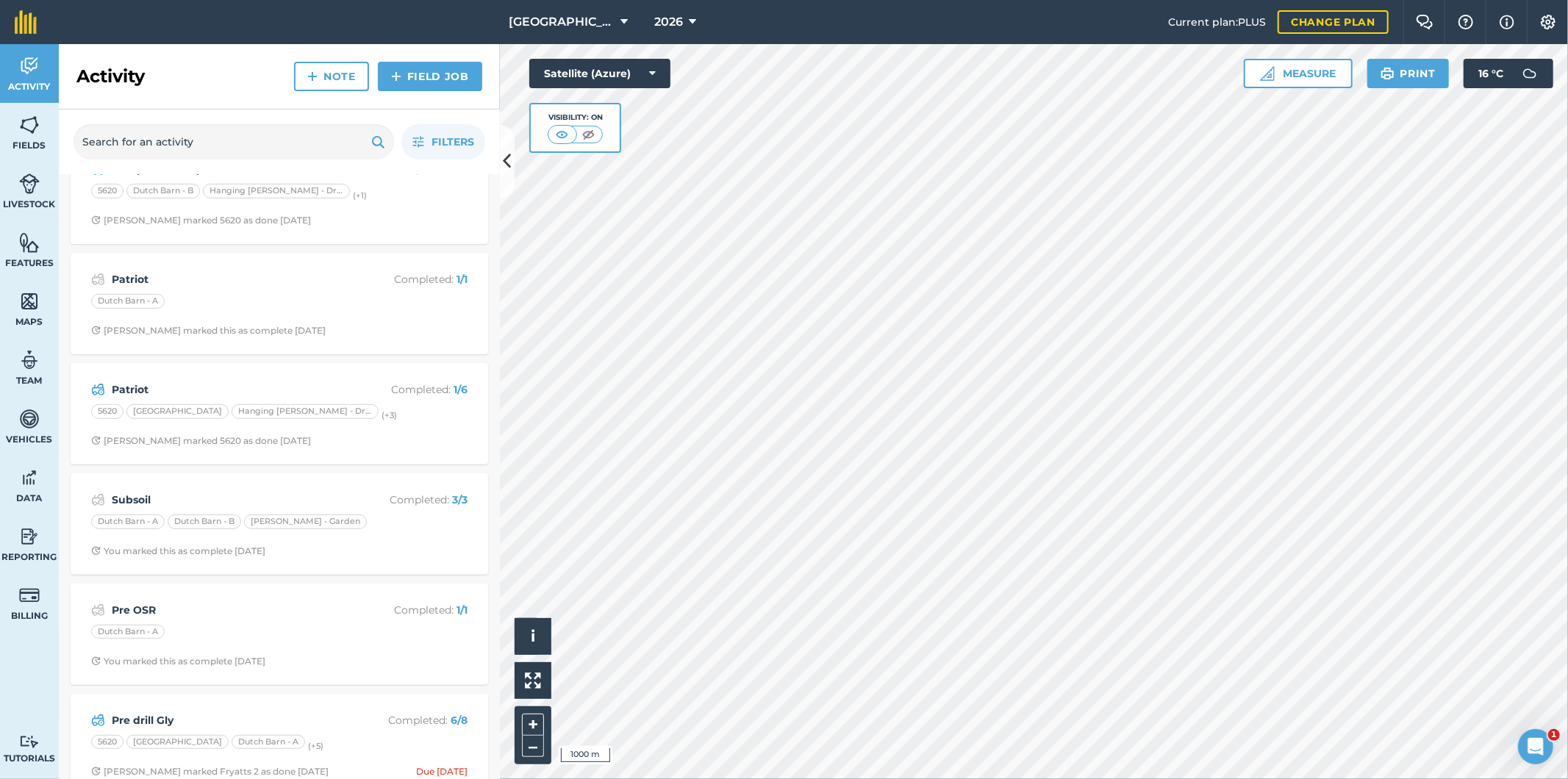
scroll to position [408, 0]
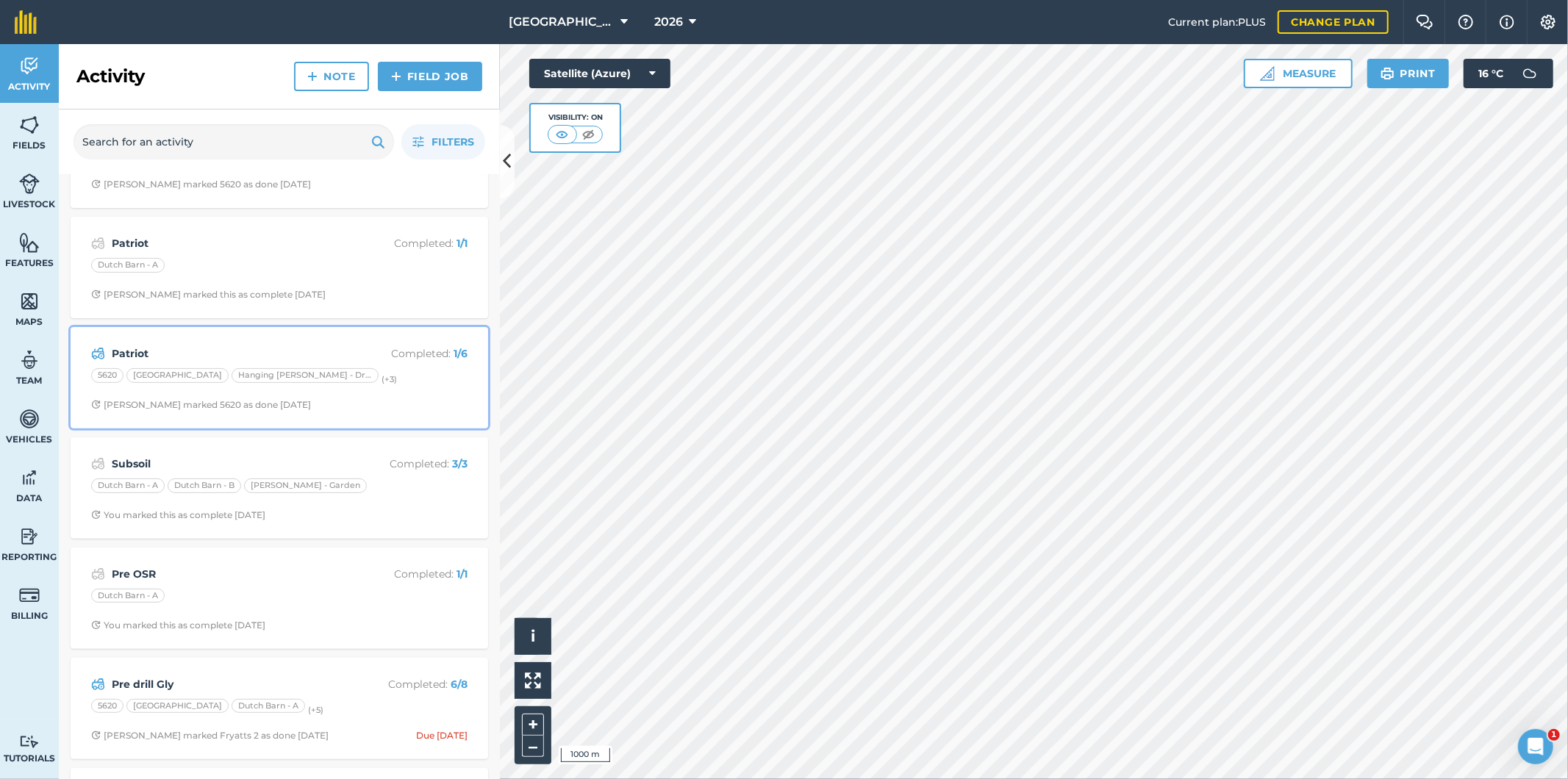
click at [379, 392] on div "Patriot Completed : 1 / 6 5620 Barn Field Hanging Furlong - Driveway (+ 3 ) Ala…" at bounding box center [279, 377] width 400 height 84
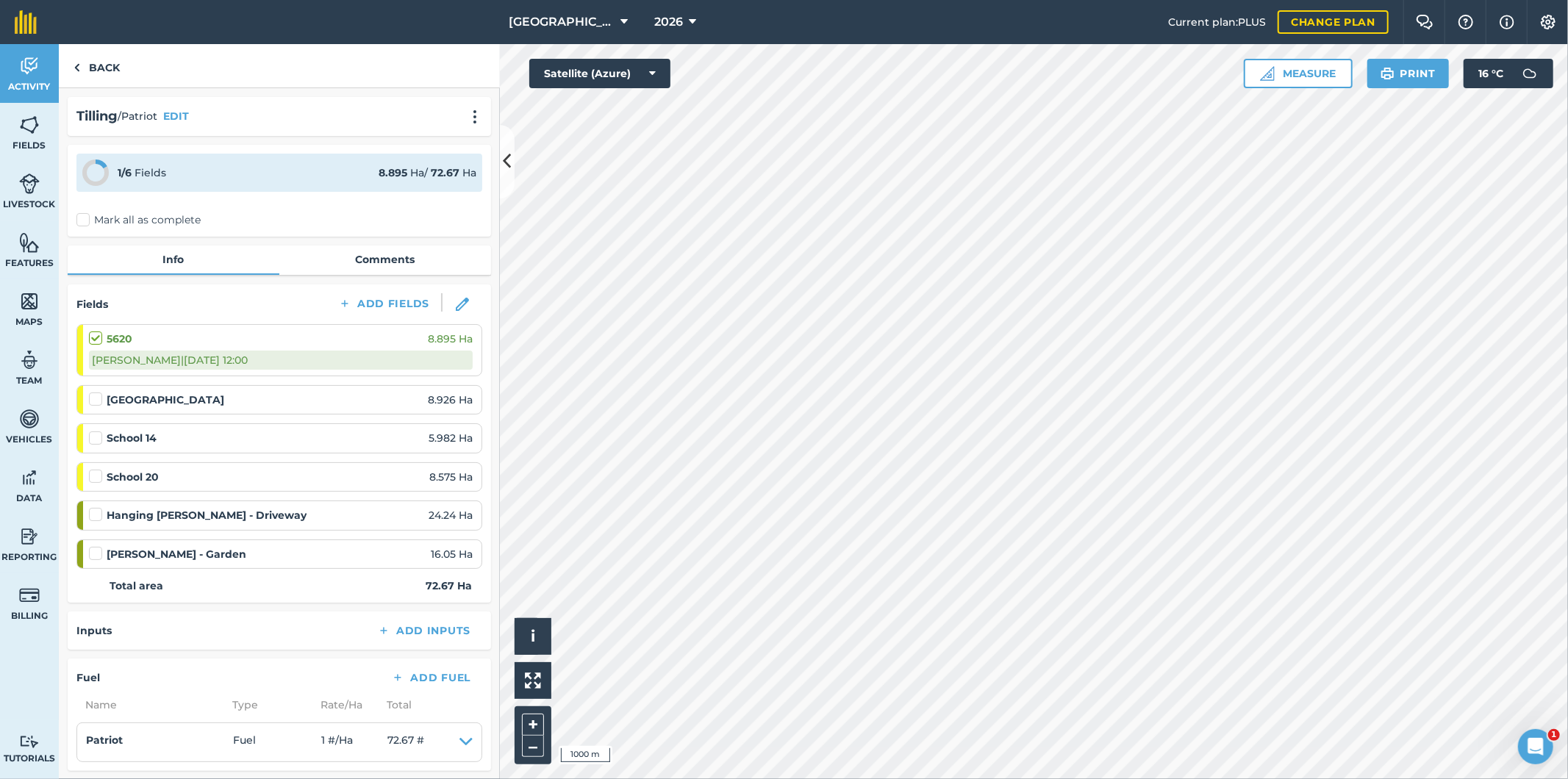
click at [82, 211] on div "1 / 6 Fields 8.895 Ha / 72.67 Ha Mark all as complete" at bounding box center [279, 190] width 423 height 92
click at [91, 216] on label "Mark all as complete" at bounding box center [139, 220] width 125 height 16
click at [86, 216] on input "Mark all as complete" at bounding box center [81, 217] width 10 height 10
checkbox input "false"
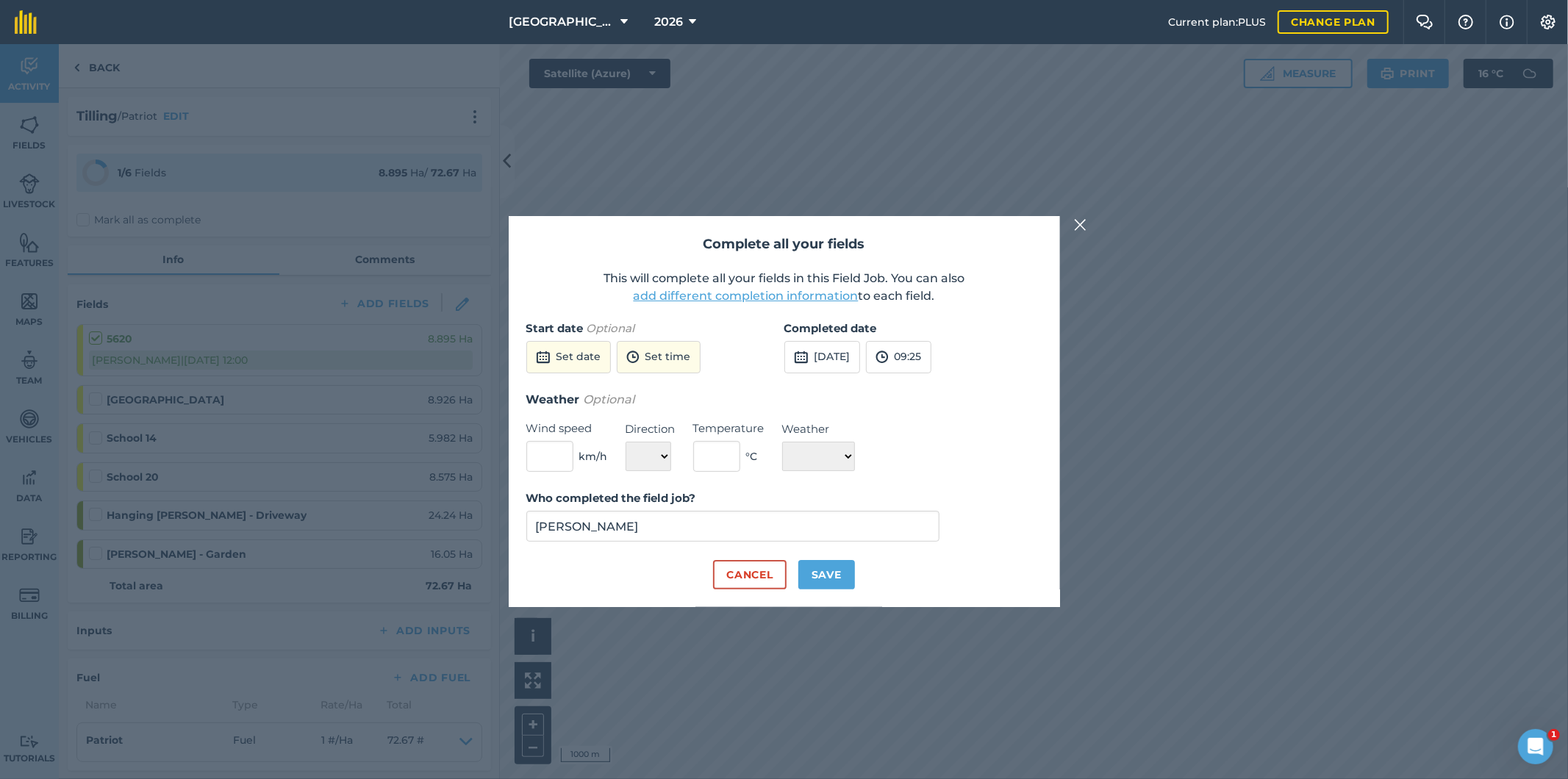
click at [791, 297] on button "add different completion information" at bounding box center [746, 296] width 225 height 18
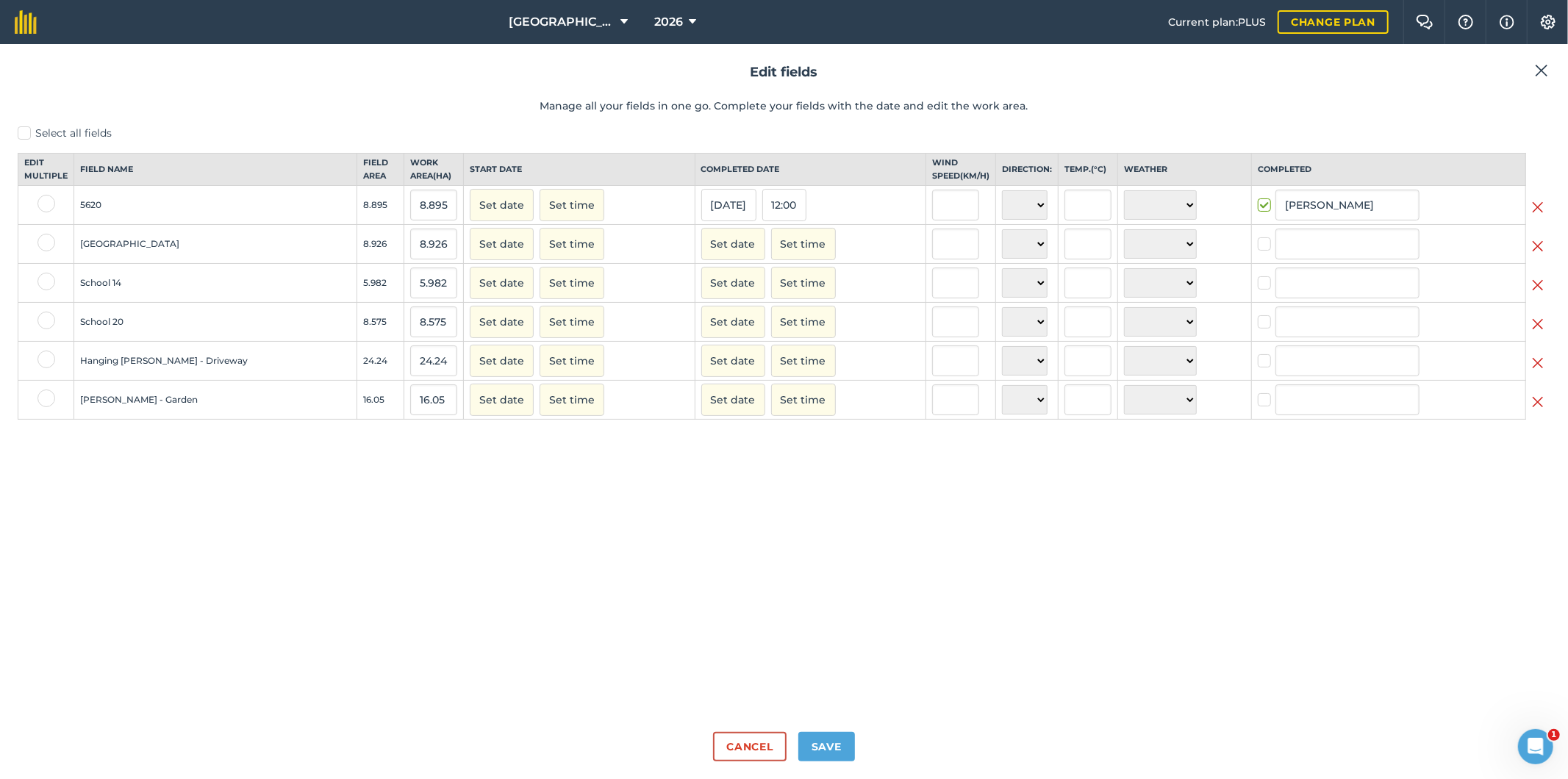
click at [44, 251] on label at bounding box center [47, 242] width 18 height 18
click at [44, 243] on input "checkbox" at bounding box center [42, 238] width 10 height 10
checkbox input "true"
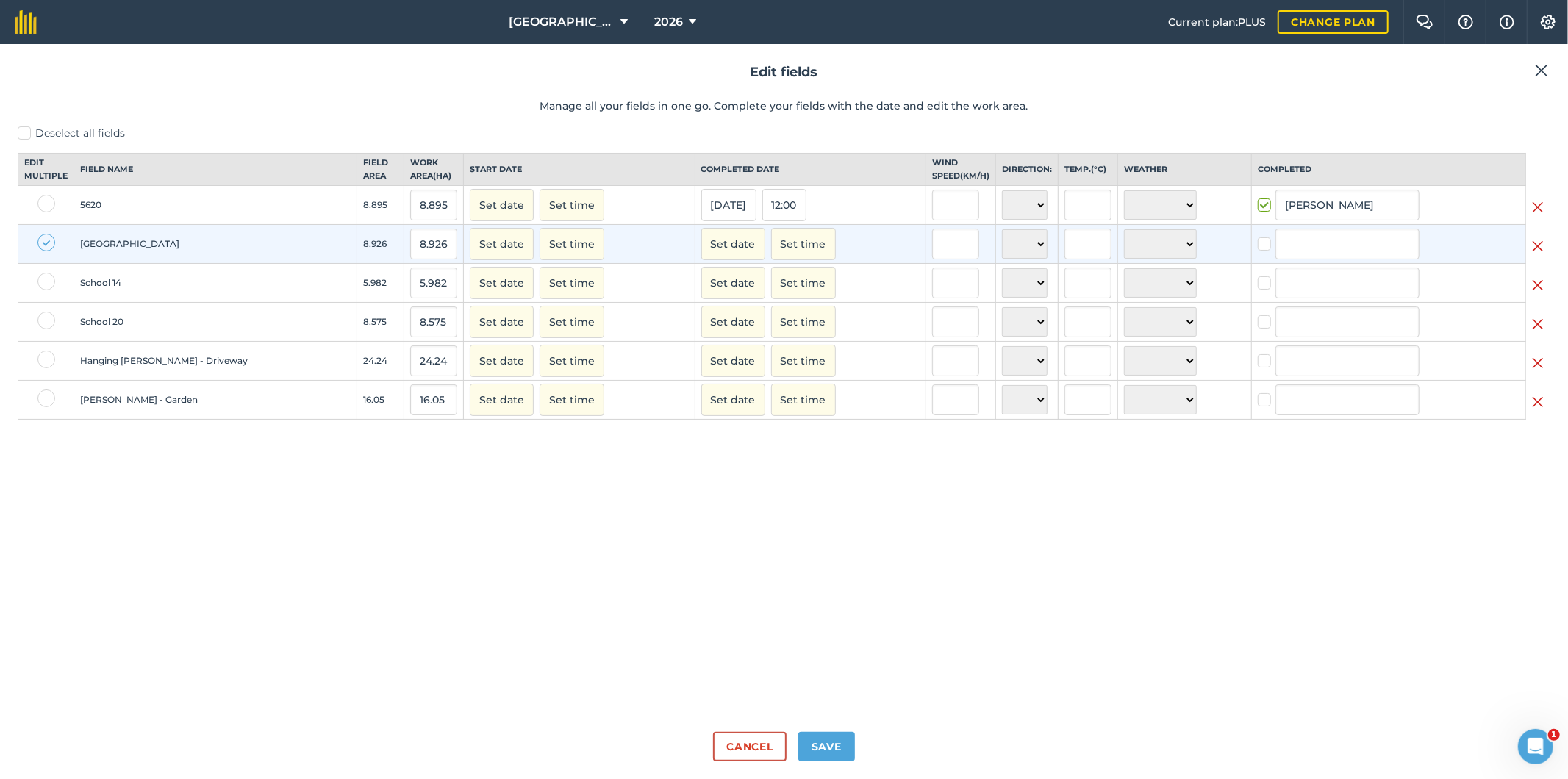
click at [44, 288] on label at bounding box center [47, 282] width 18 height 18
click at [44, 282] on input "checkbox" at bounding box center [42, 277] width 10 height 10
checkbox input "true"
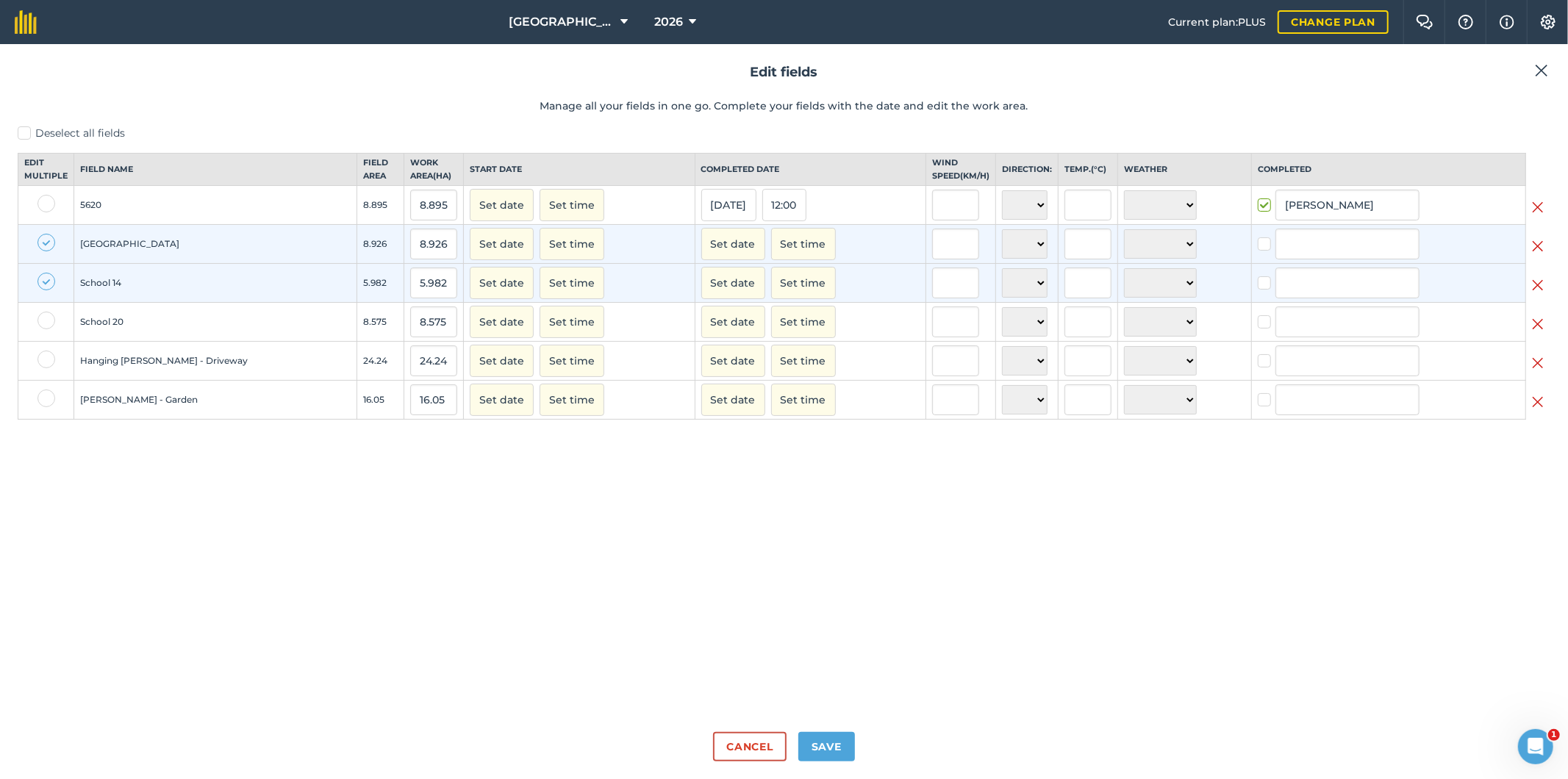
click at [40, 329] on label at bounding box center [47, 320] width 18 height 18
click at [40, 321] on input "checkbox" at bounding box center [42, 316] width 10 height 10
checkbox input "true"
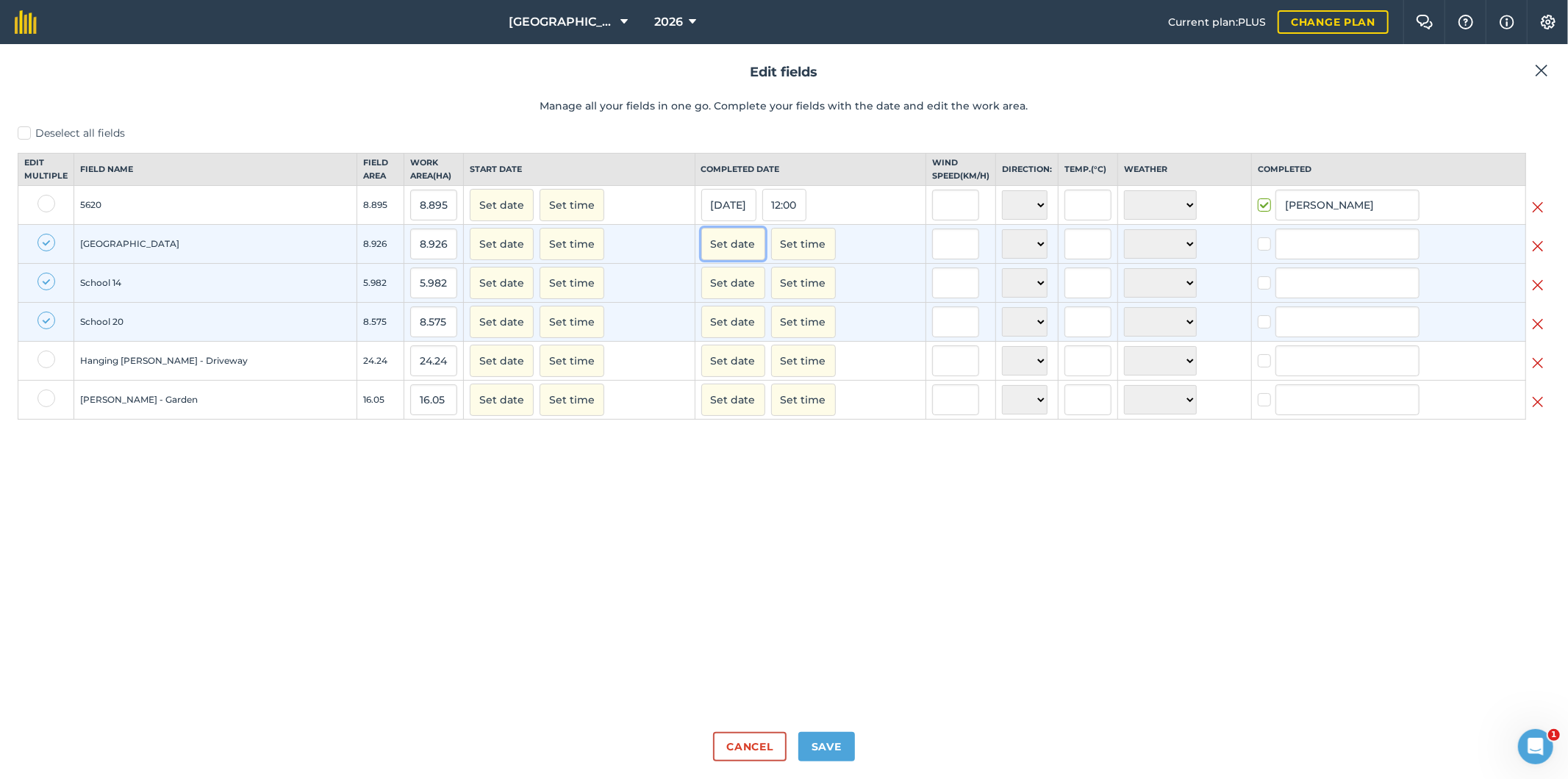
click at [701, 260] on button "Set date" at bounding box center [733, 244] width 64 height 33
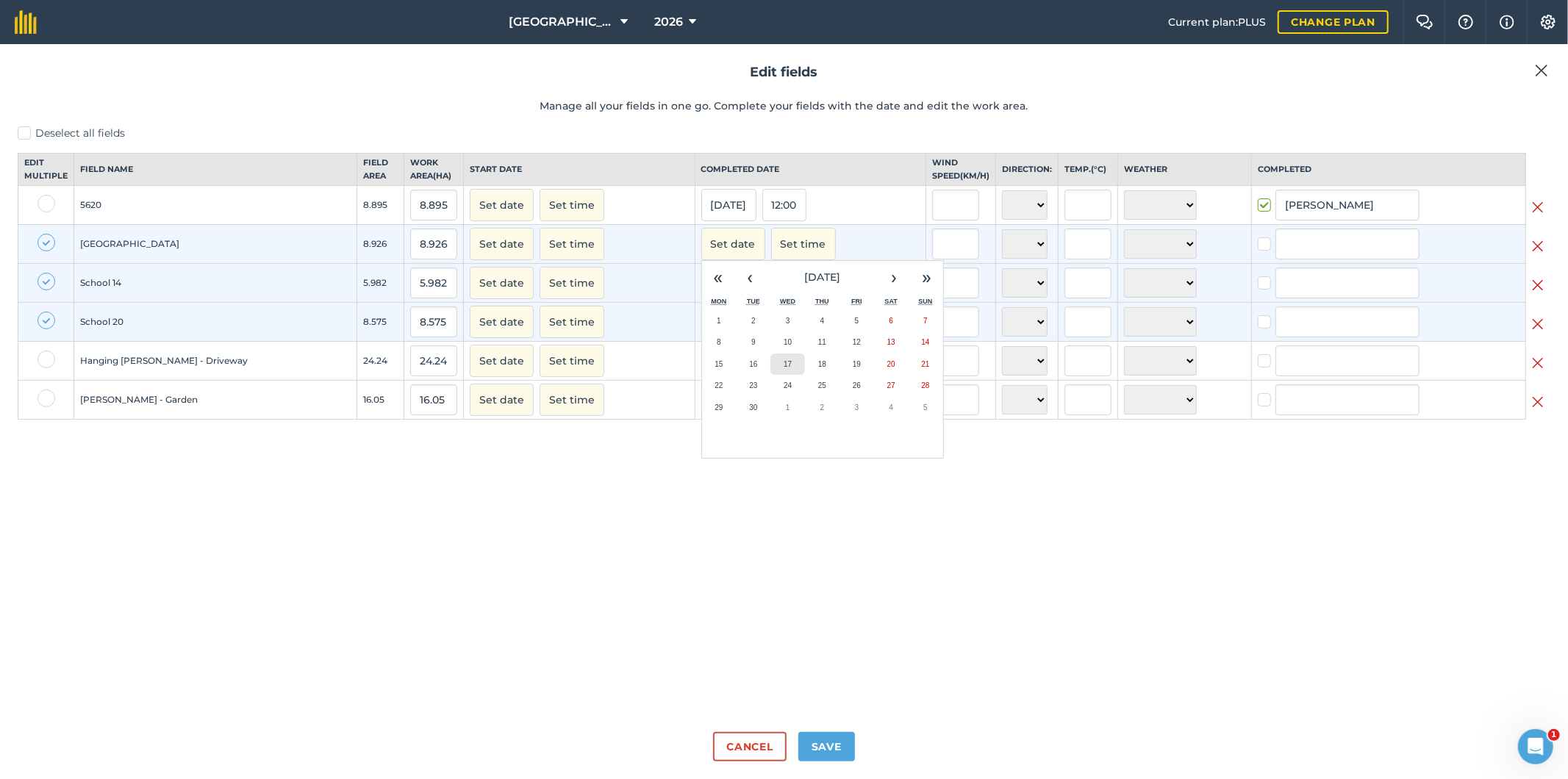
click at [770, 376] on button "17" at bounding box center [787, 365] width 35 height 22
checkbox input "true"
type input "[PERSON_NAME]"
checkbox input "true"
type input "[PERSON_NAME]"
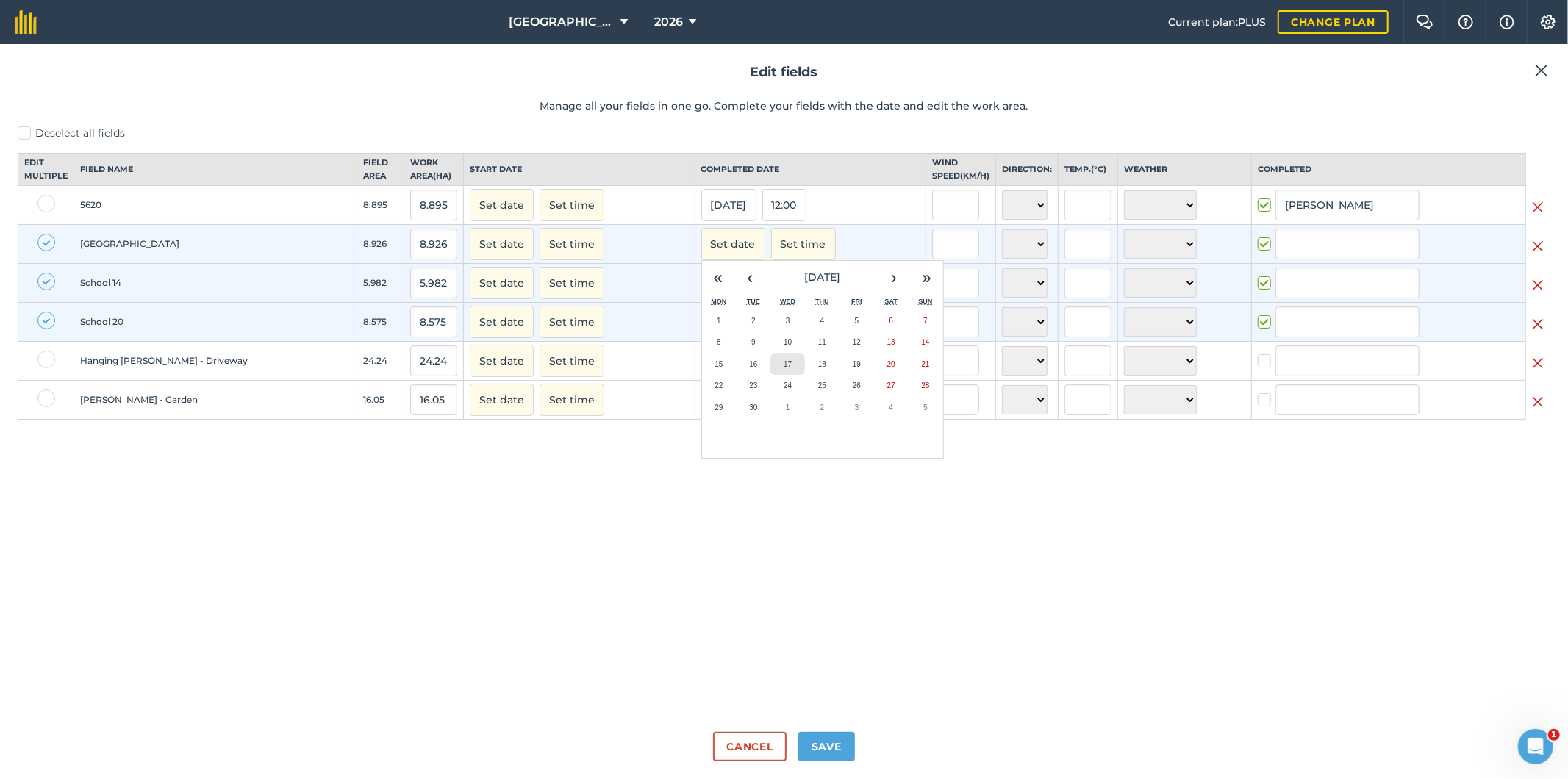
checkbox input "true"
type input "[PERSON_NAME]"
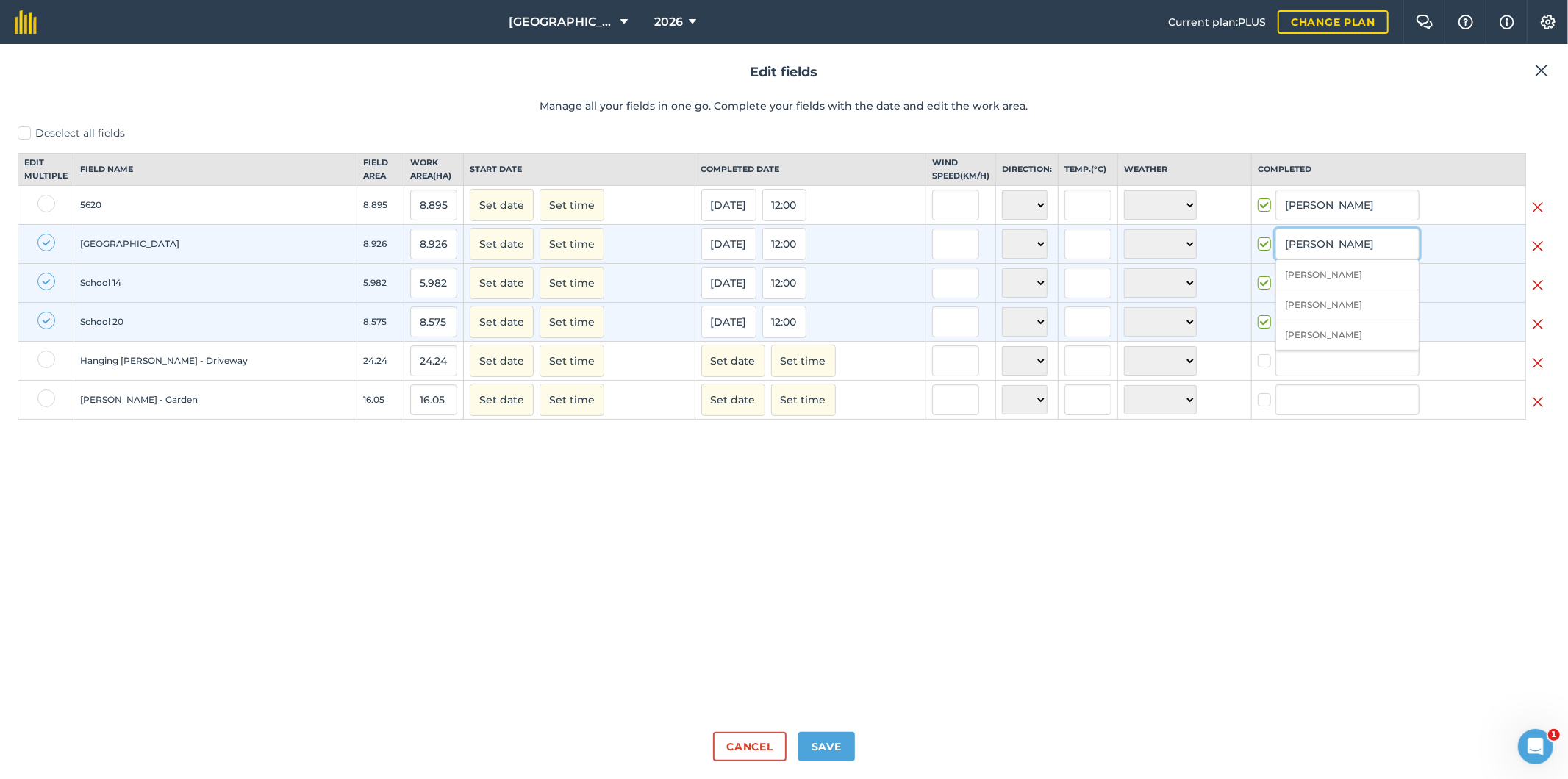
click at [1297, 259] on input "[PERSON_NAME]" at bounding box center [1347, 244] width 144 height 31
click at [1297, 282] on li "[PERSON_NAME]" at bounding box center [1347, 275] width 142 height 30
type input "[PERSON_NAME]"
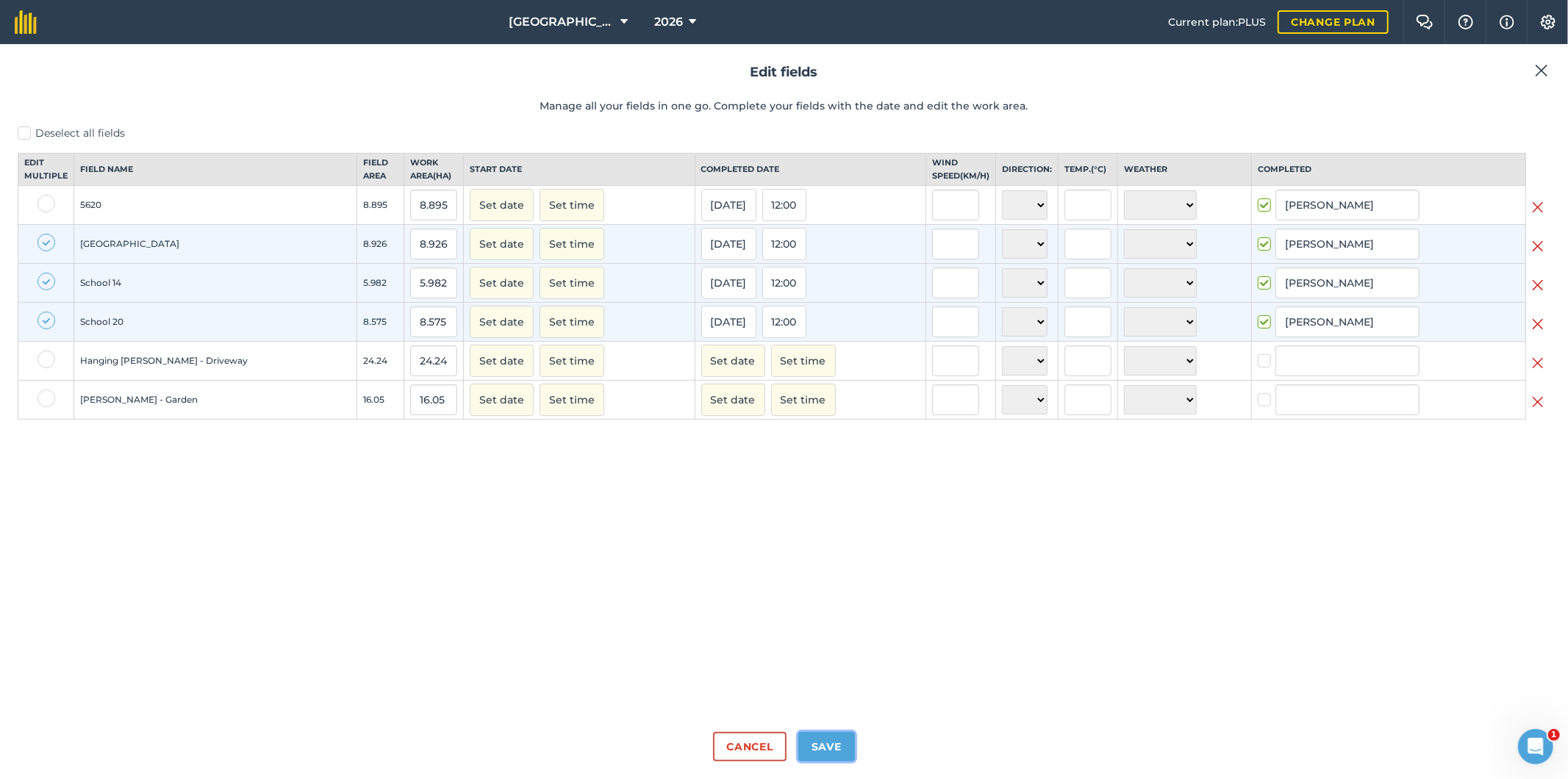
click at [827, 746] on button "Save" at bounding box center [827, 747] width 56 height 30
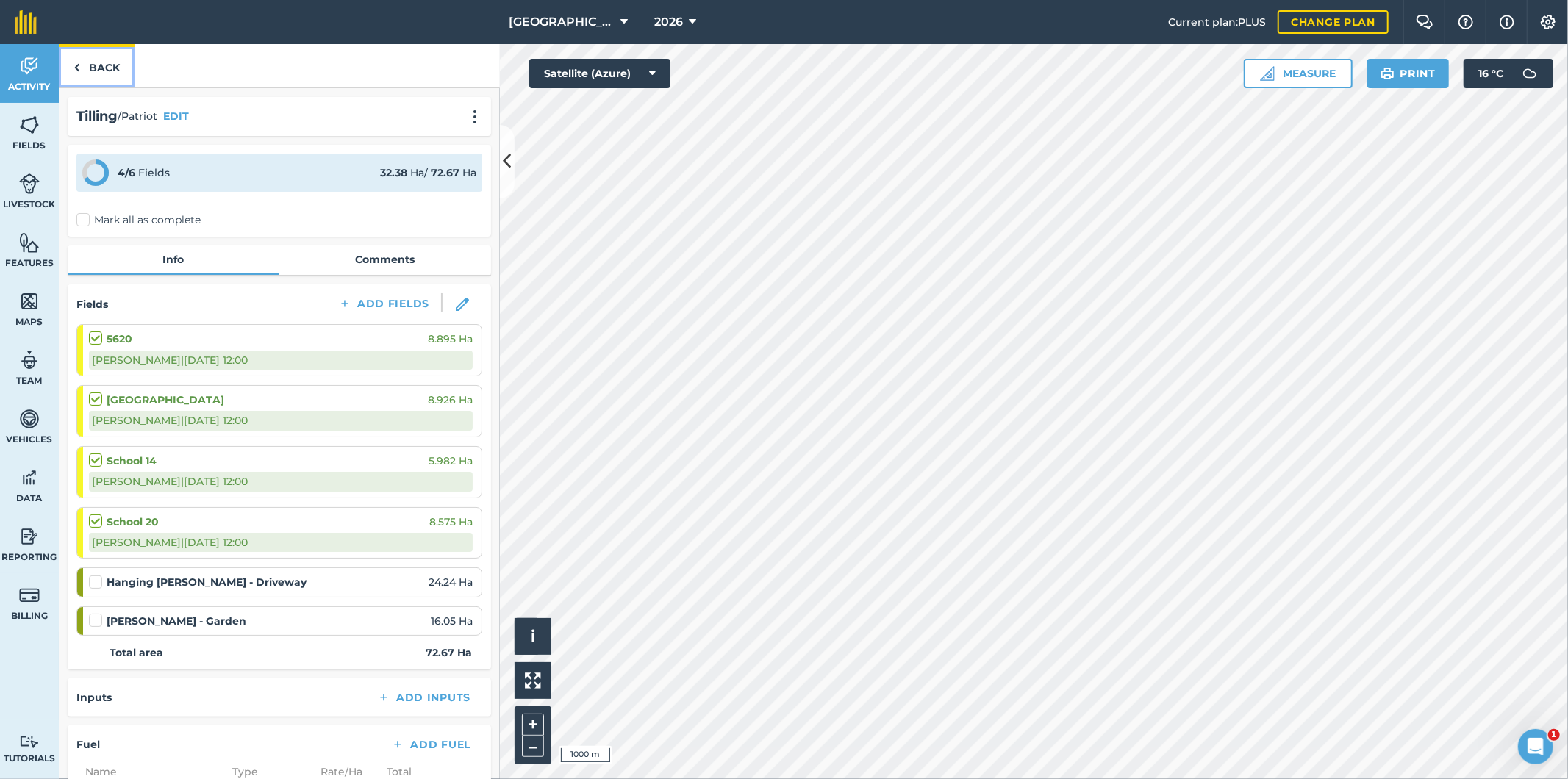
click at [100, 64] on link "Back" at bounding box center [96, 65] width 76 height 43
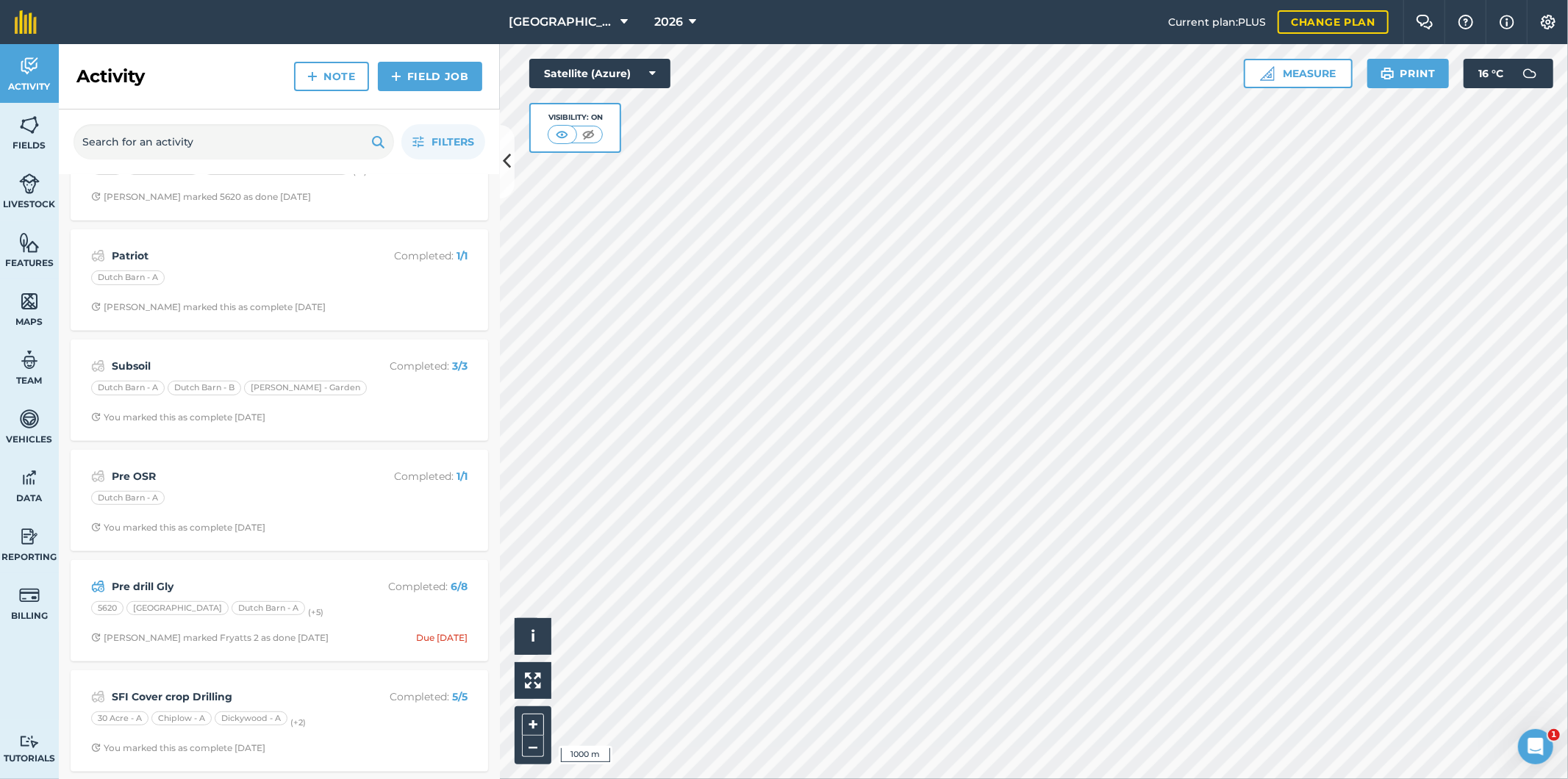
scroll to position [511, 0]
click at [663, 20] on span "2026" at bounding box center [668, 22] width 29 height 18
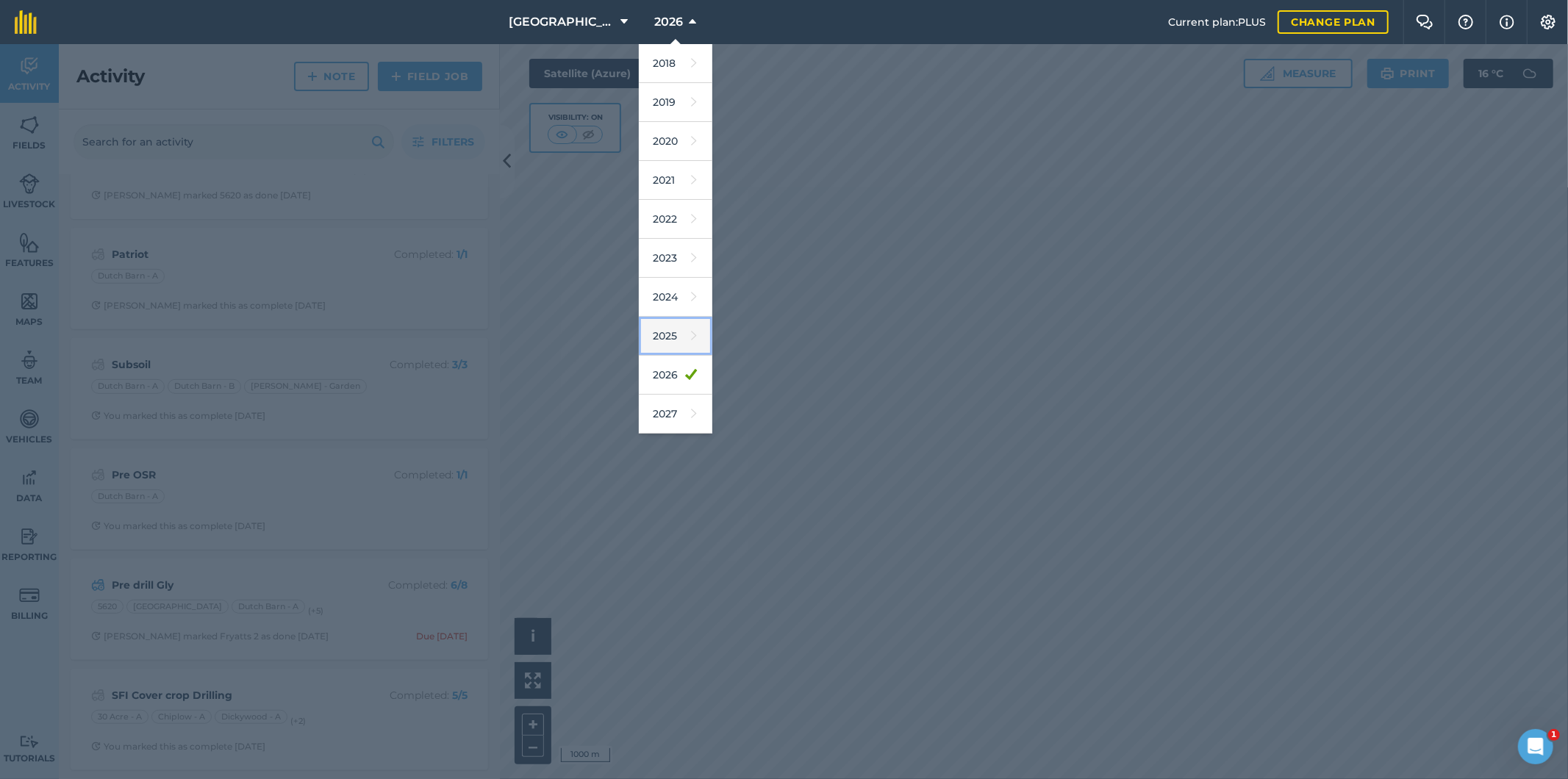
click at [666, 342] on link "2025" at bounding box center [675, 336] width 73 height 39
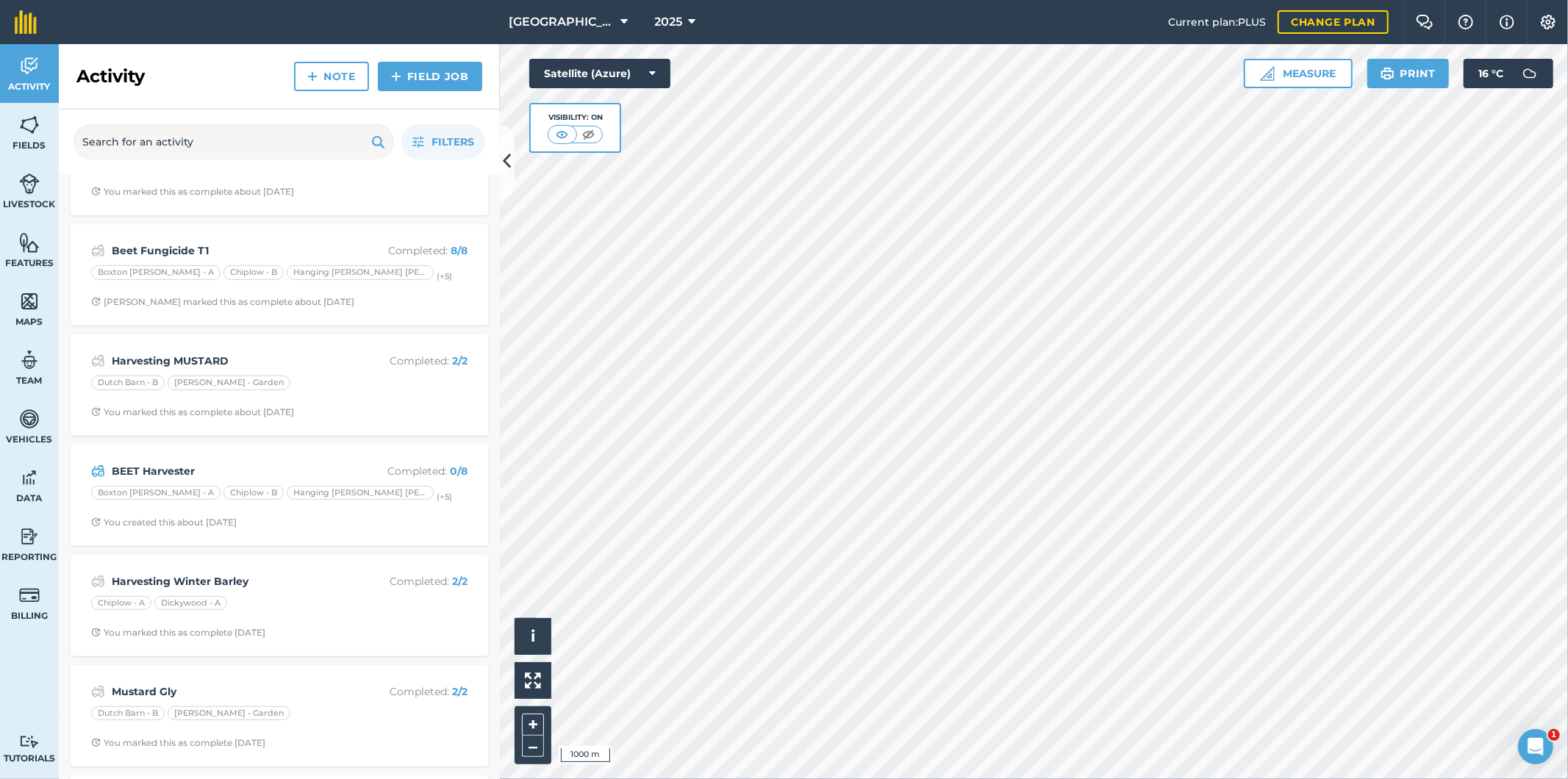
scroll to position [0, 0]
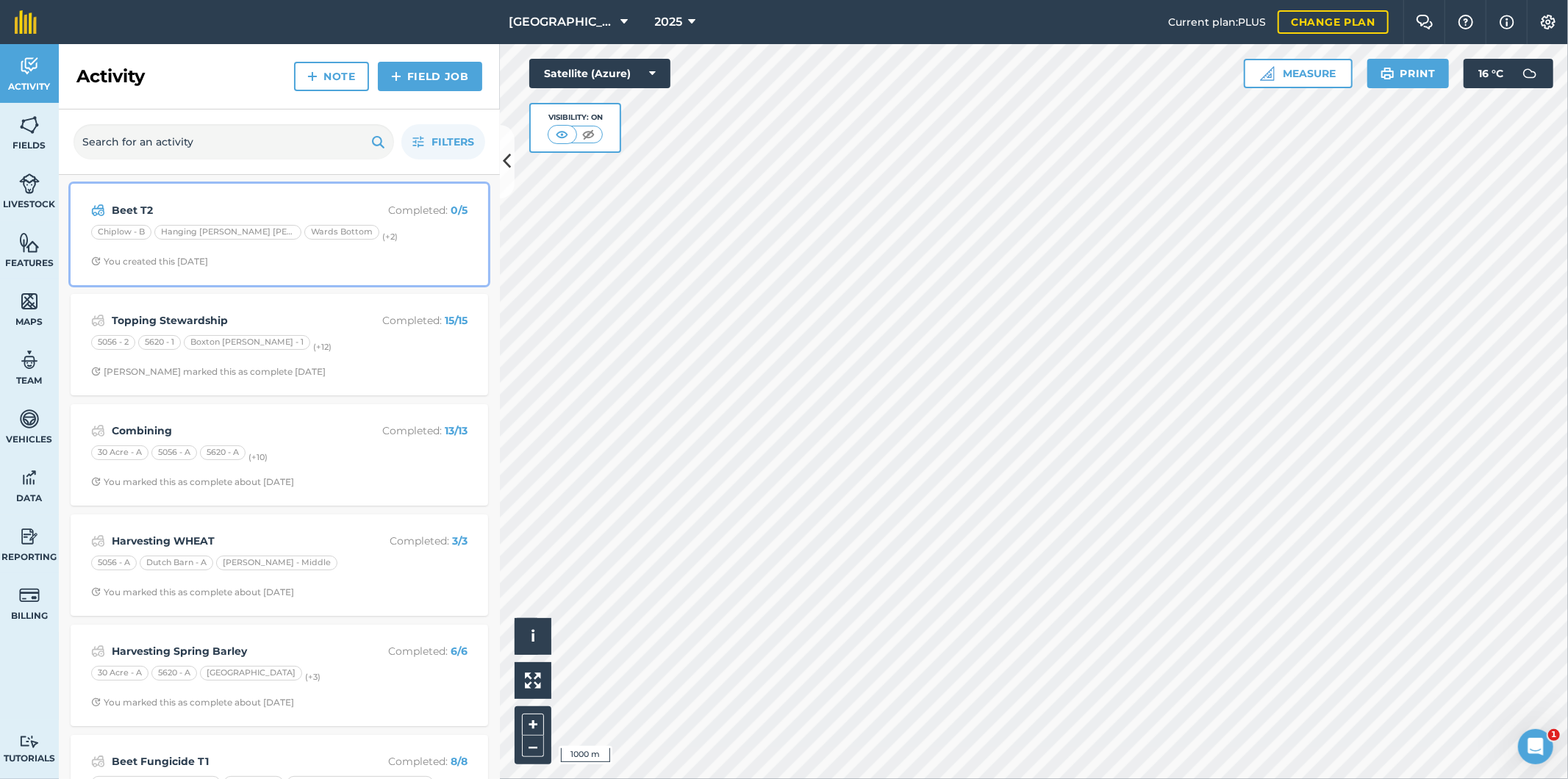
click at [322, 208] on strong "Beet T2" at bounding box center [228, 211] width 233 height 16
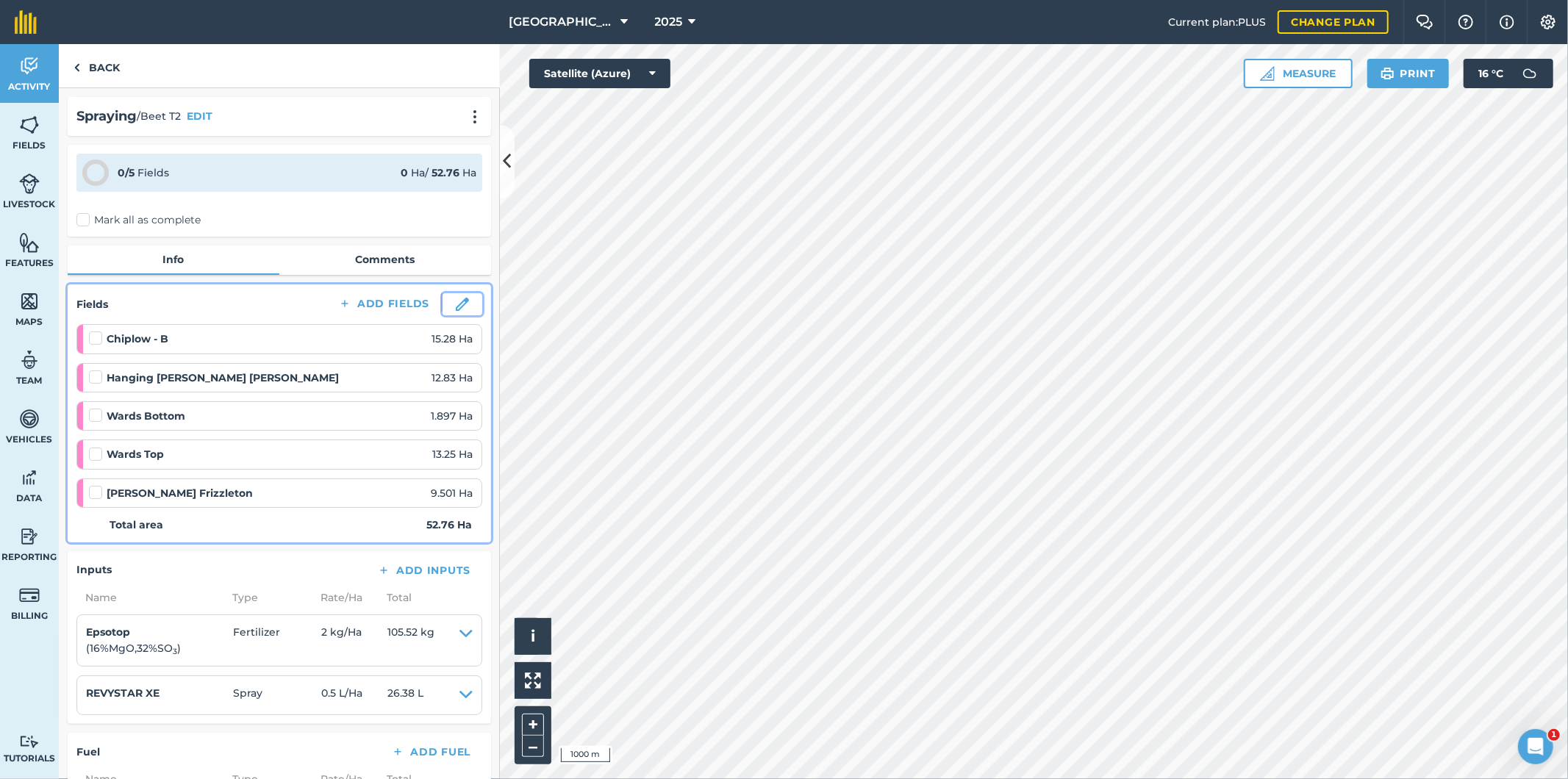
click at [456, 303] on img at bounding box center [463, 305] width 13 height 13
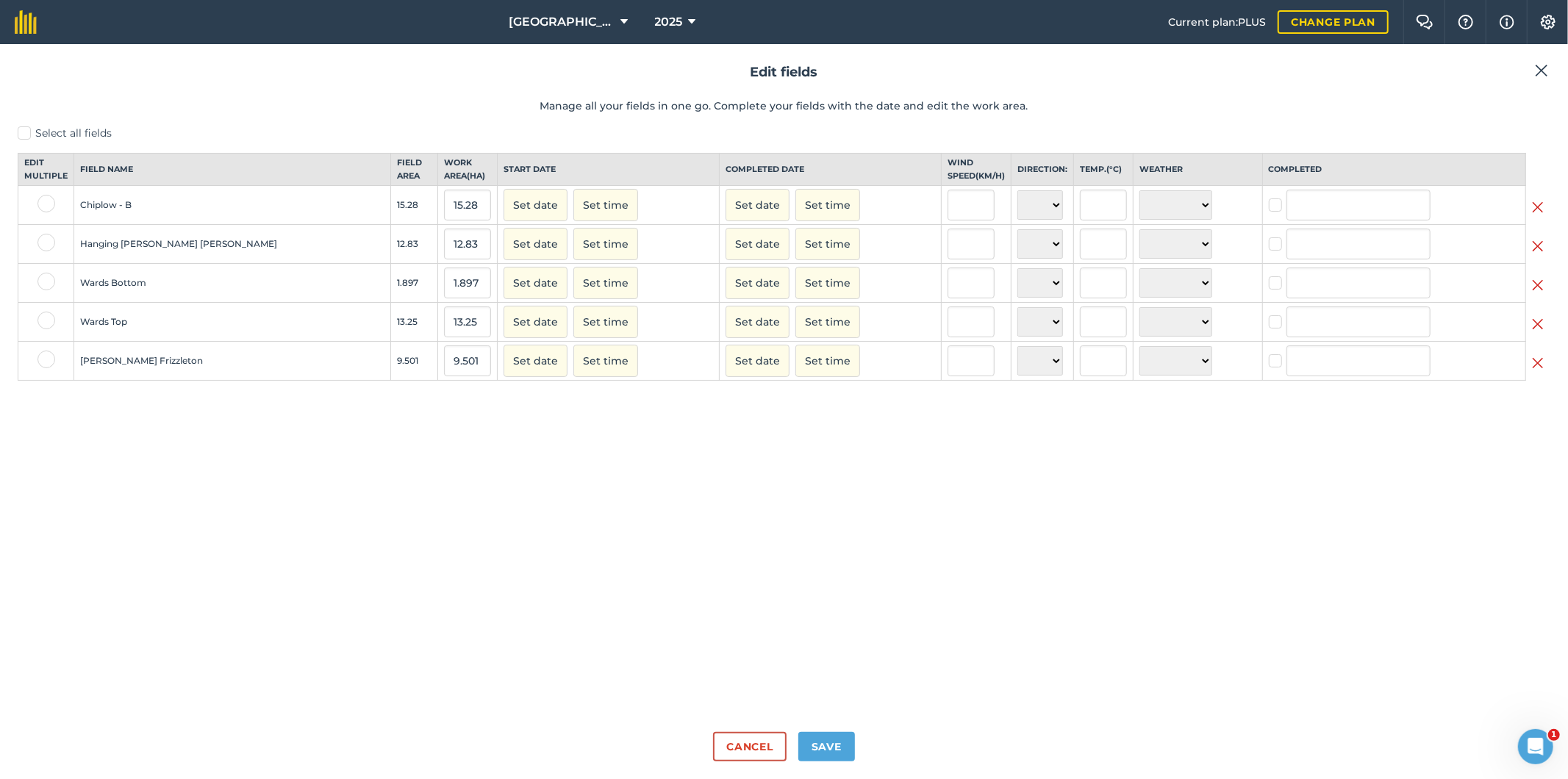
click at [1540, 333] on img at bounding box center [1538, 324] width 12 height 18
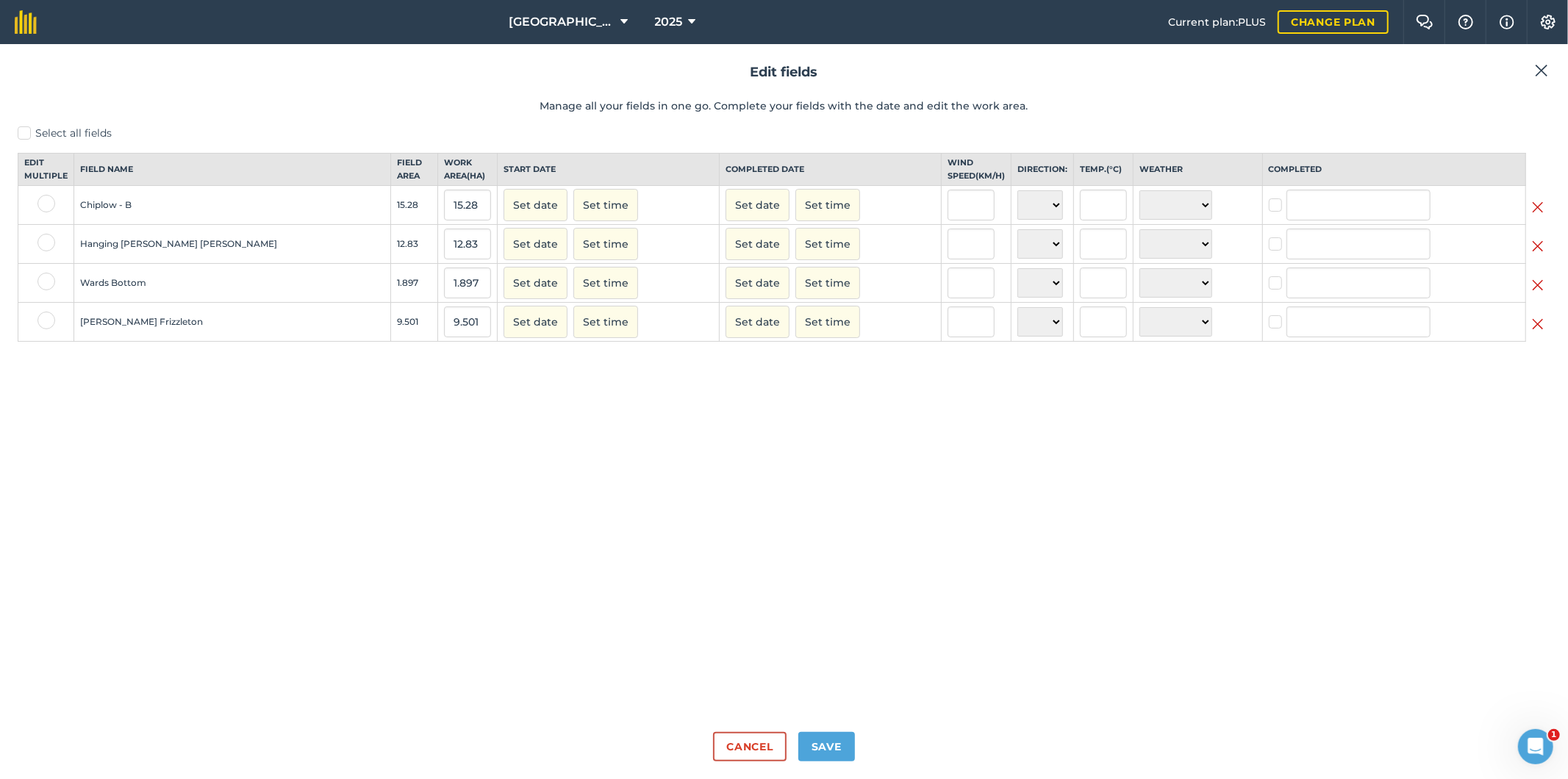
click at [1536, 294] on img at bounding box center [1538, 285] width 12 height 18
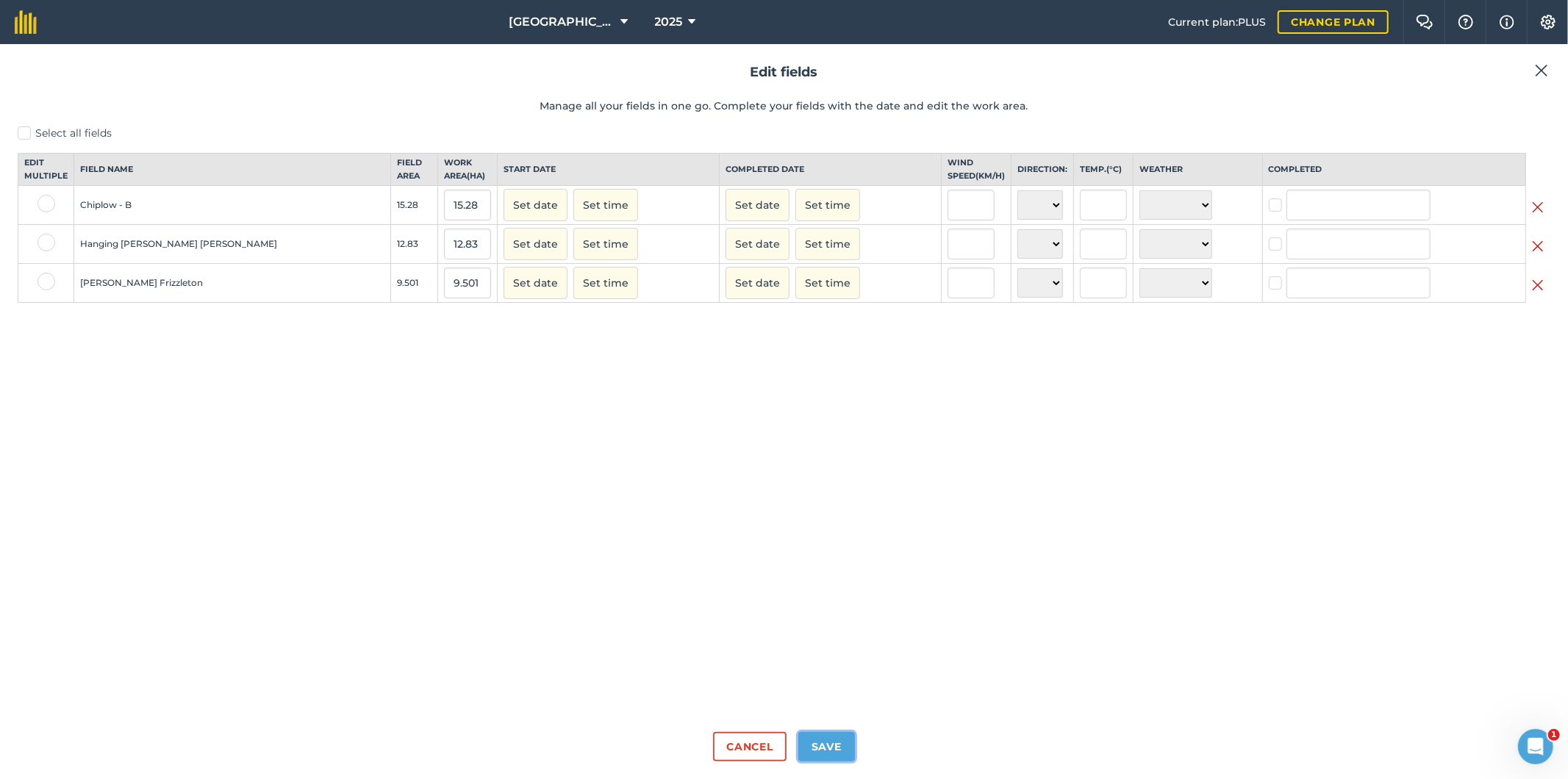
click at [831, 743] on button "Save" at bounding box center [827, 747] width 56 height 30
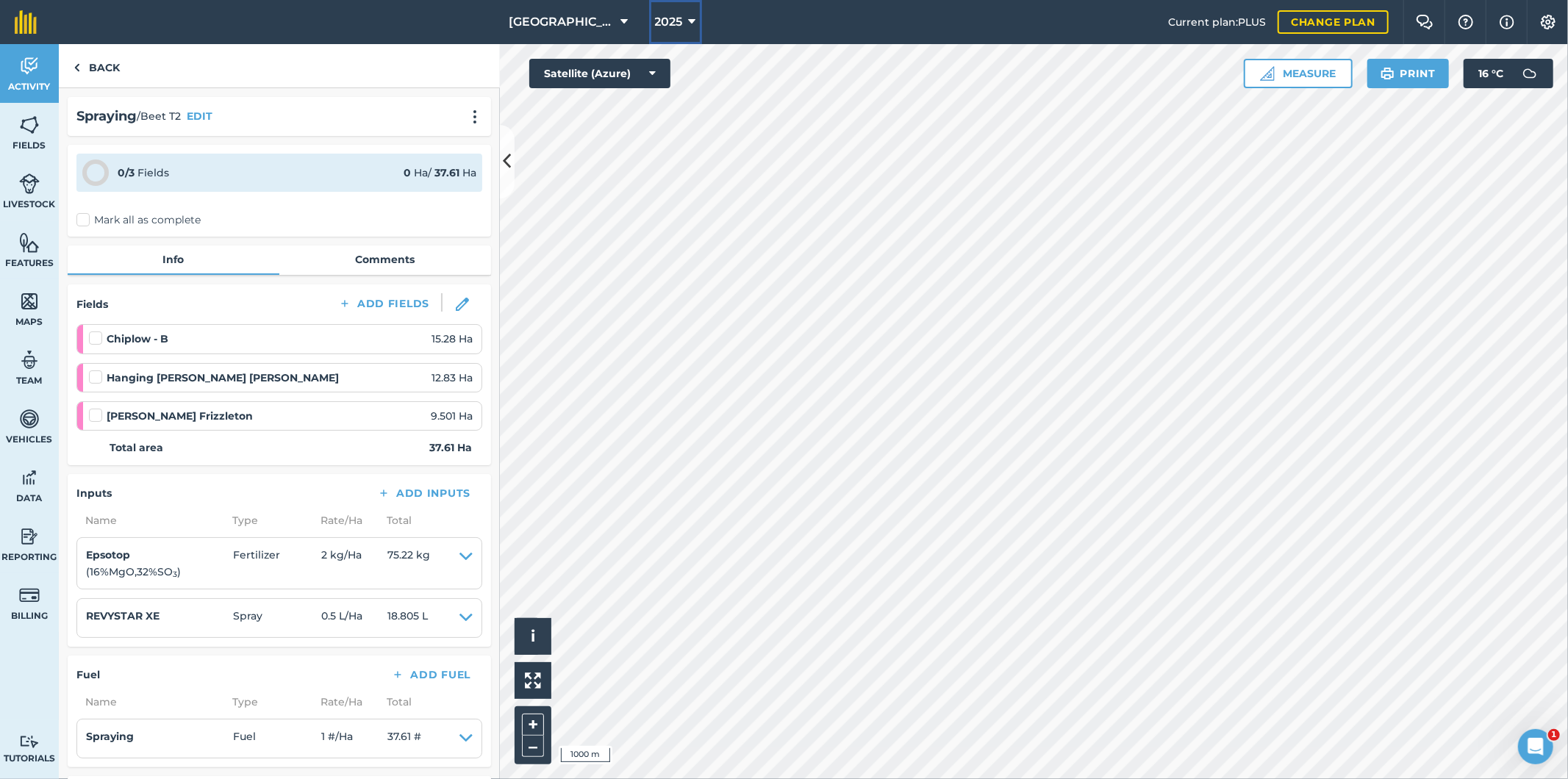
click at [677, 24] on button "2025" at bounding box center [675, 21] width 53 height 44
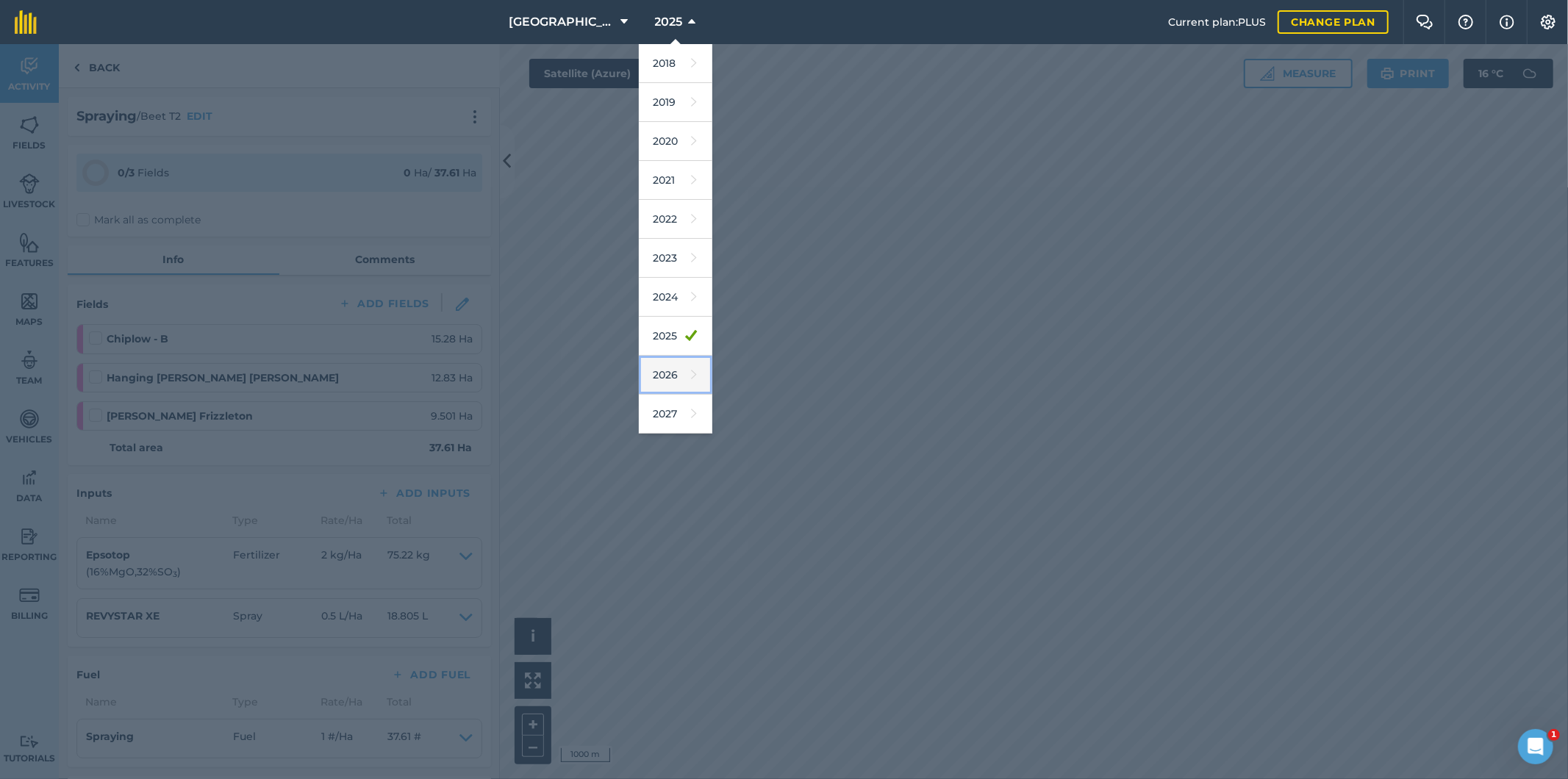
click at [664, 375] on link "2026" at bounding box center [675, 375] width 73 height 39
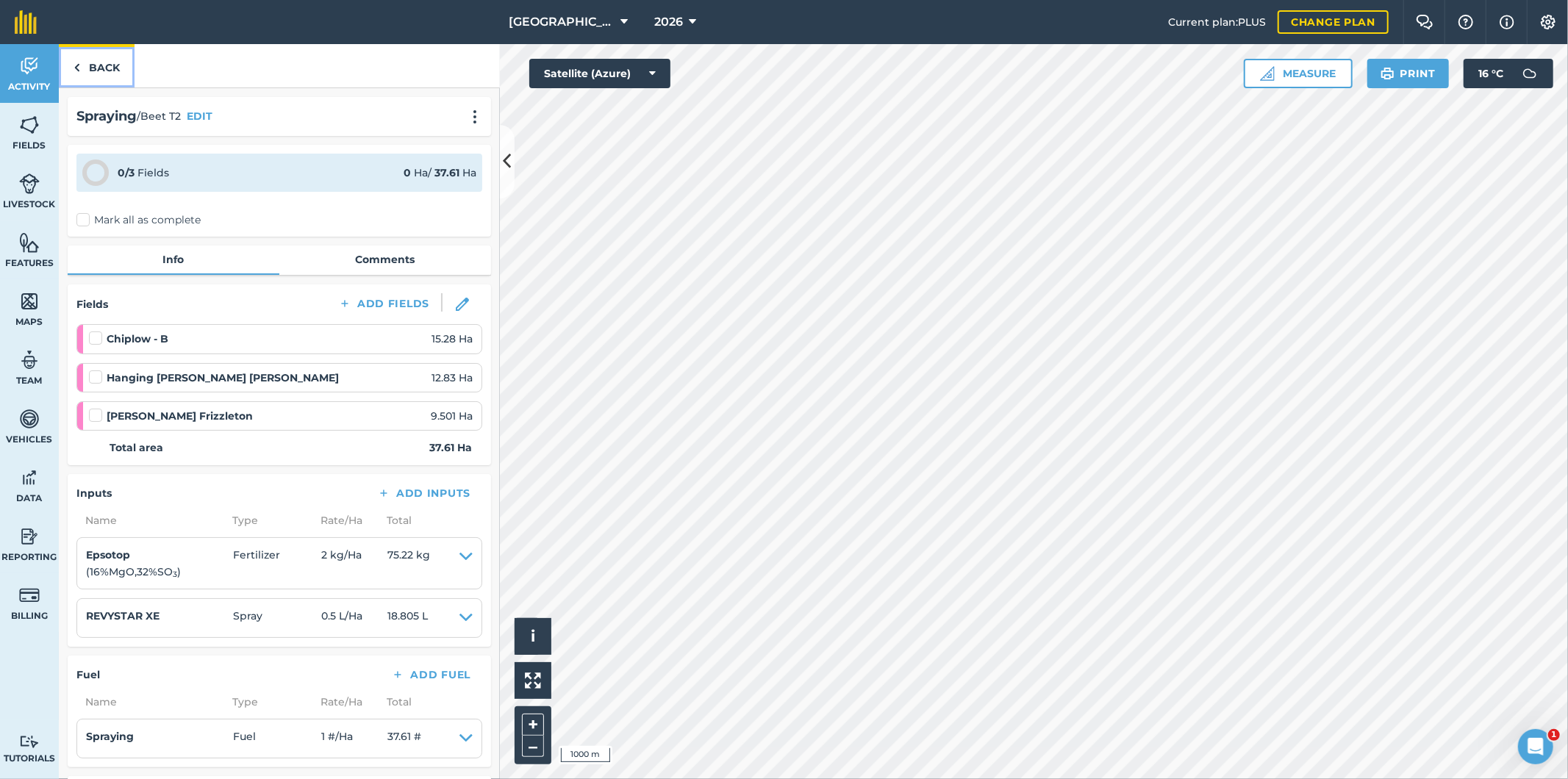
click at [103, 68] on link "Back" at bounding box center [96, 65] width 76 height 43
